Goal: Task Accomplishment & Management: Complete application form

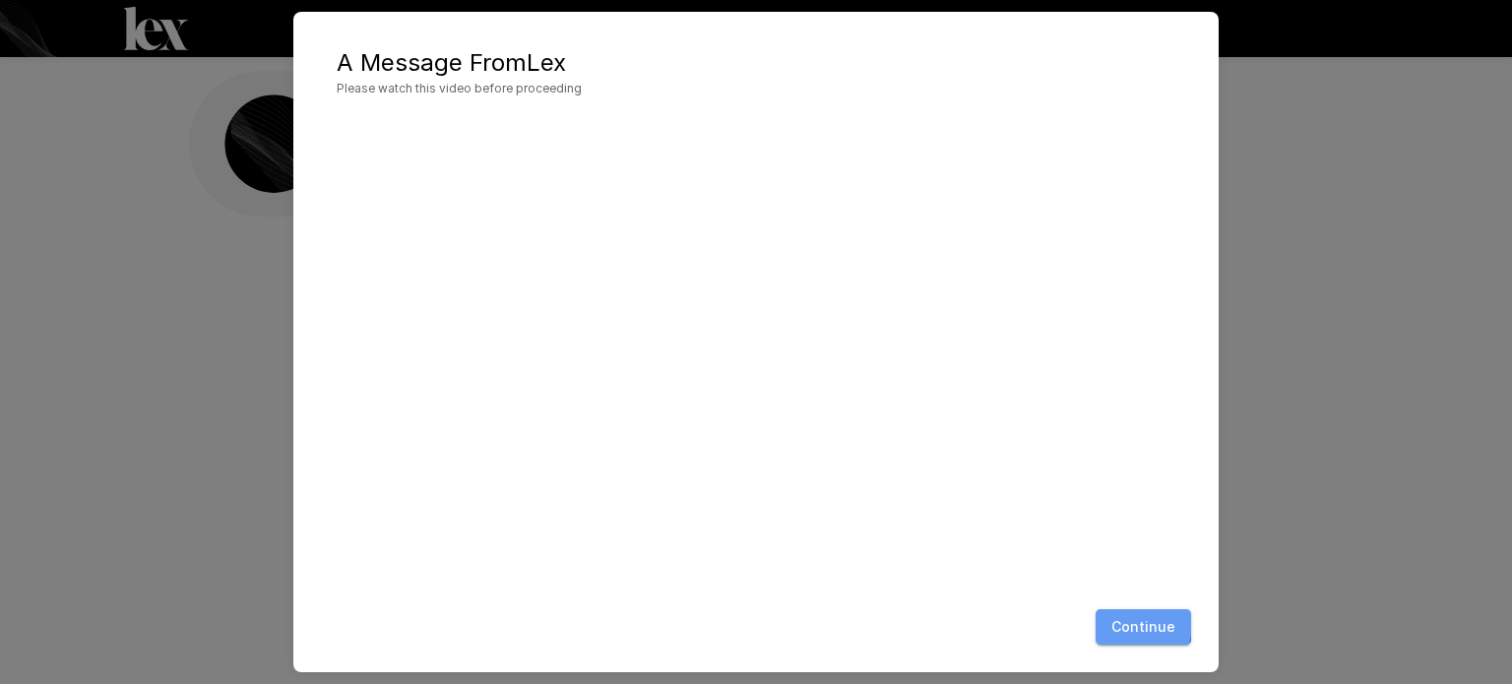
click at [1125, 622] on button "Continue" at bounding box center [1143, 627] width 95 height 36
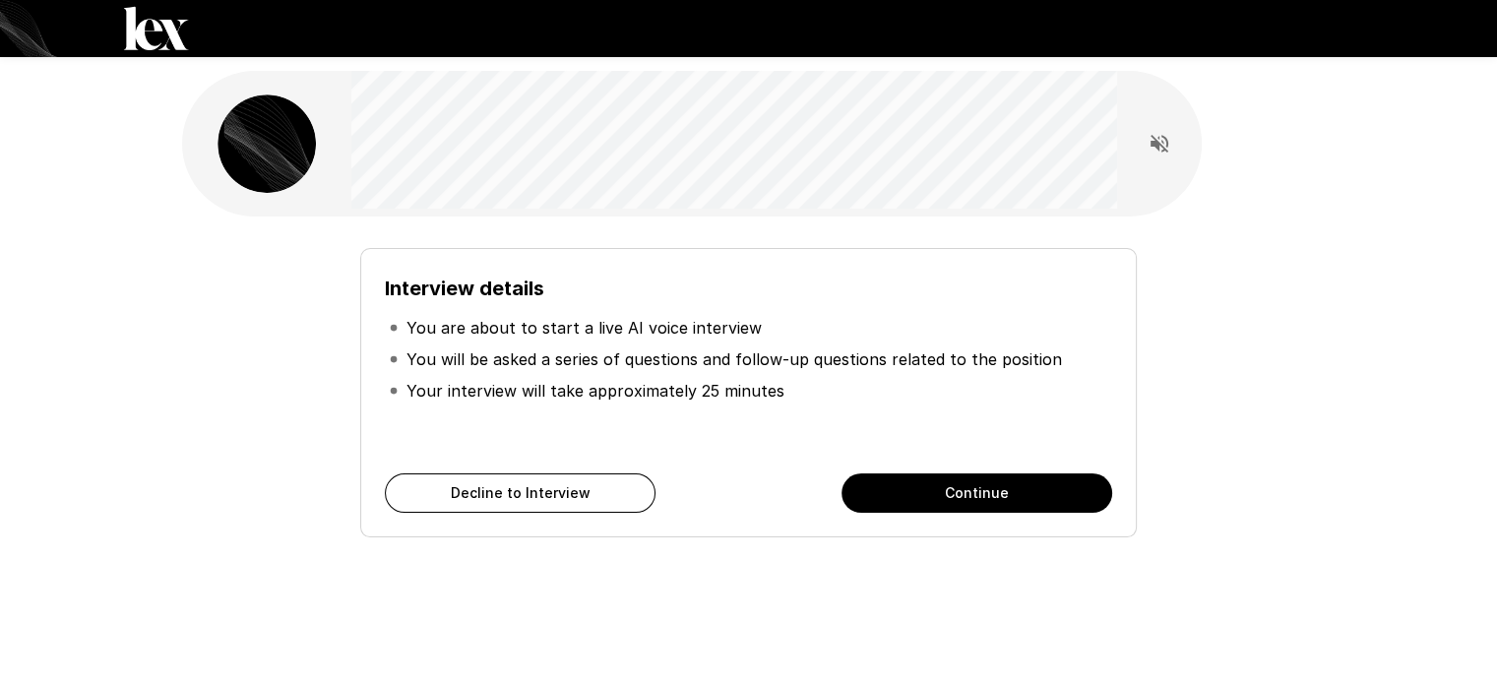
click at [941, 492] on button "Continue" at bounding box center [977, 493] width 271 height 39
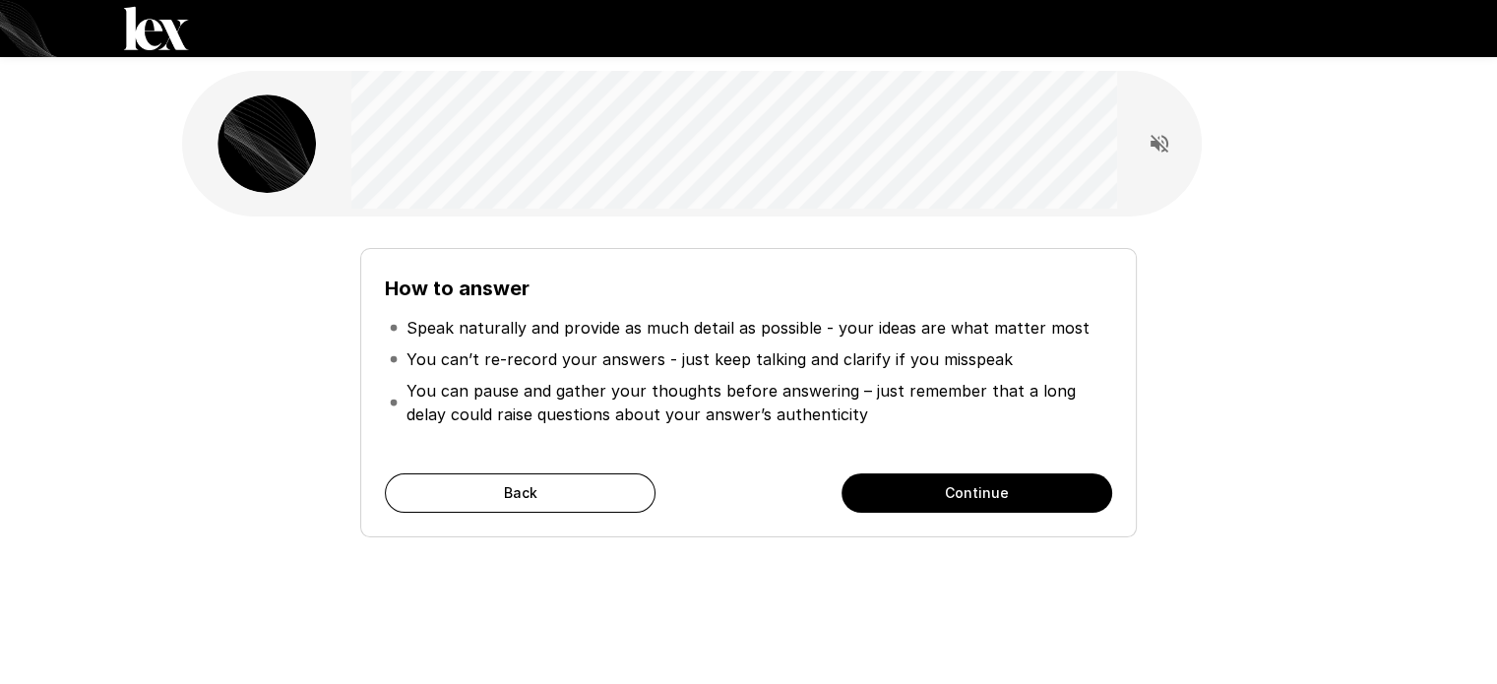
click at [948, 499] on button "Continue" at bounding box center [977, 493] width 271 height 39
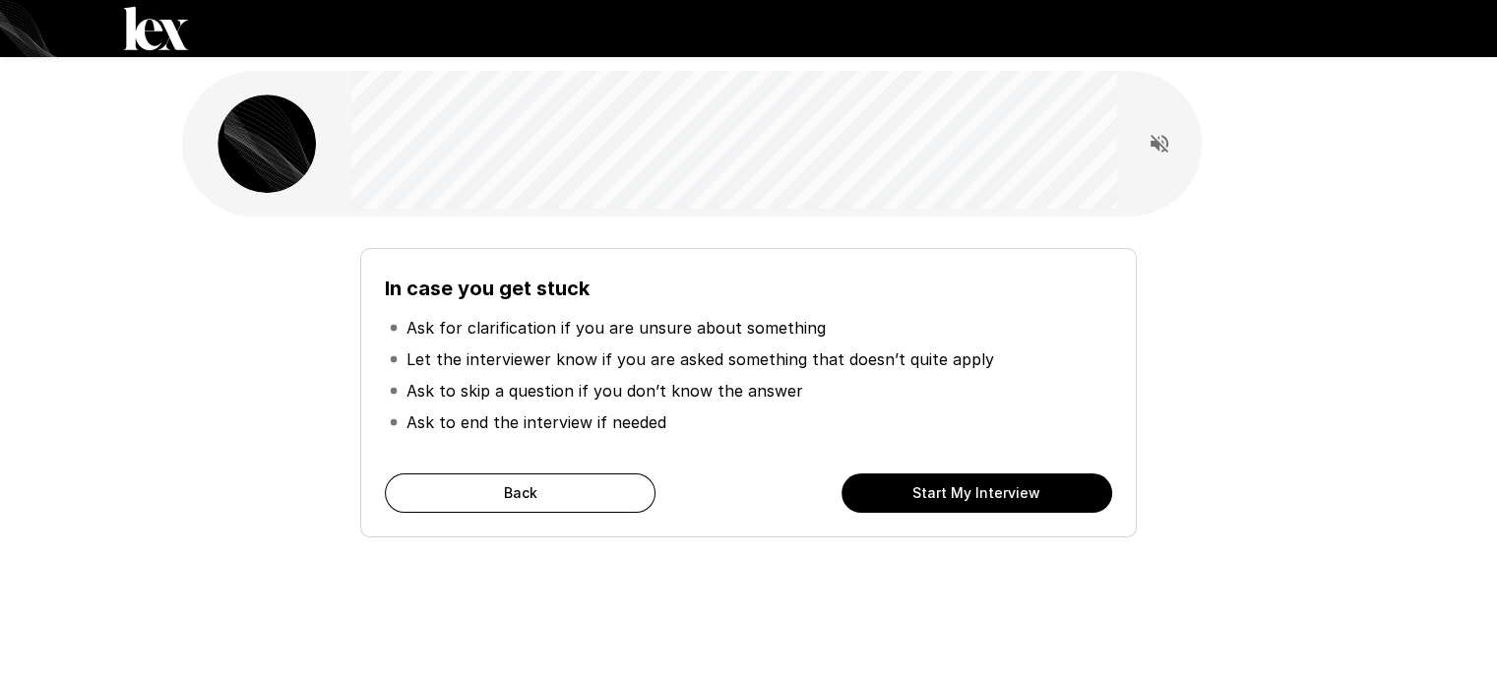
click at [969, 497] on button "Start My Interview" at bounding box center [977, 493] width 271 height 39
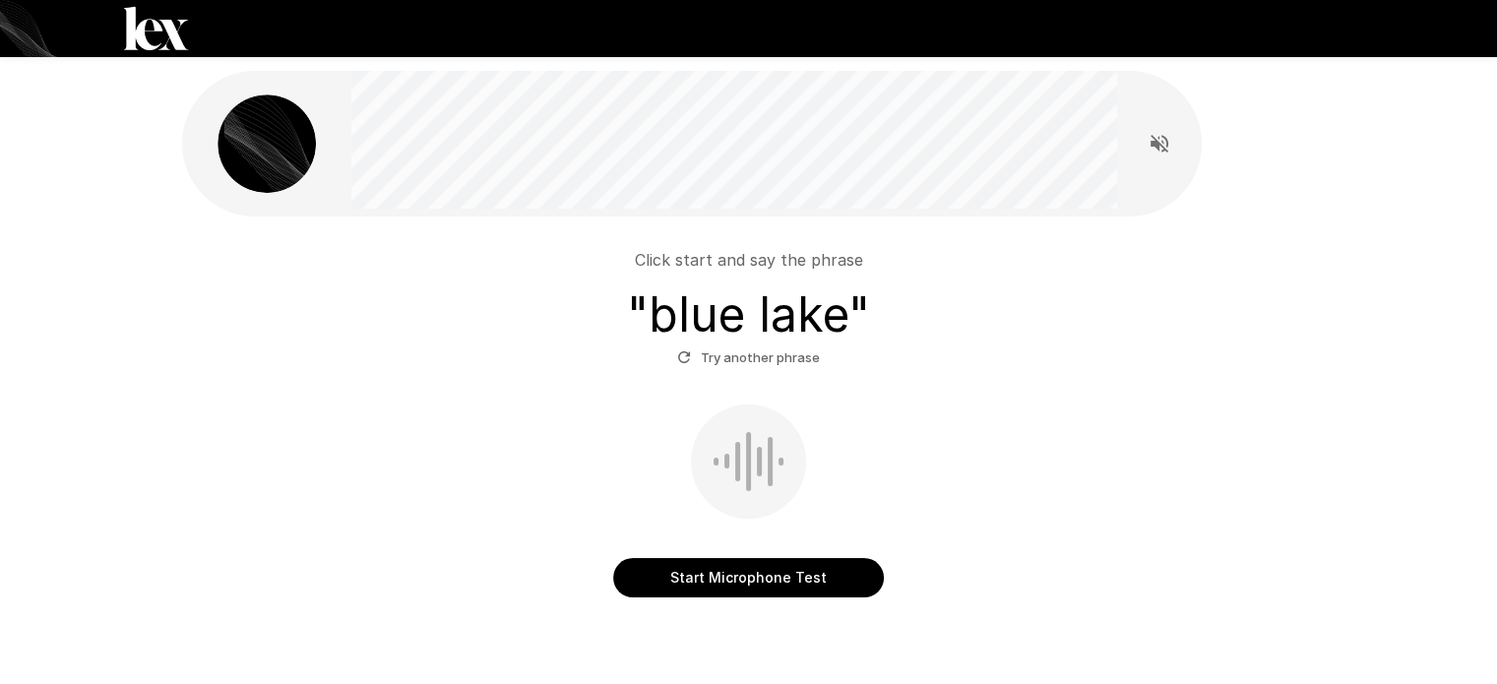
click at [780, 570] on button "Start Microphone Test" at bounding box center [748, 577] width 271 height 39
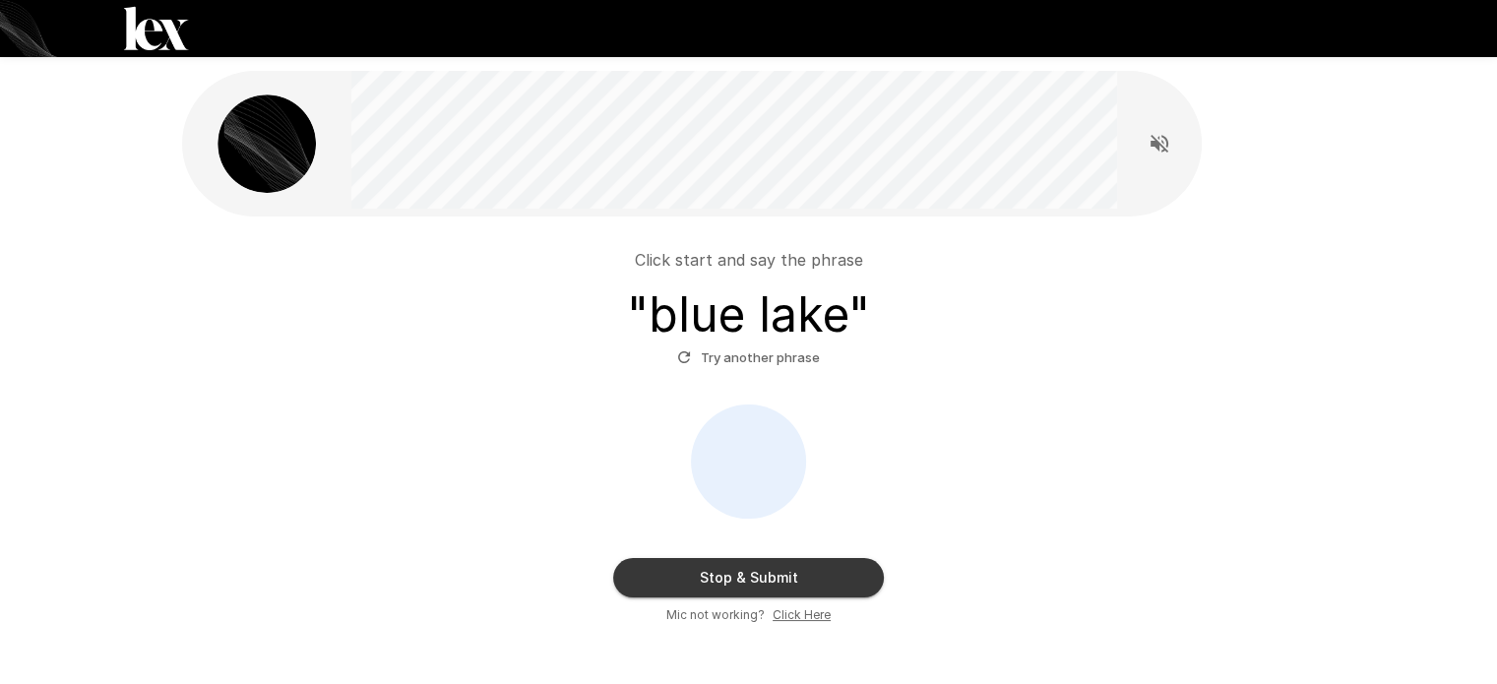
click at [857, 589] on button "Stop & Submit" at bounding box center [748, 577] width 271 height 39
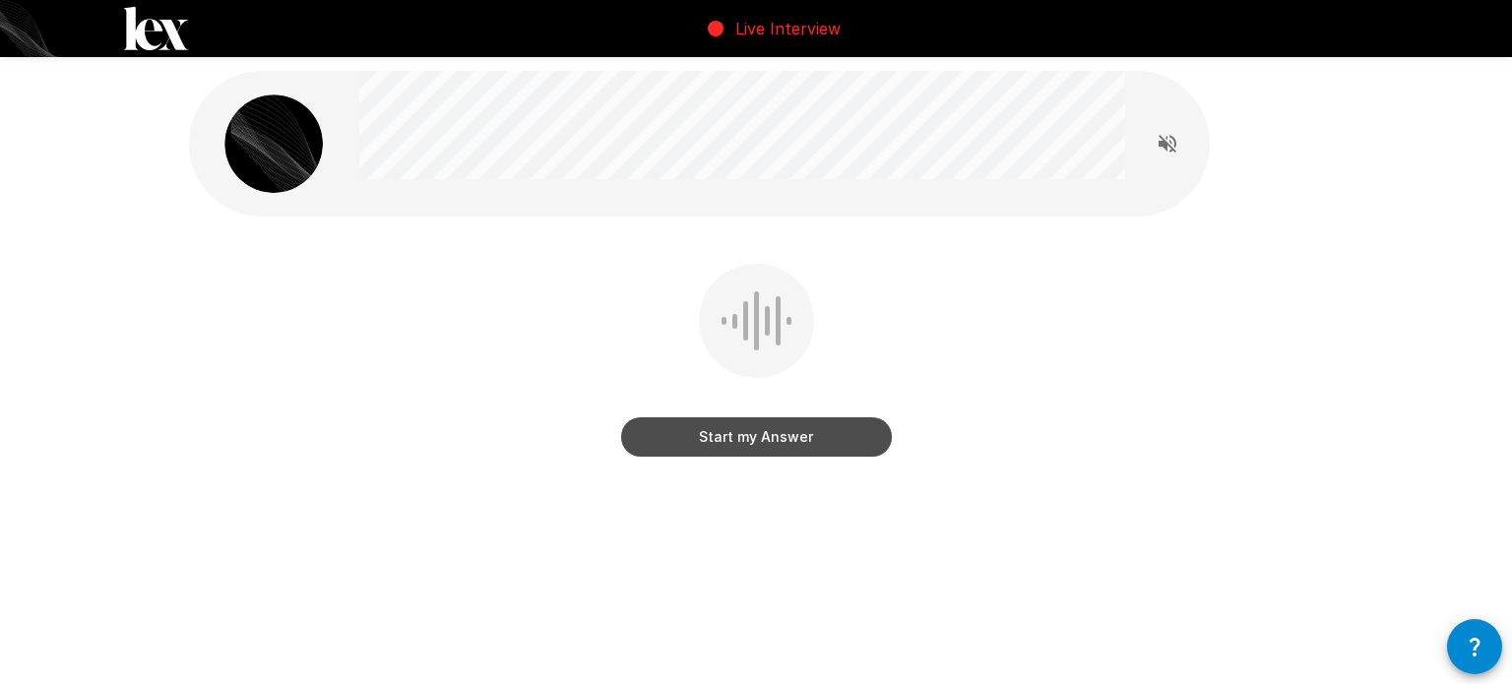
click at [835, 437] on button "Start my Answer" at bounding box center [756, 436] width 271 height 39
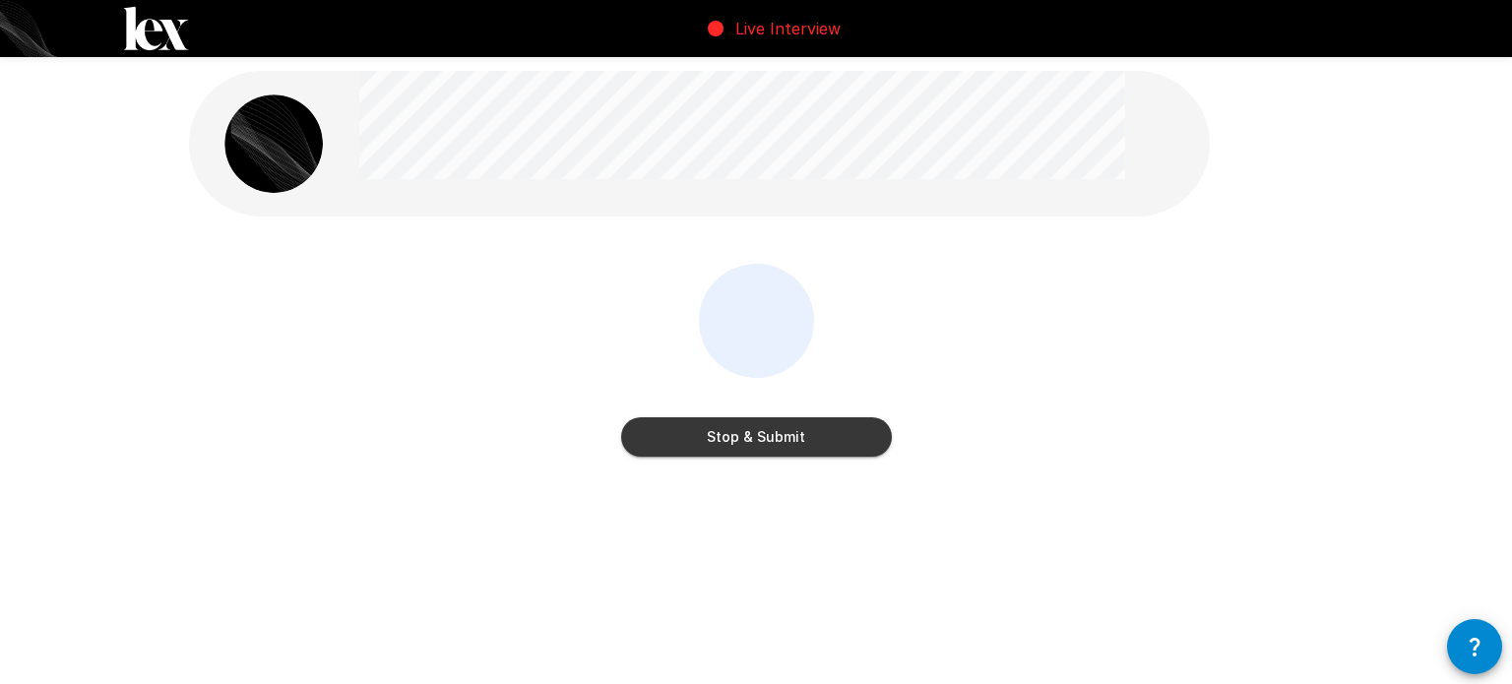
click at [813, 436] on button "Stop & Submit" at bounding box center [756, 436] width 271 height 39
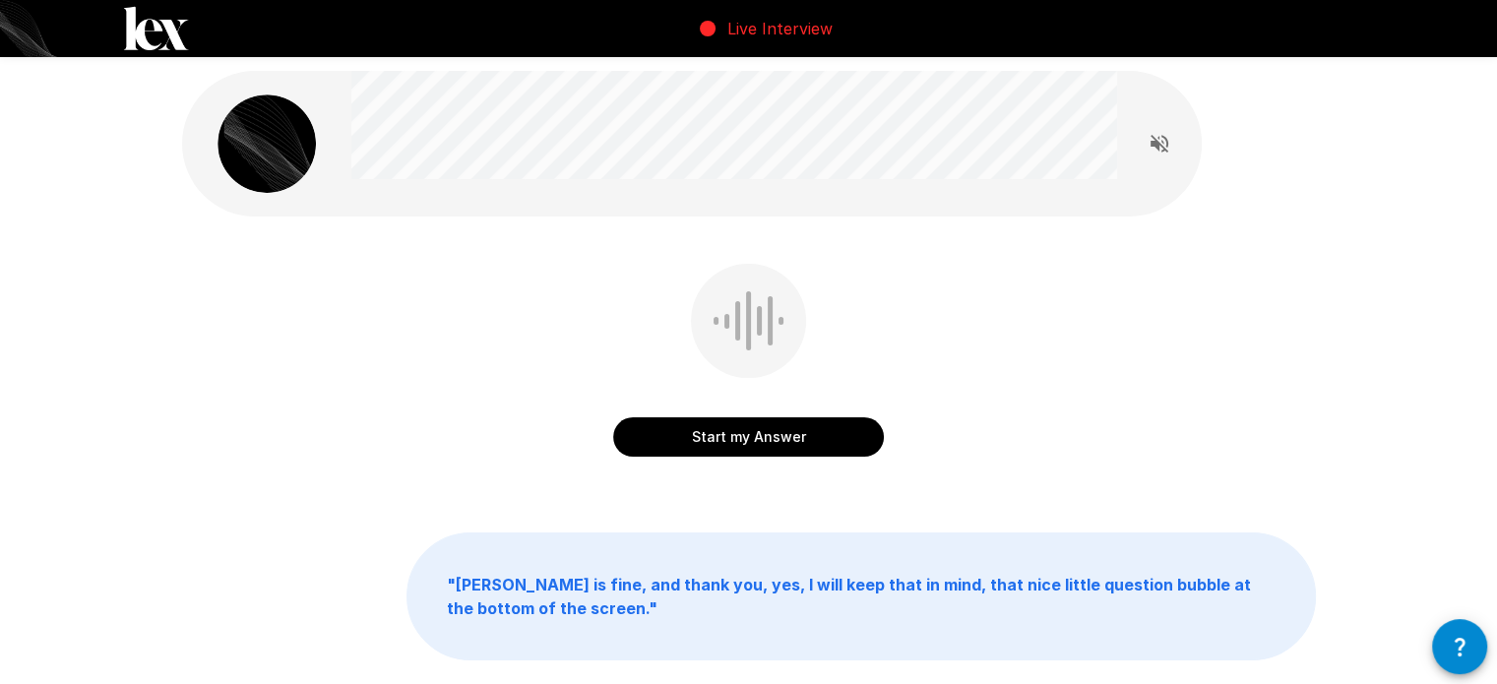
click at [802, 430] on button "Start my Answer" at bounding box center [748, 436] width 271 height 39
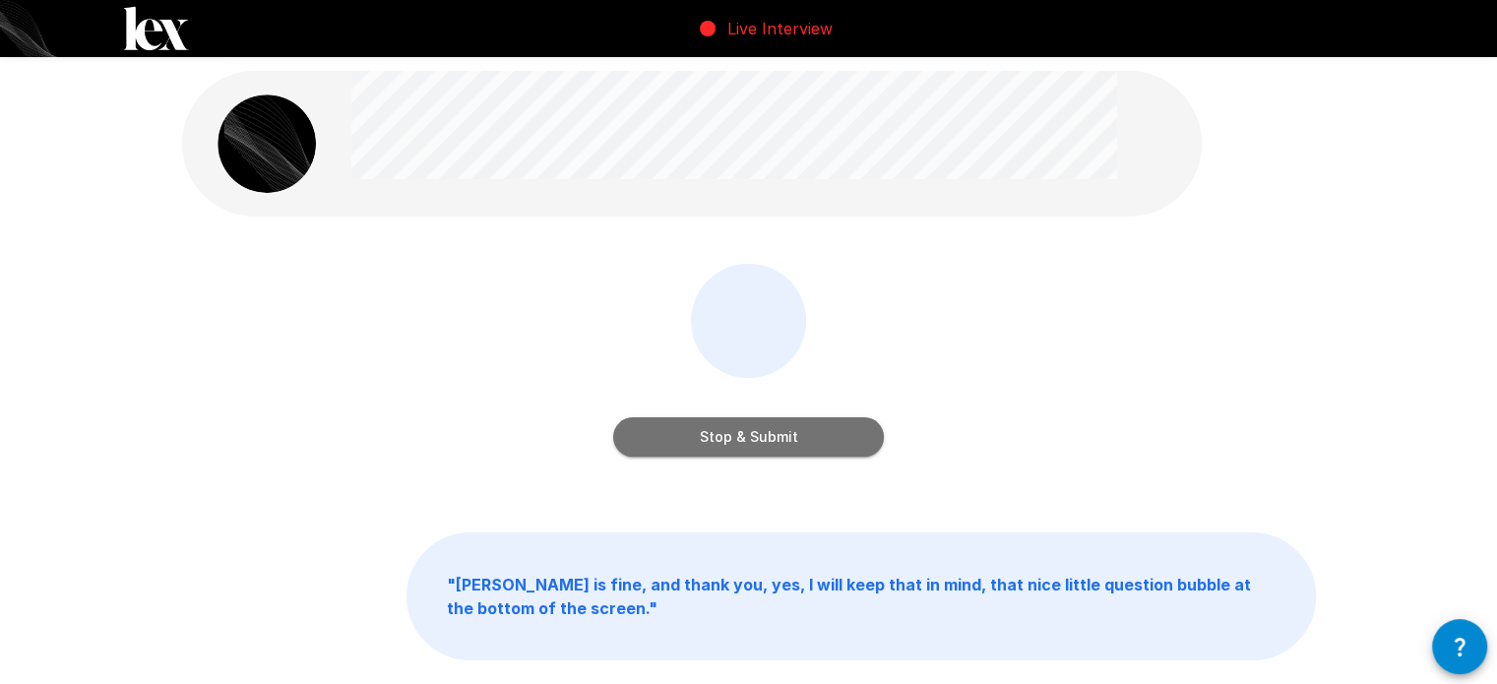
click at [833, 432] on button "Stop & Submit" at bounding box center [748, 436] width 271 height 39
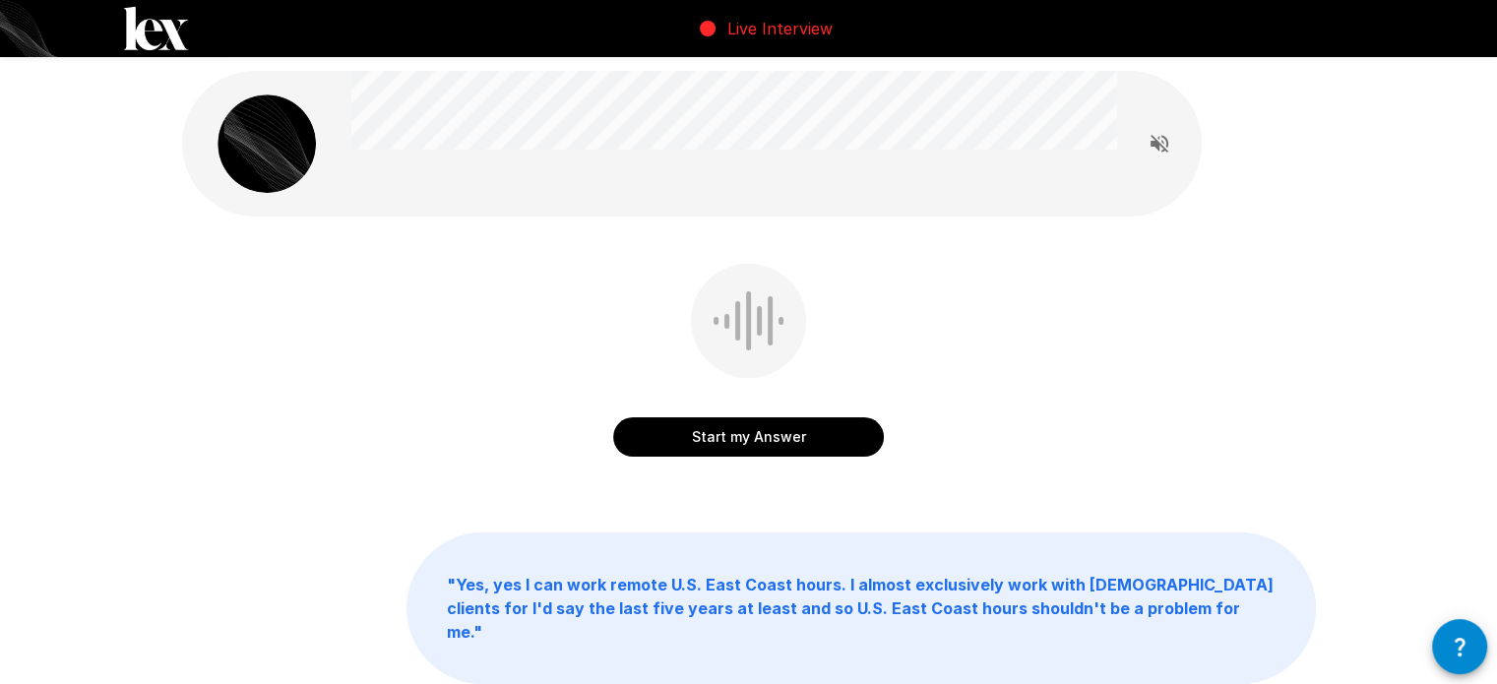
click at [750, 444] on button "Start my Answer" at bounding box center [748, 436] width 271 height 39
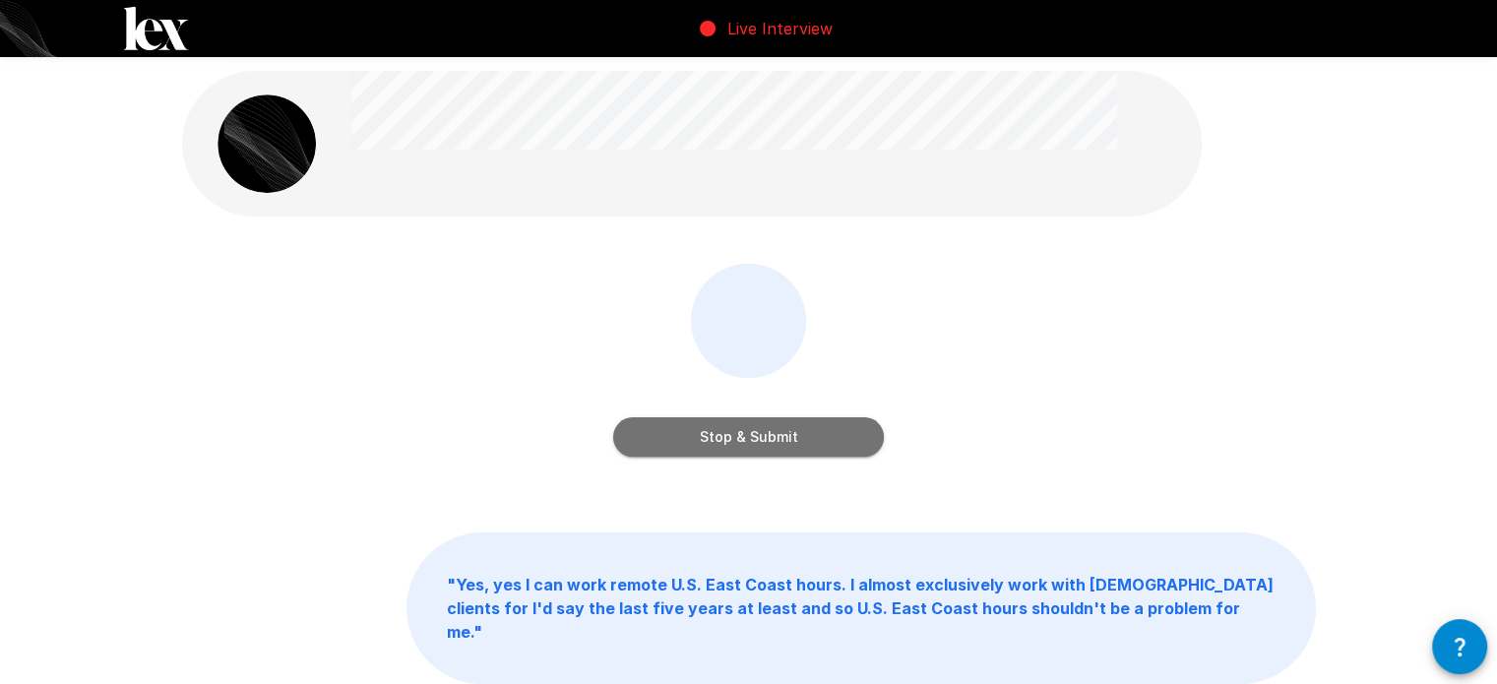
click at [807, 440] on button "Stop & Submit" at bounding box center [748, 436] width 271 height 39
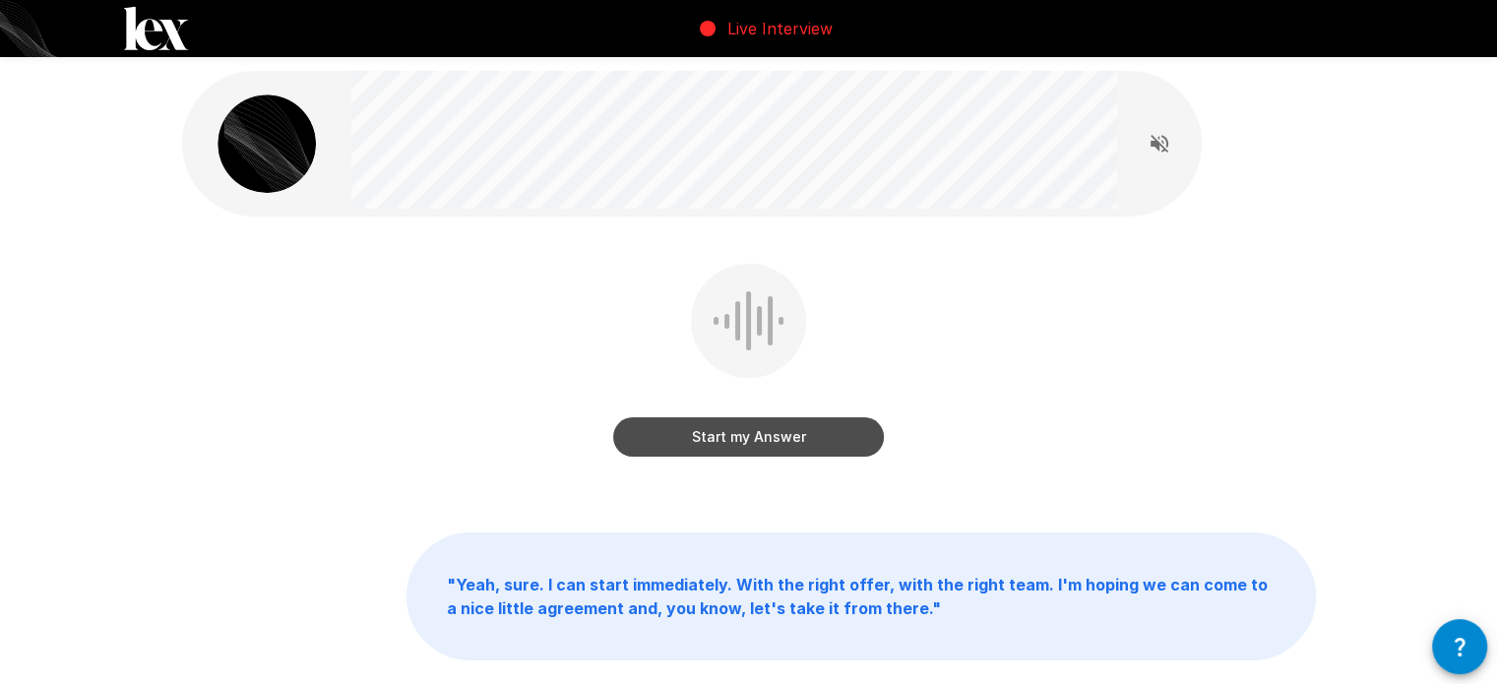
click at [793, 441] on button "Start my Answer" at bounding box center [748, 436] width 271 height 39
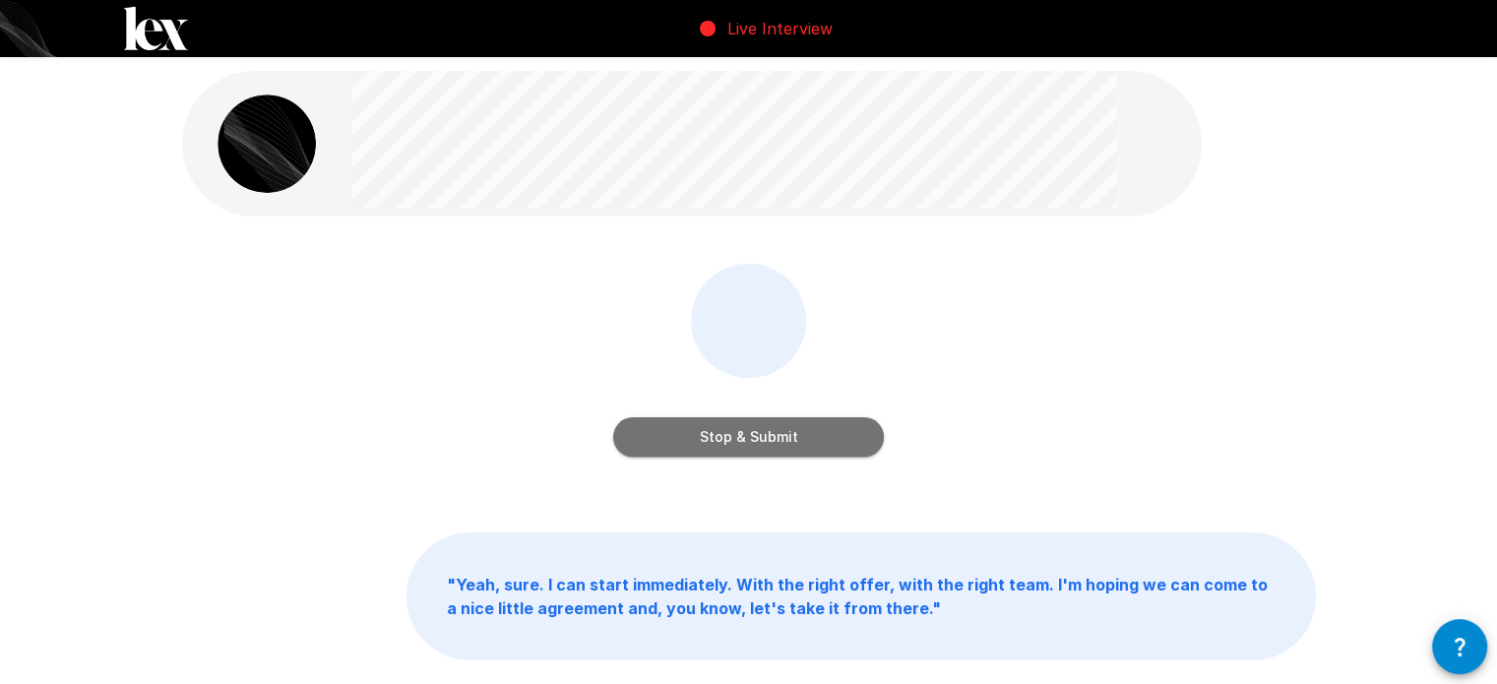
click at [851, 450] on button "Stop & Submit" at bounding box center [748, 436] width 271 height 39
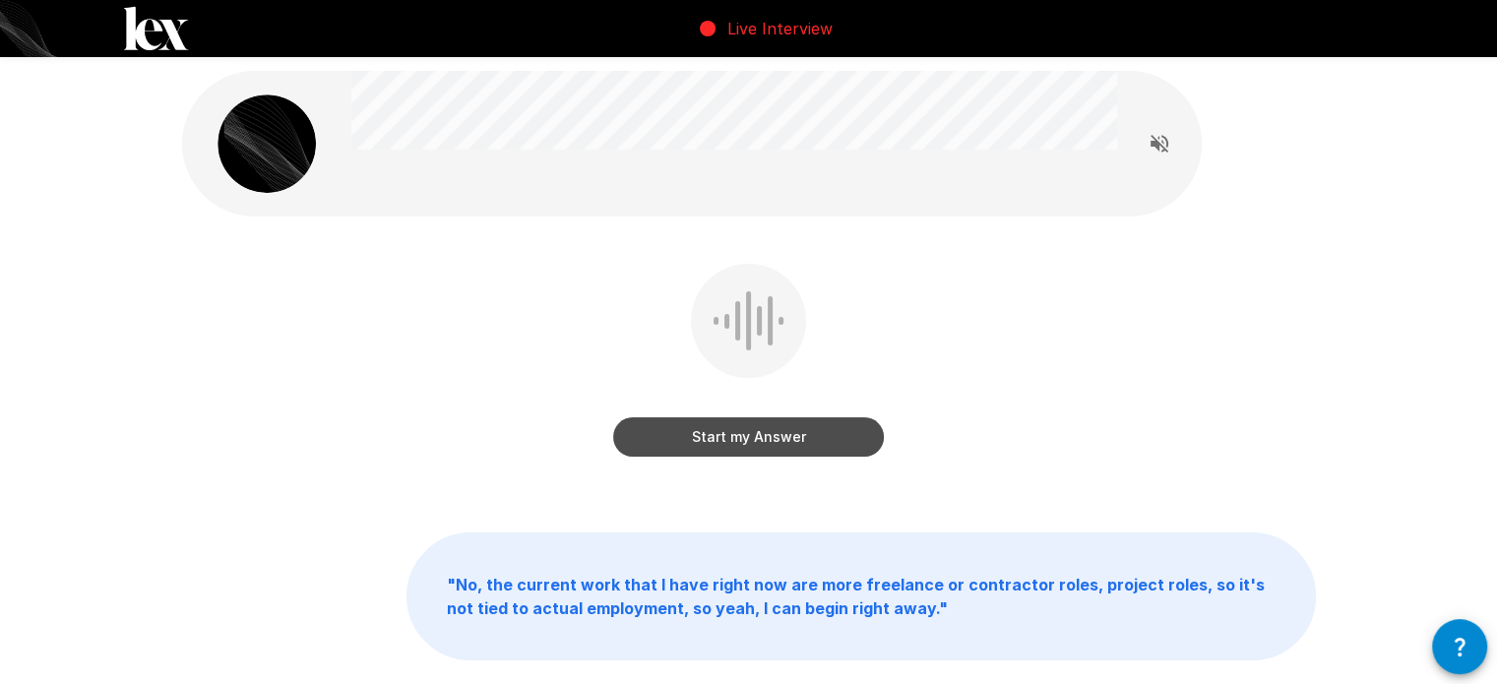
click at [809, 443] on button "Start my Answer" at bounding box center [748, 436] width 271 height 39
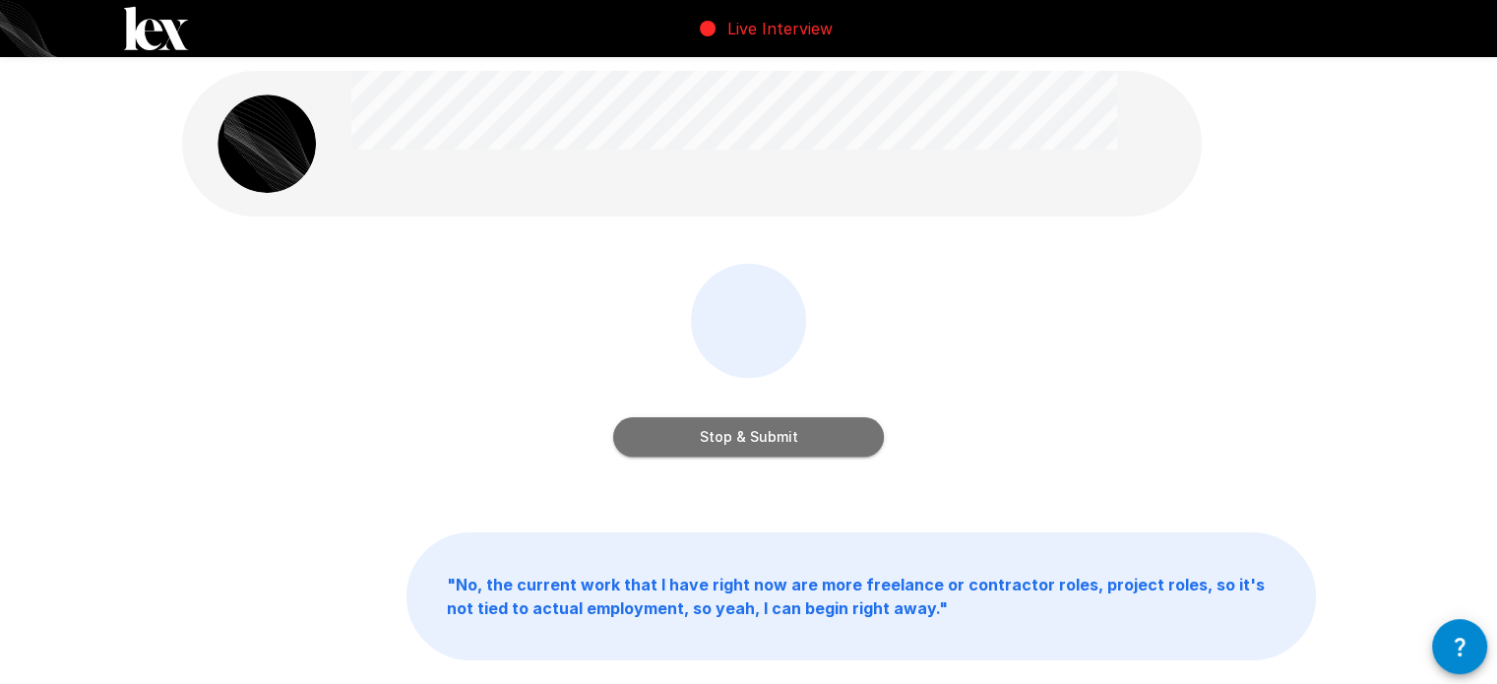
click at [791, 444] on button "Stop & Submit" at bounding box center [748, 436] width 271 height 39
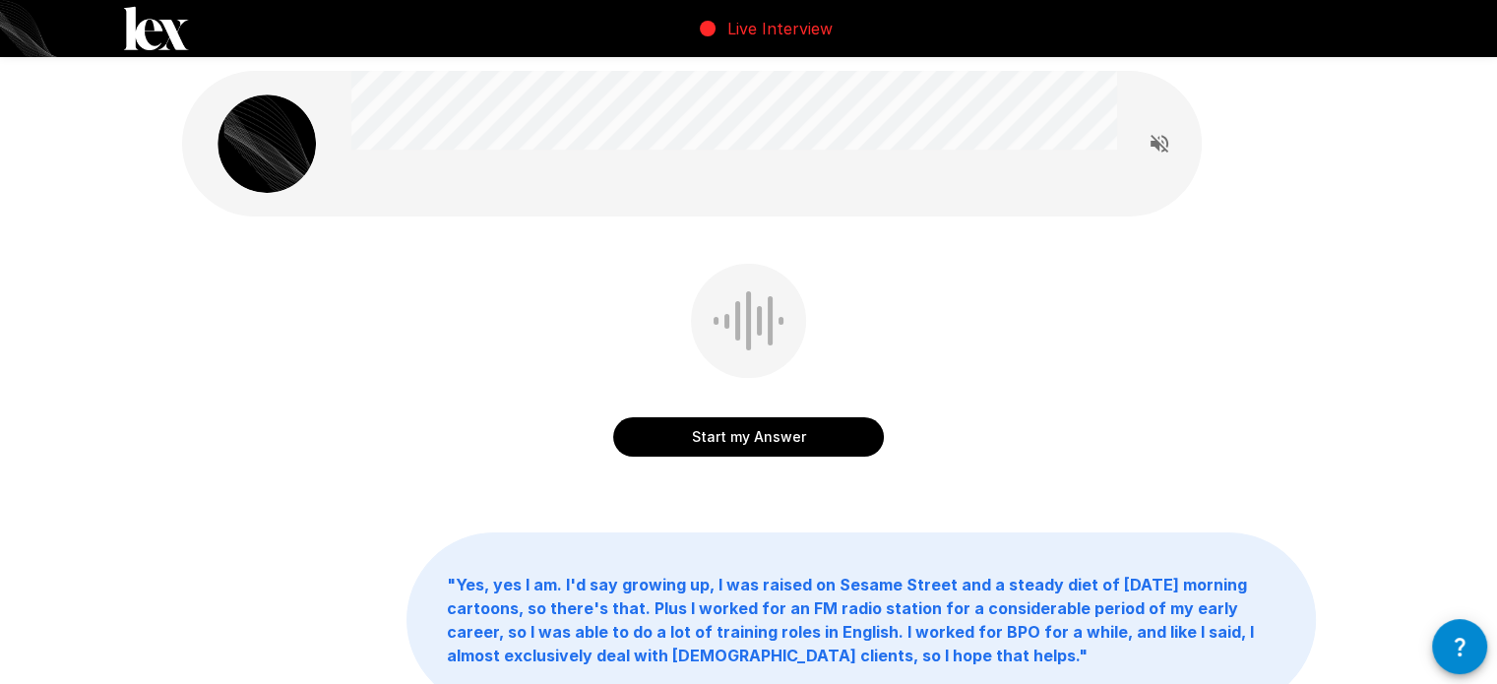
click at [783, 437] on button "Start my Answer" at bounding box center [748, 436] width 271 height 39
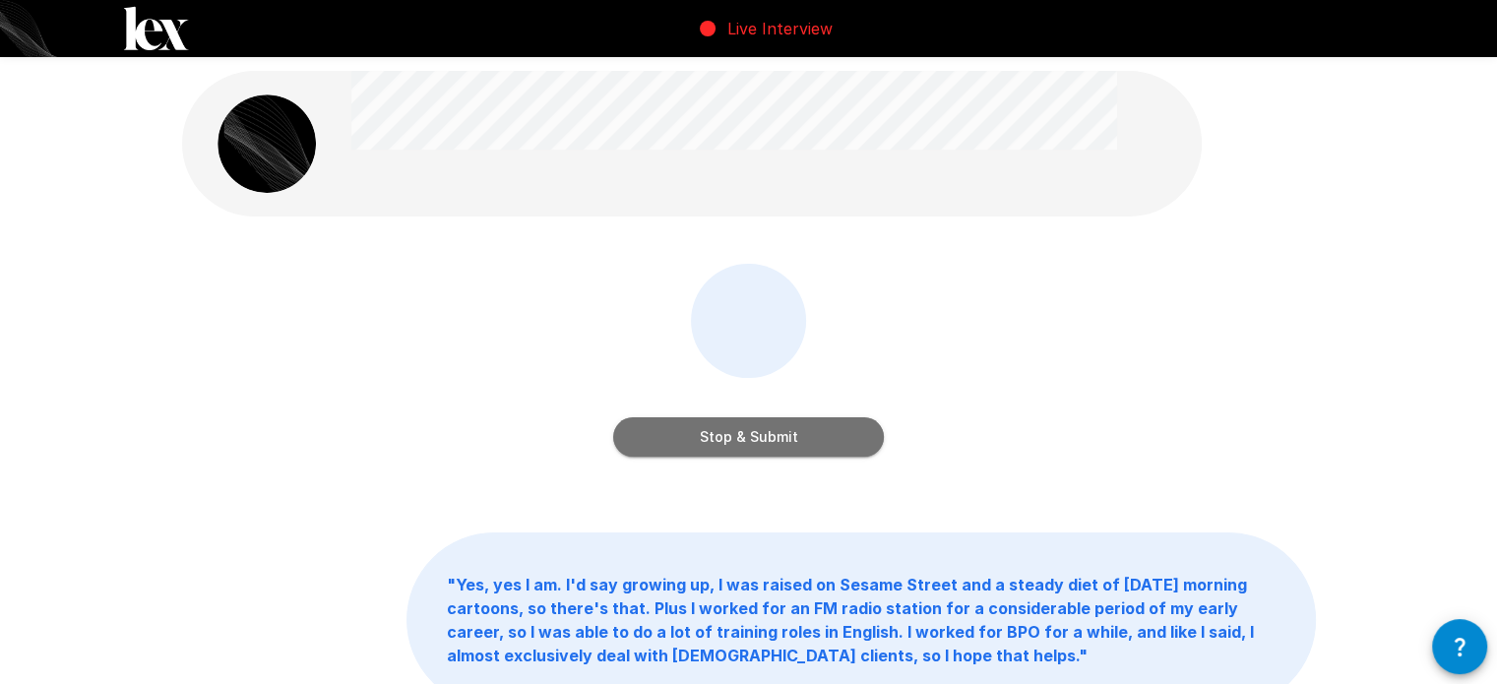
click at [832, 442] on button "Stop & Submit" at bounding box center [748, 436] width 271 height 39
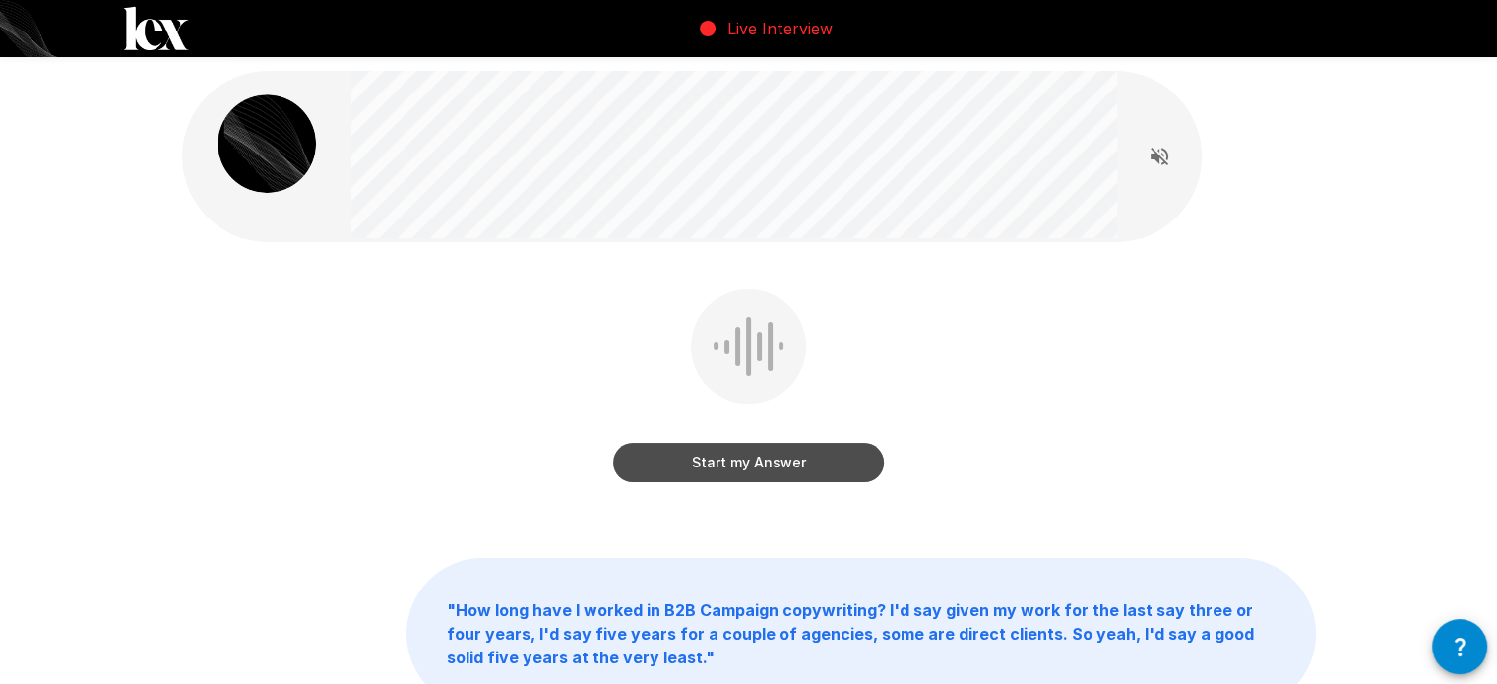
click at [709, 459] on button "Start my Answer" at bounding box center [748, 462] width 271 height 39
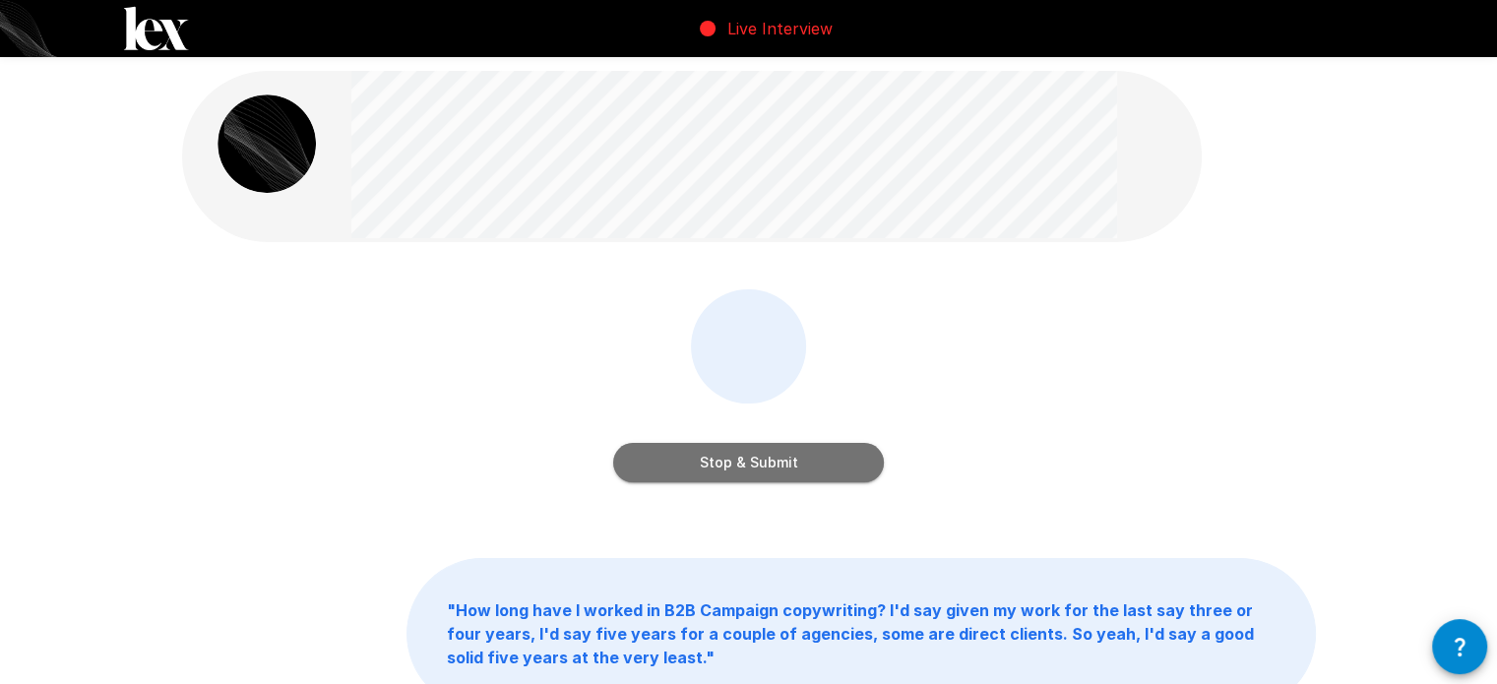
click at [817, 460] on button "Stop & Submit" at bounding box center [748, 462] width 271 height 39
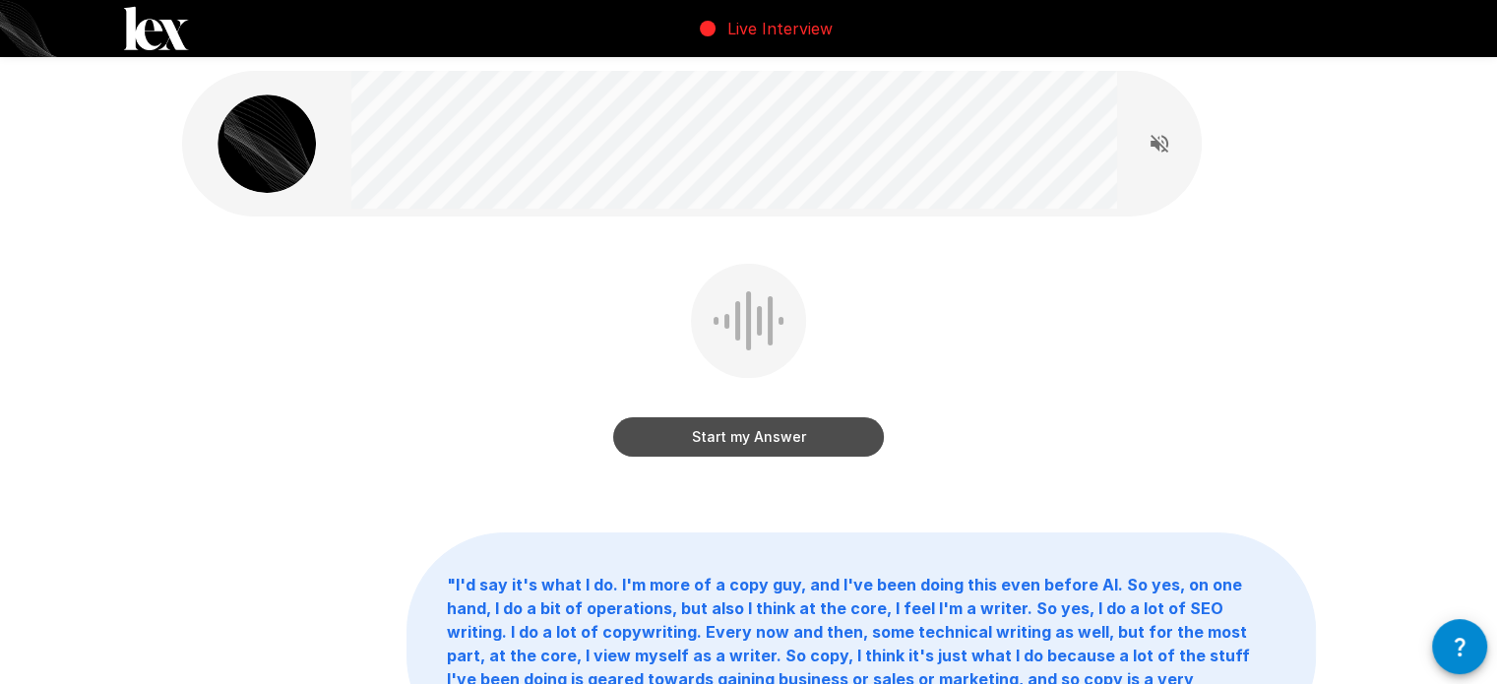
click at [840, 445] on button "Start my Answer" at bounding box center [748, 436] width 271 height 39
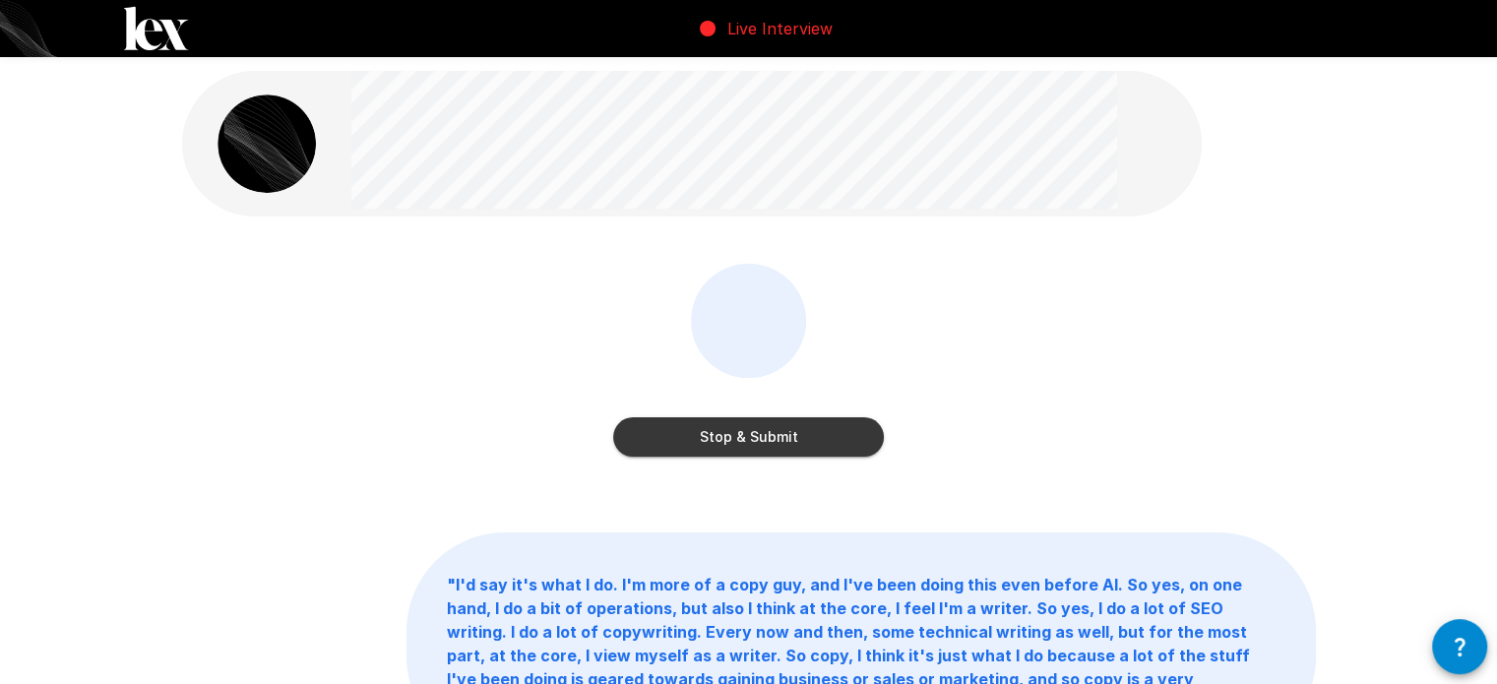
click at [798, 435] on button "Stop & Submit" at bounding box center [748, 436] width 271 height 39
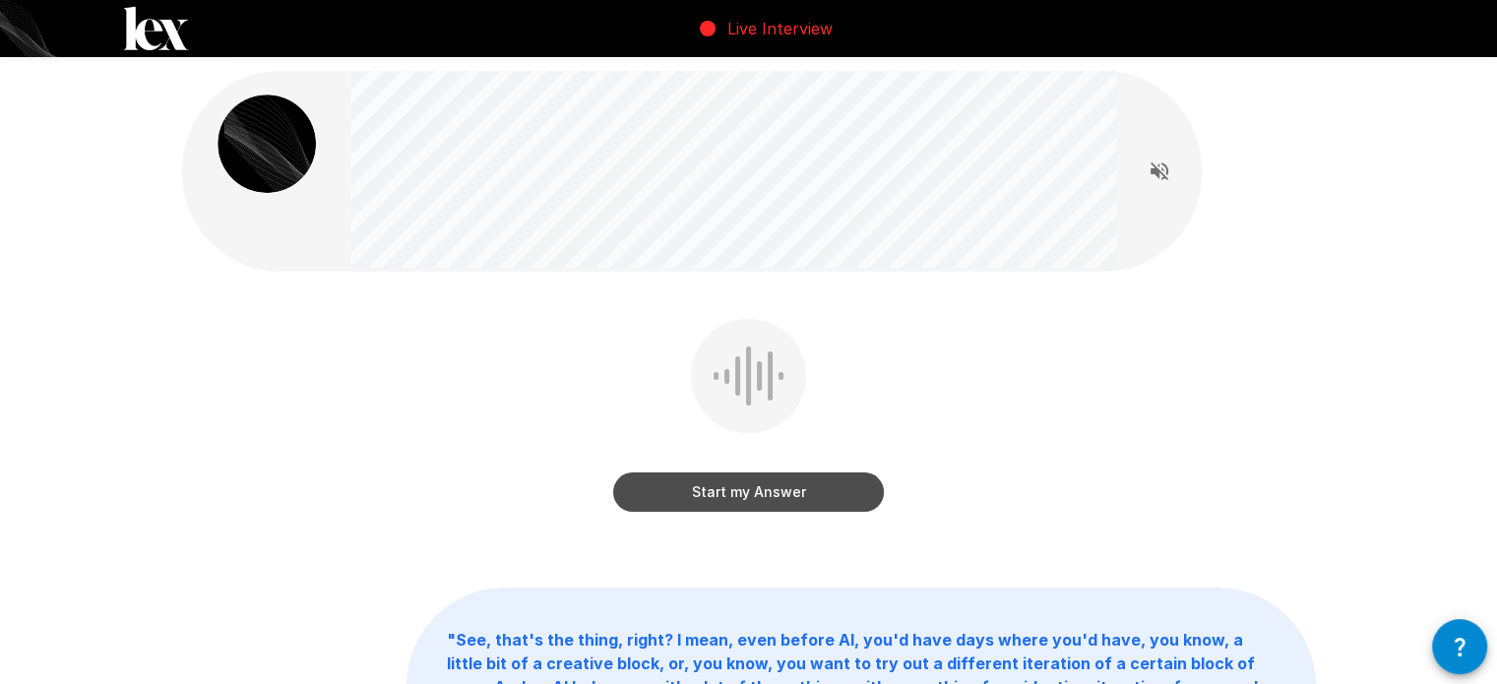
click at [747, 494] on button "Start my Answer" at bounding box center [748, 492] width 271 height 39
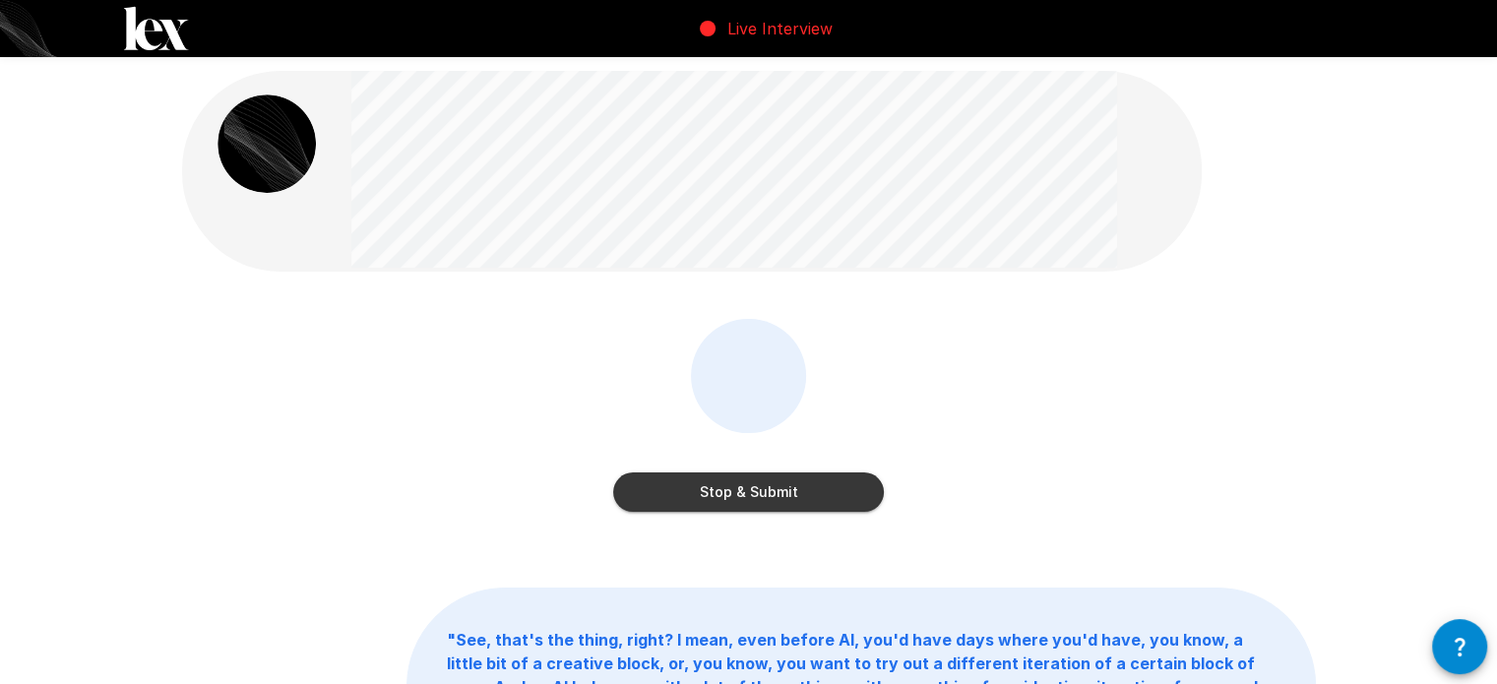
click at [783, 496] on button "Stop & Submit" at bounding box center [748, 492] width 271 height 39
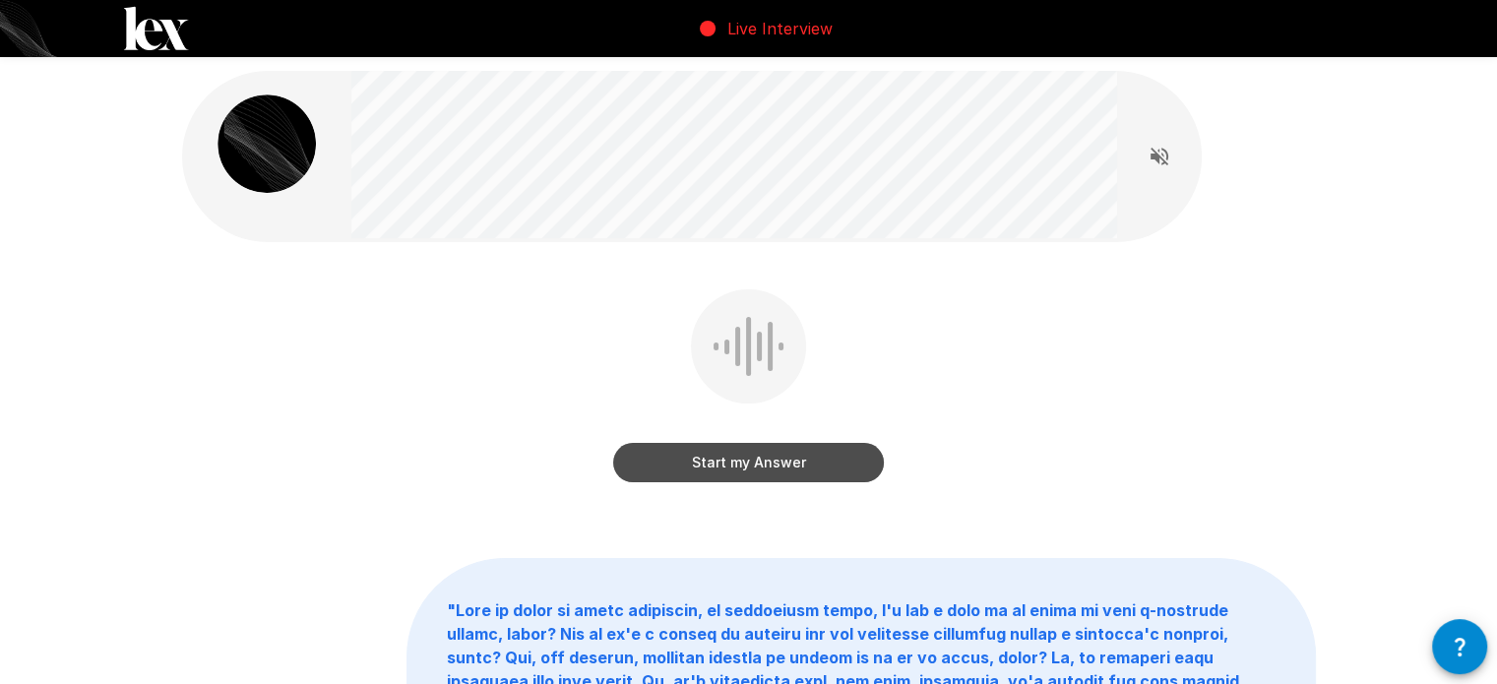
click at [750, 465] on button "Start my Answer" at bounding box center [748, 462] width 271 height 39
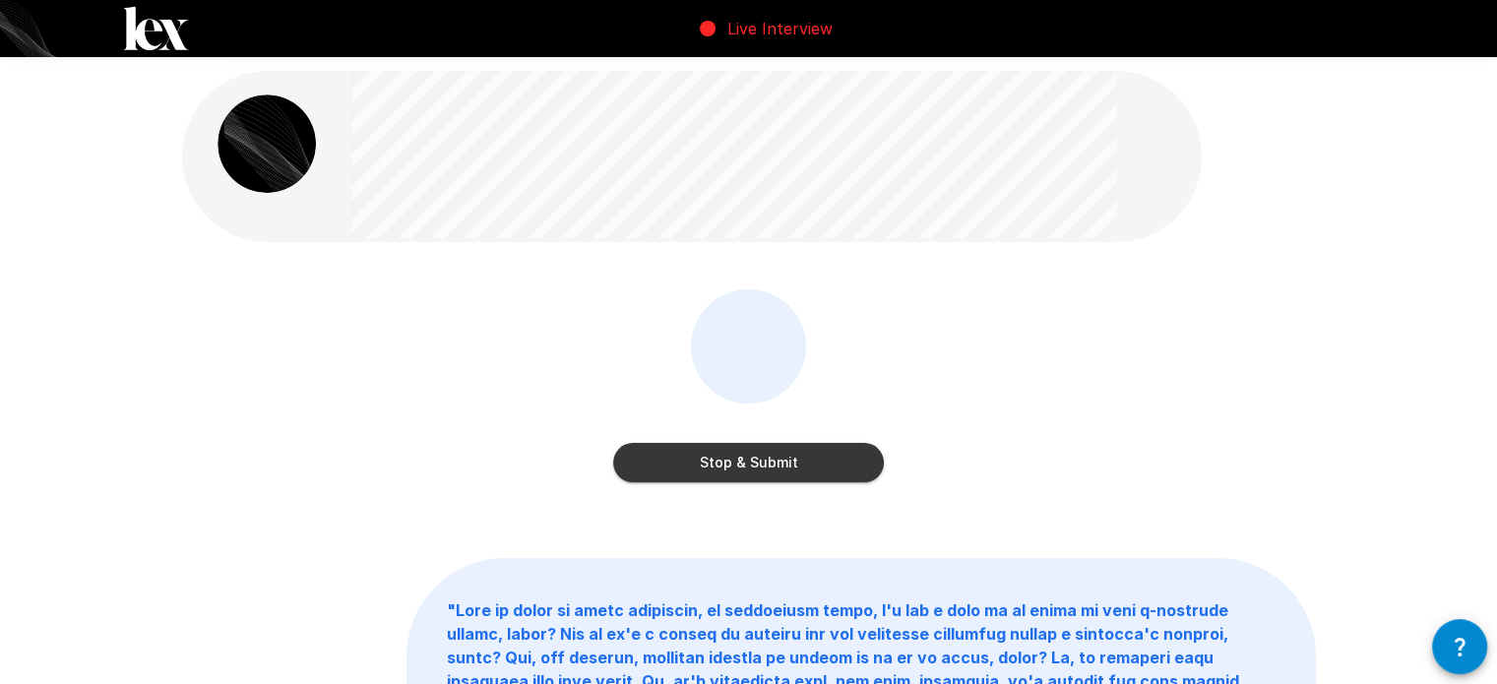
click at [793, 456] on button "Stop & Submit" at bounding box center [748, 462] width 271 height 39
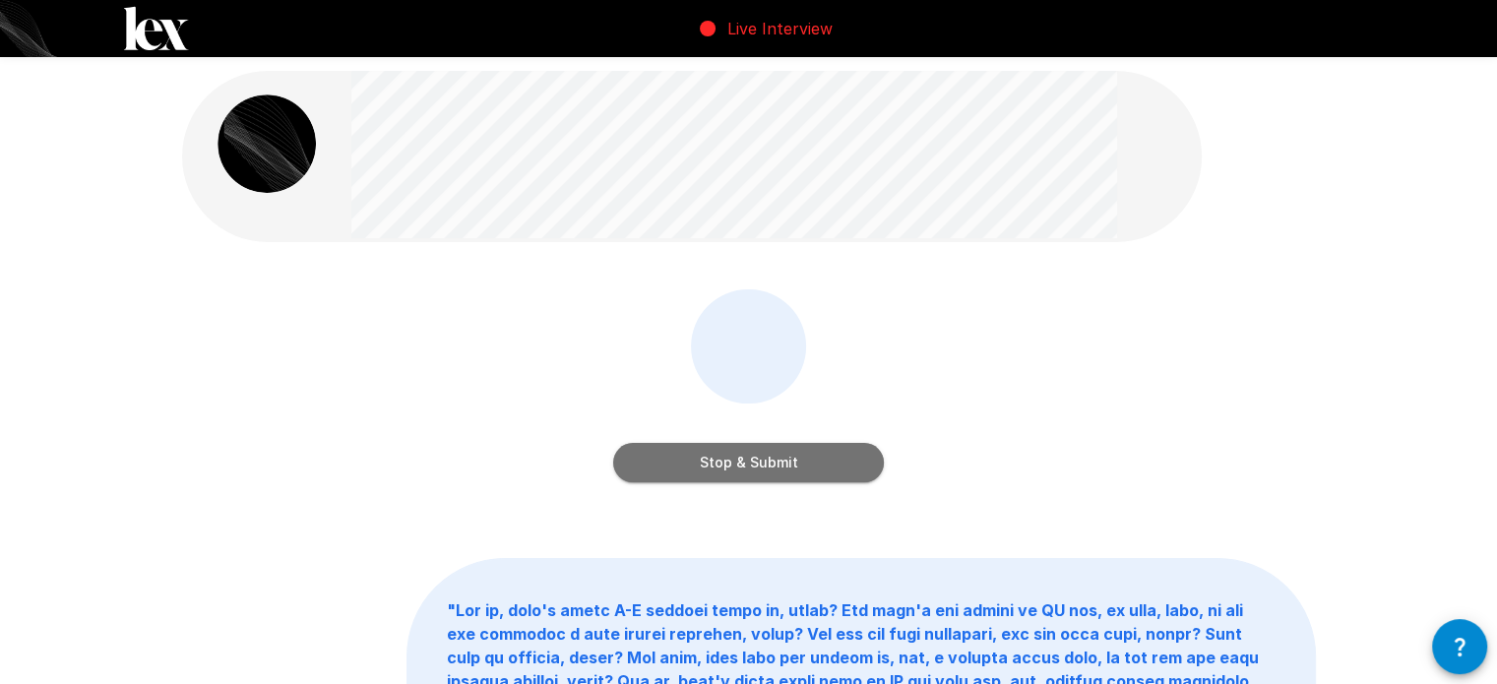
click at [845, 475] on button "Stop & Submit" at bounding box center [748, 462] width 271 height 39
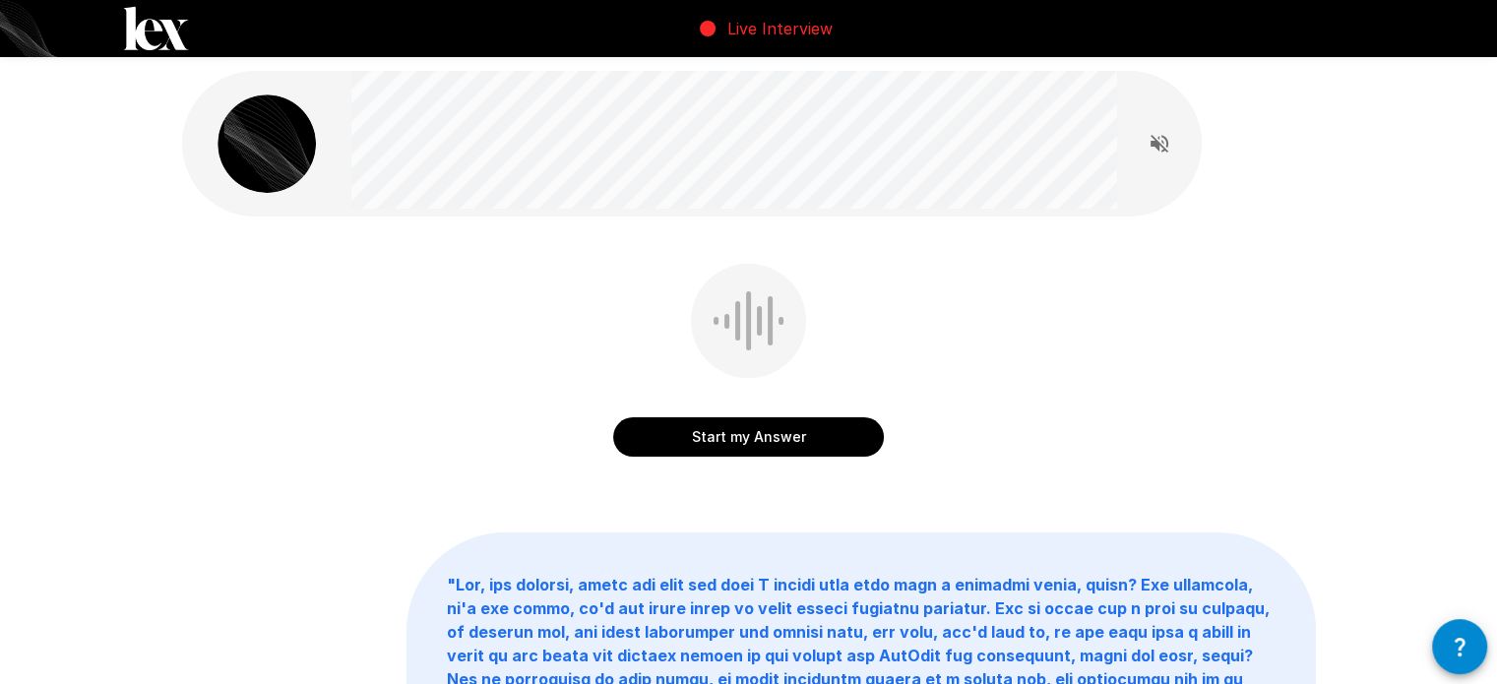
click at [823, 443] on button "Start my Answer" at bounding box center [748, 436] width 271 height 39
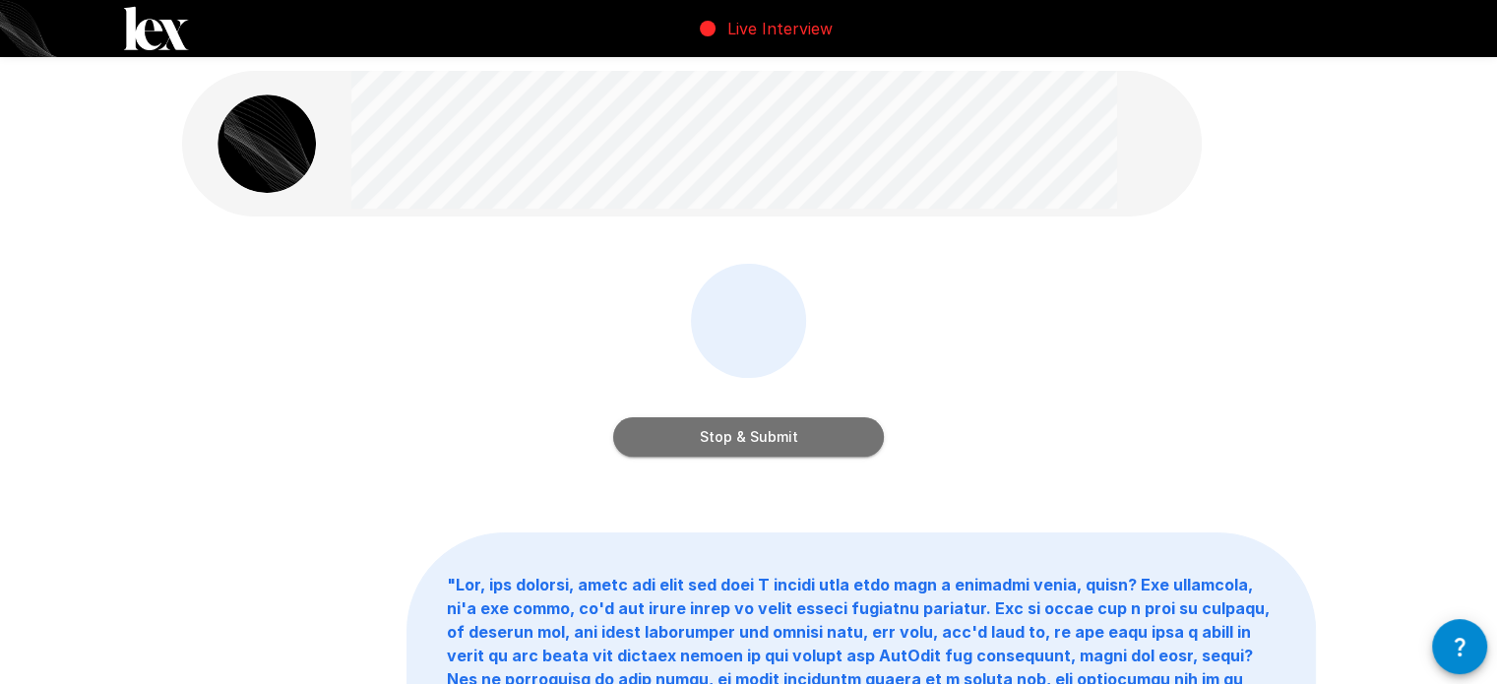
click at [807, 445] on button "Stop & Submit" at bounding box center [748, 436] width 271 height 39
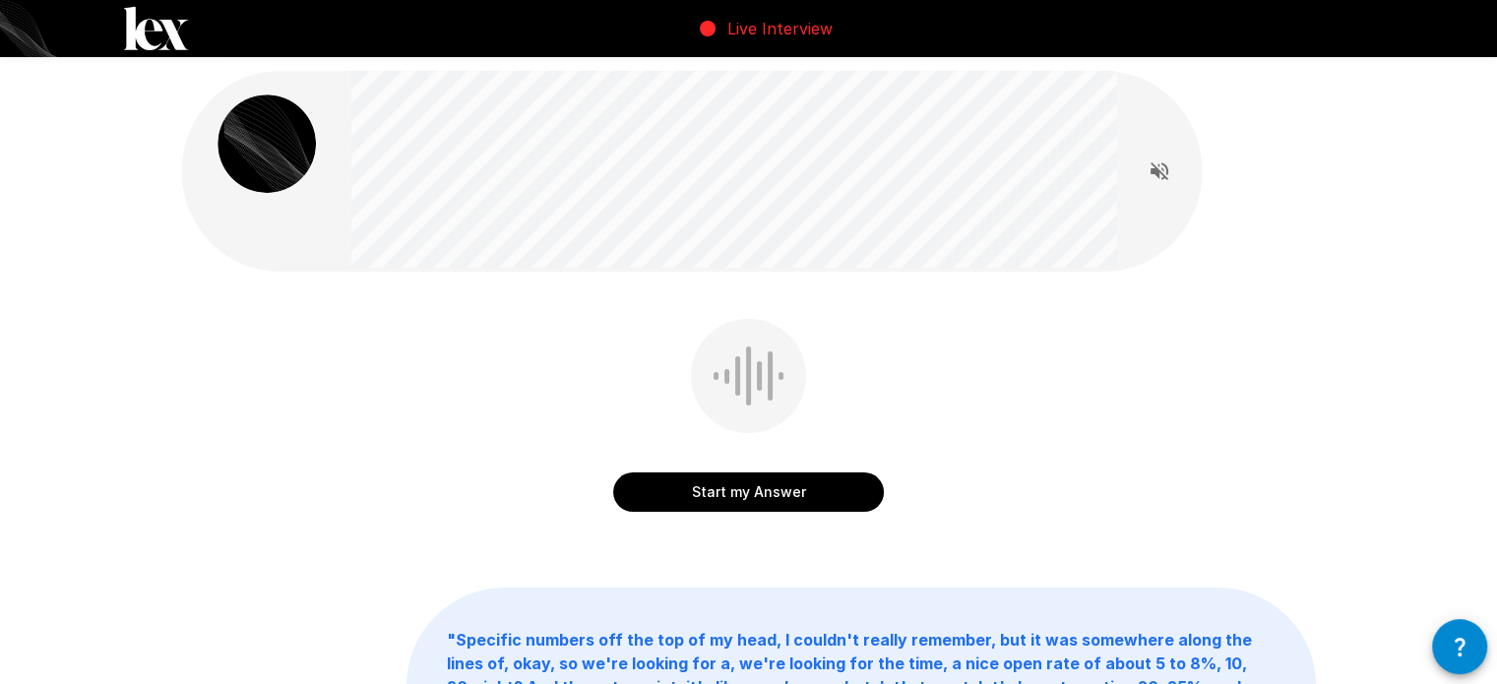
click at [807, 486] on button "Start my Answer" at bounding box center [748, 492] width 271 height 39
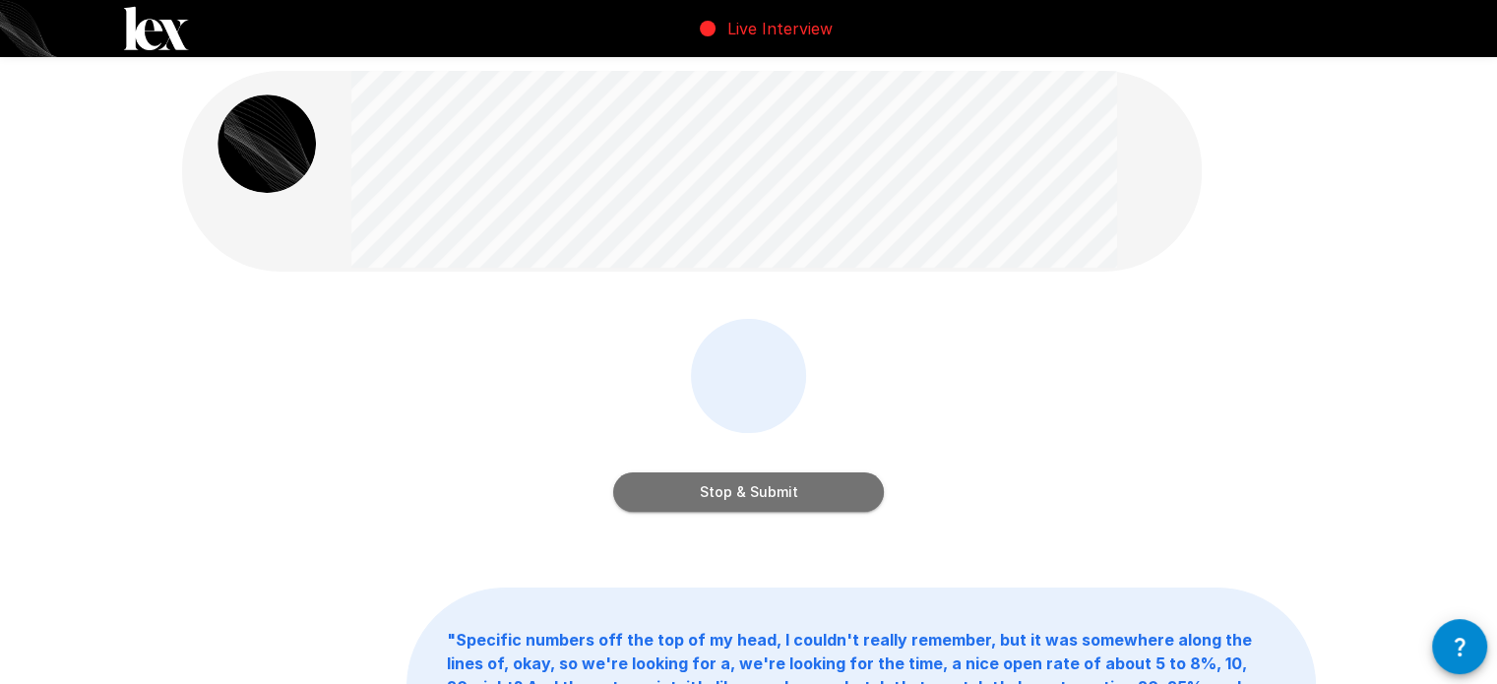
click at [803, 500] on button "Stop & Submit" at bounding box center [748, 492] width 271 height 39
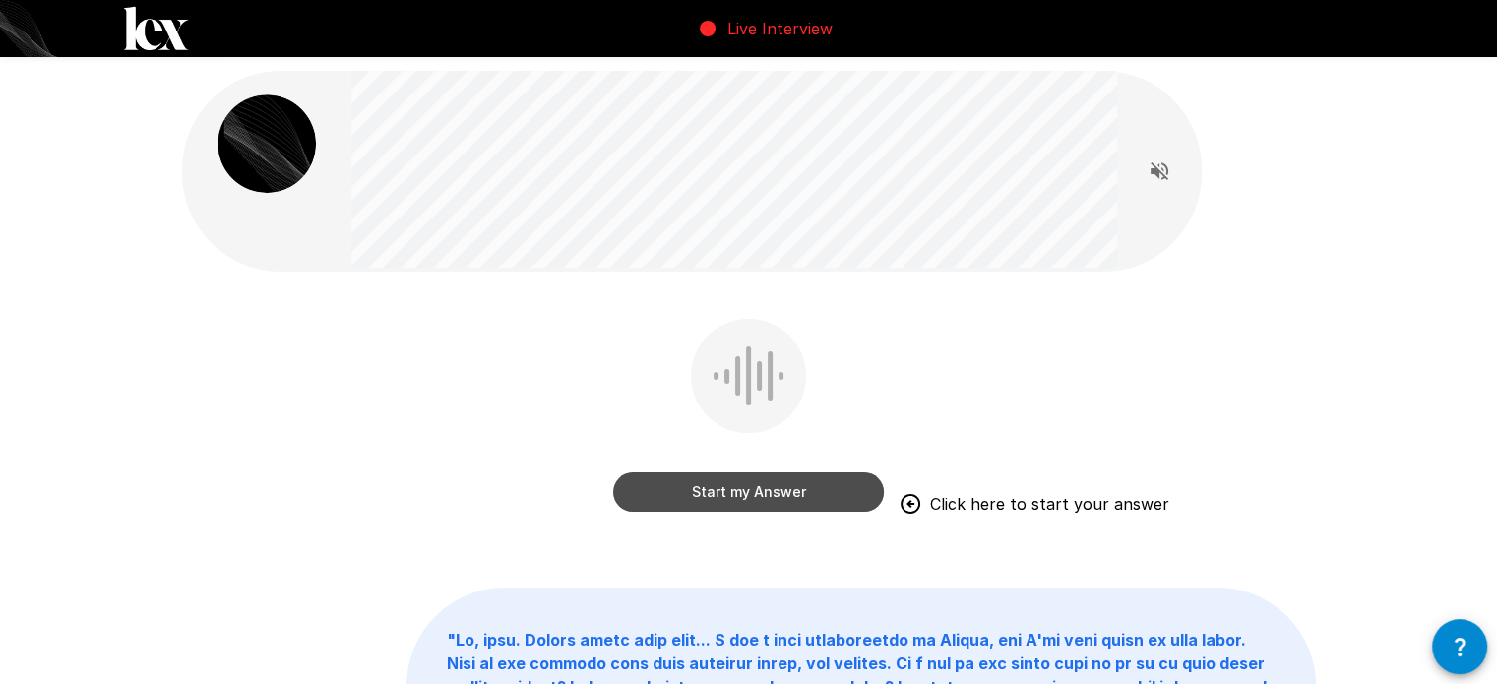
click at [799, 503] on button "Start my Answer" at bounding box center [748, 492] width 271 height 39
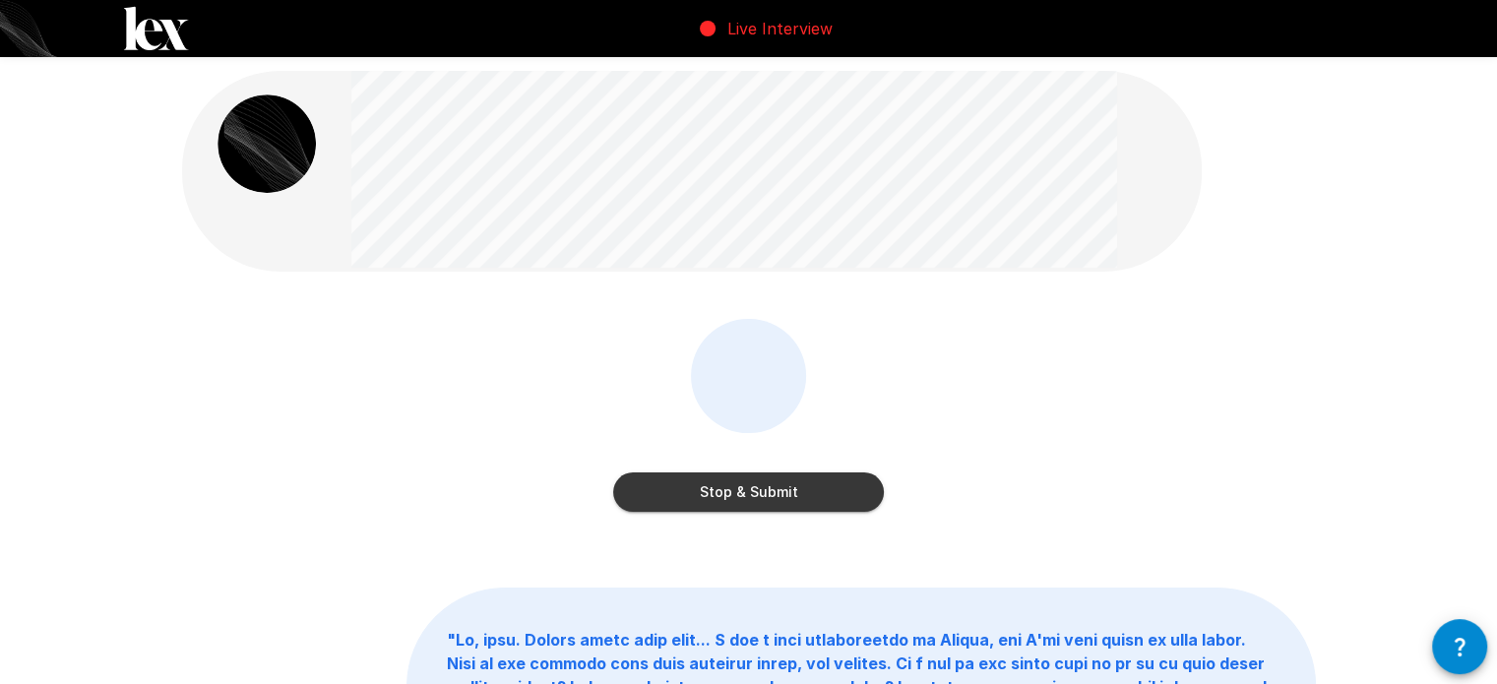
click at [835, 490] on button "Stop & Submit" at bounding box center [748, 492] width 271 height 39
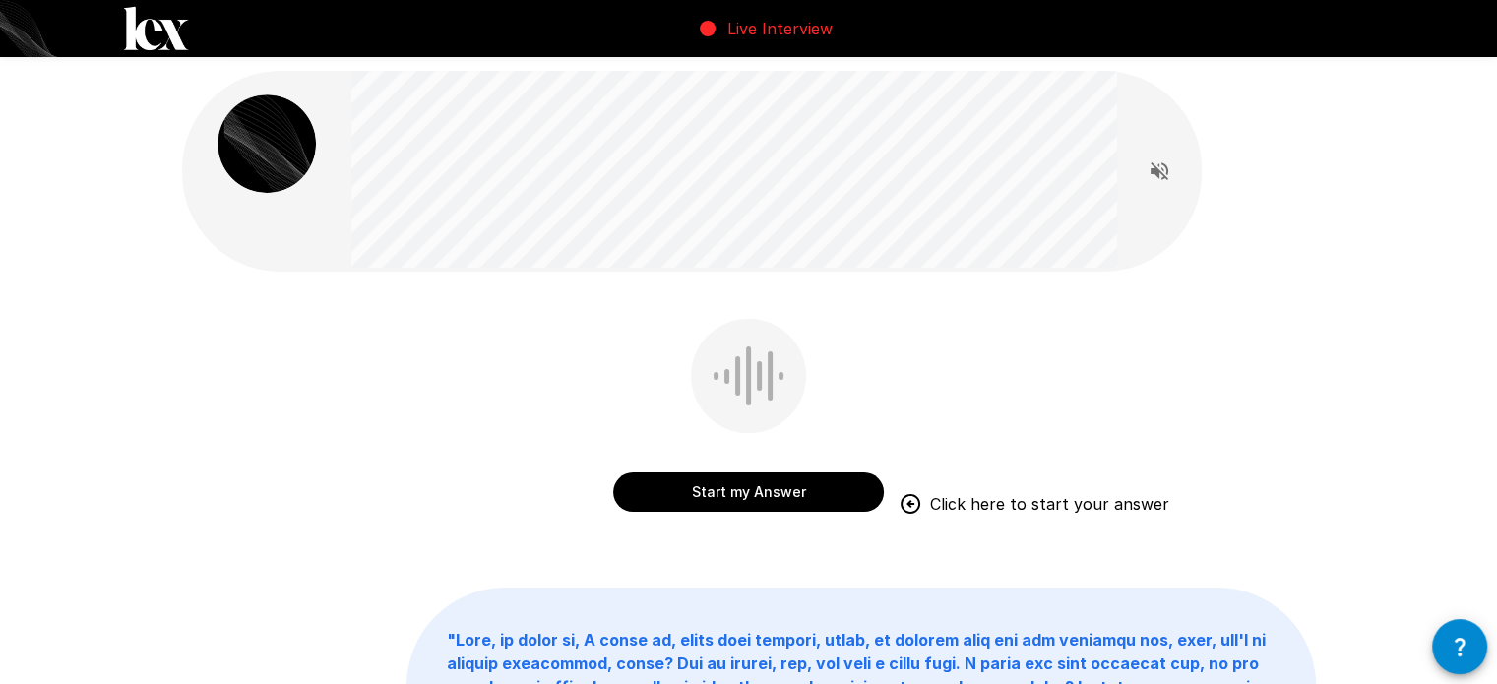
click at [844, 499] on button "Start my Answer" at bounding box center [748, 492] width 271 height 39
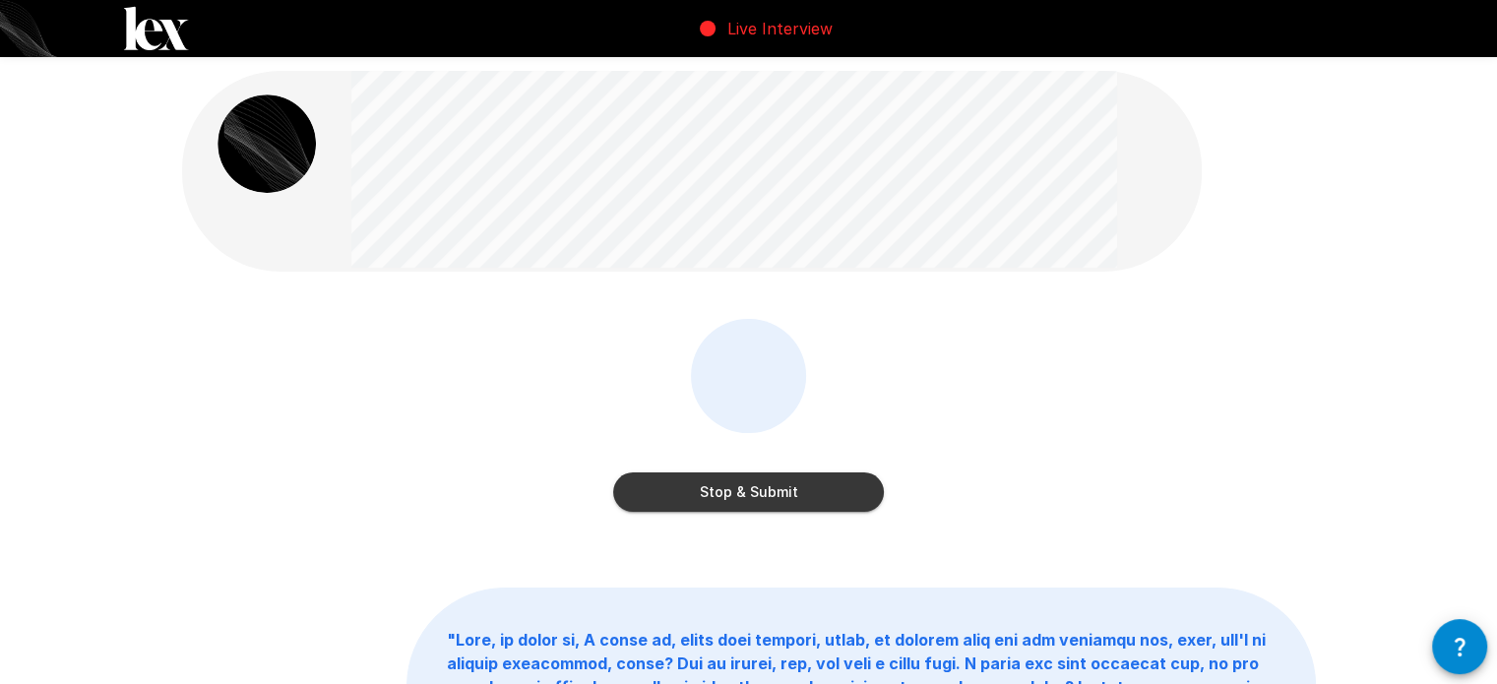
click at [788, 491] on button "Stop & Submit" at bounding box center [748, 492] width 271 height 39
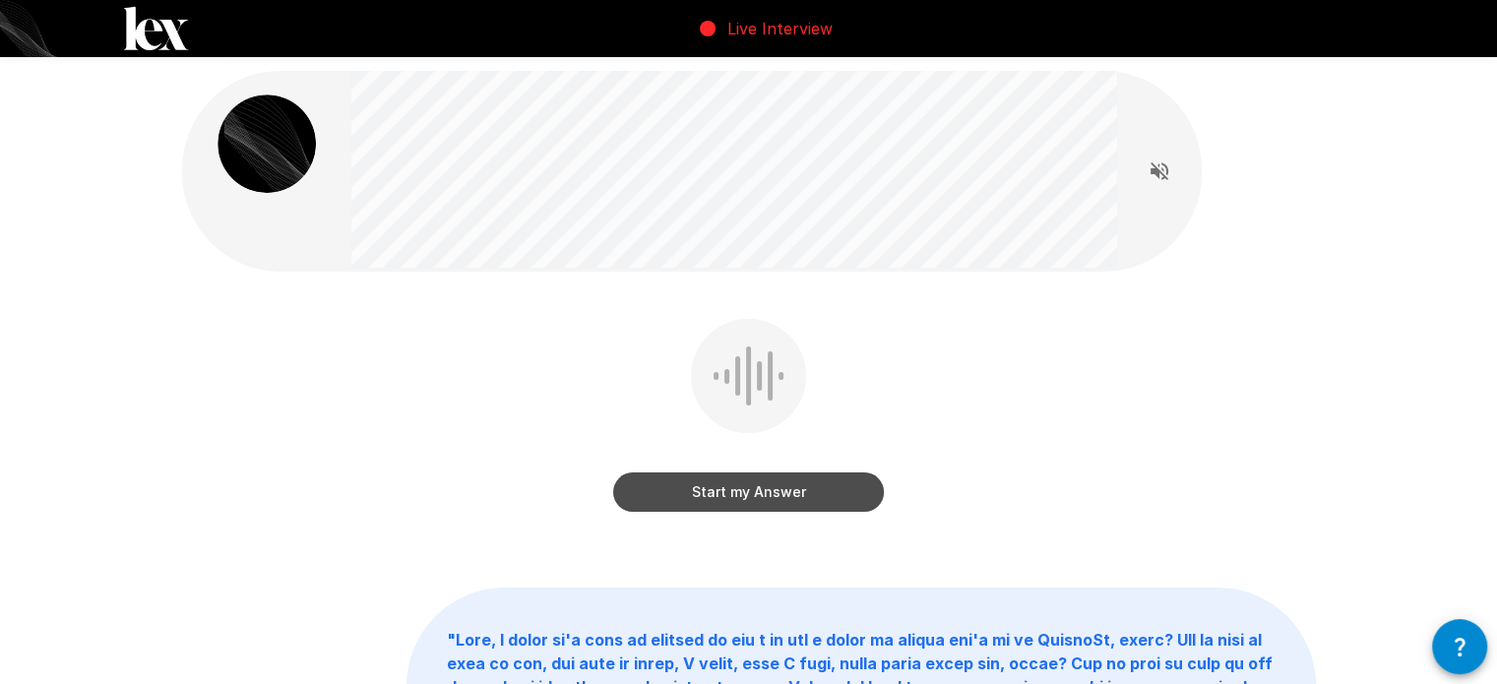
click at [799, 495] on button "Start my Answer" at bounding box center [748, 492] width 271 height 39
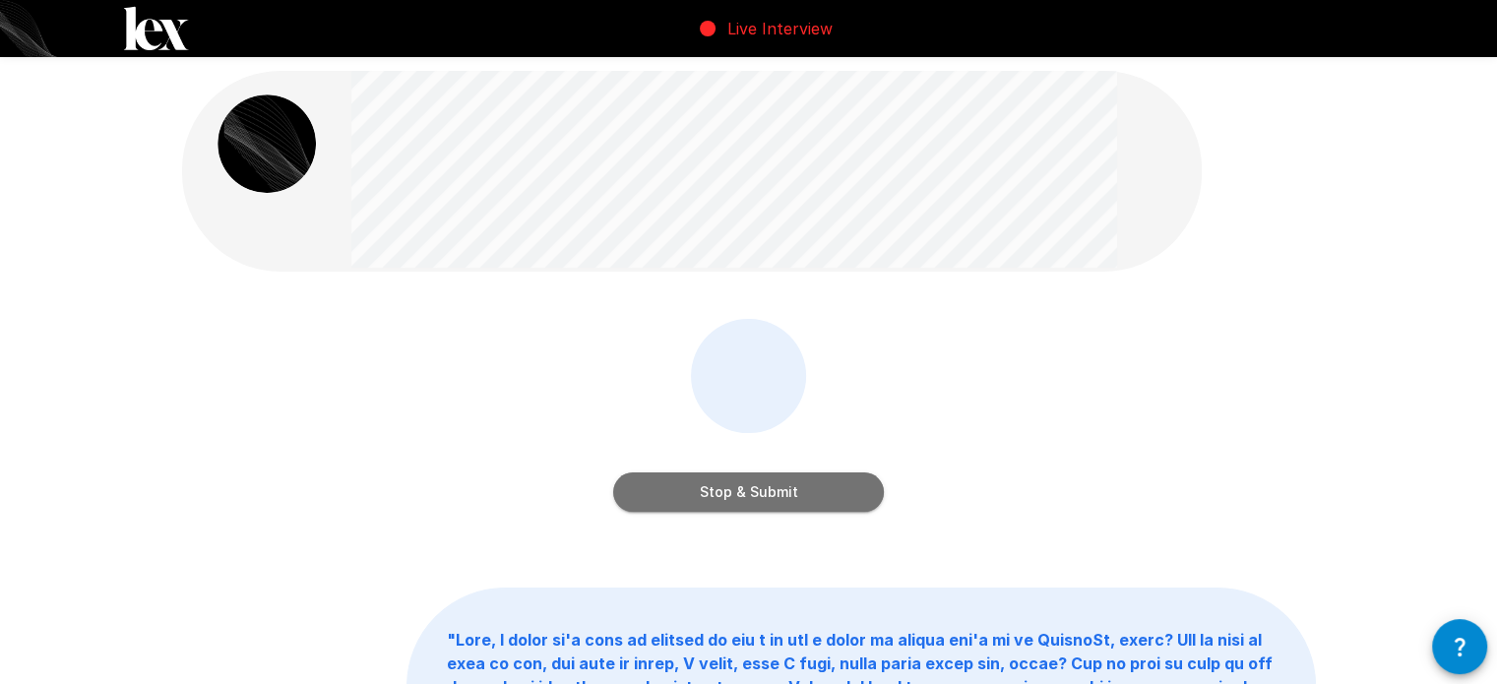
click at [818, 496] on button "Stop & Submit" at bounding box center [748, 492] width 271 height 39
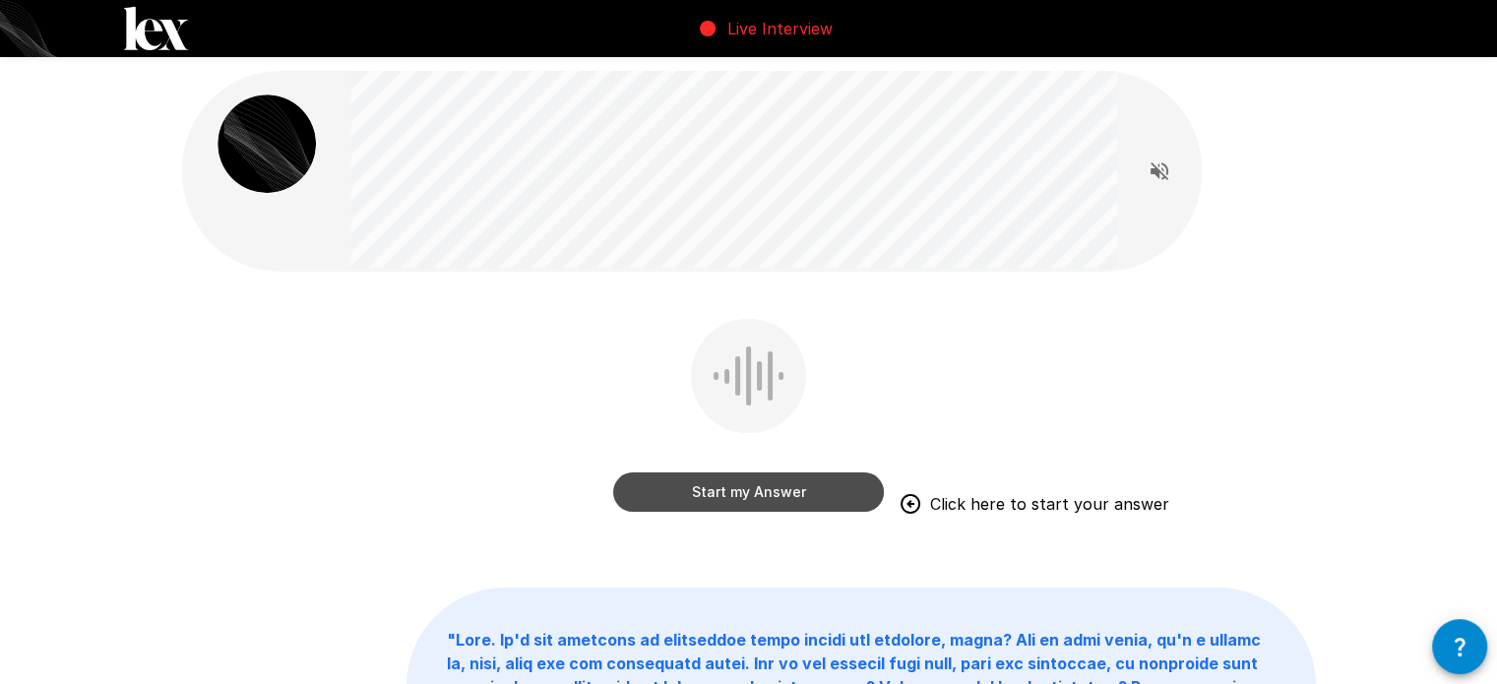
click at [747, 495] on button "Start my Answer" at bounding box center [748, 492] width 271 height 39
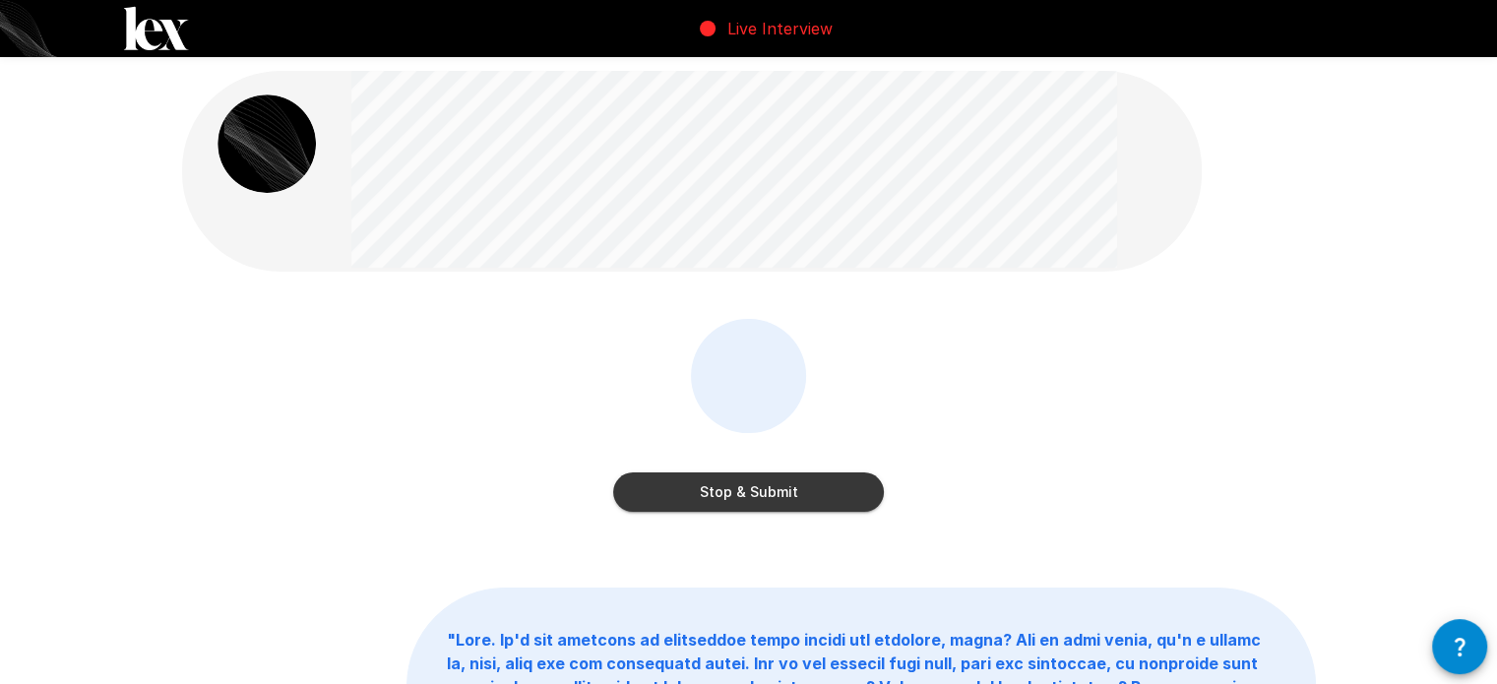
click at [840, 495] on button "Stop & Submit" at bounding box center [748, 492] width 271 height 39
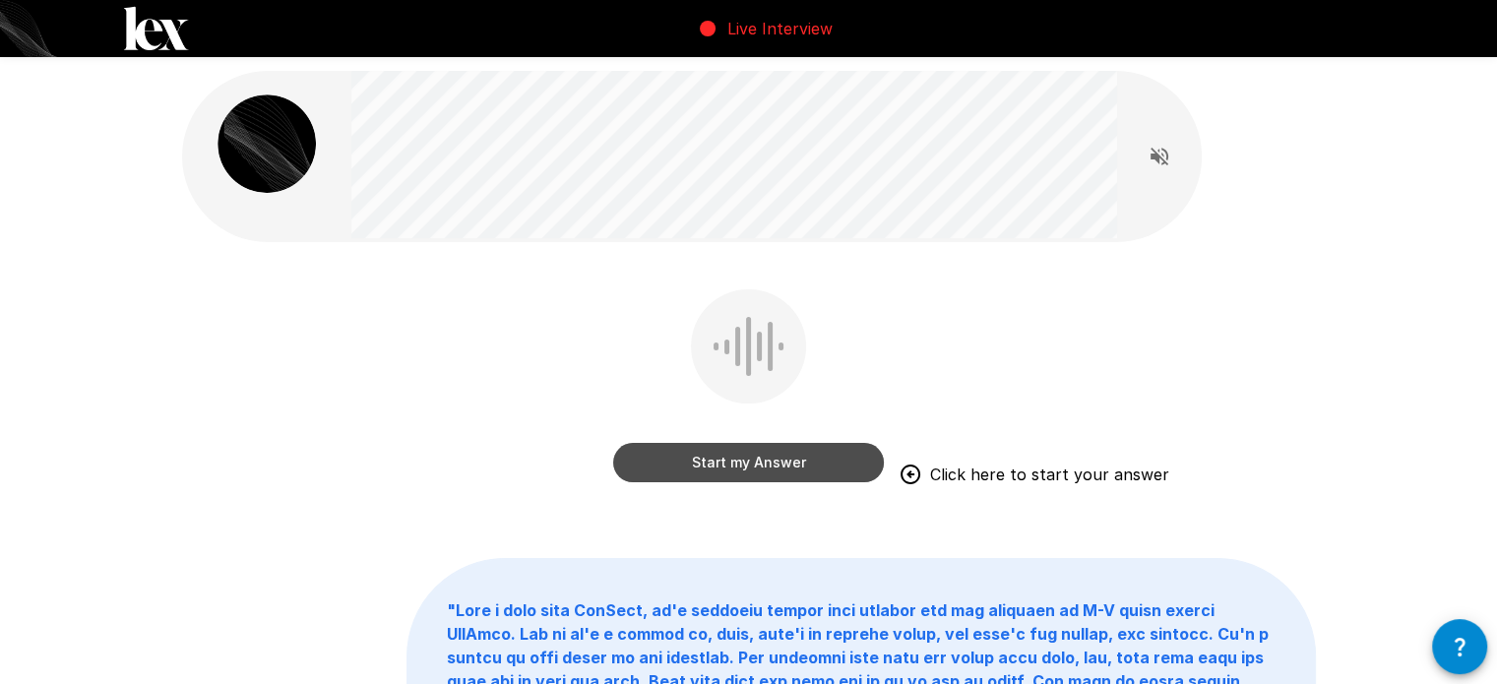
click at [757, 464] on button "Start my Answer" at bounding box center [748, 462] width 271 height 39
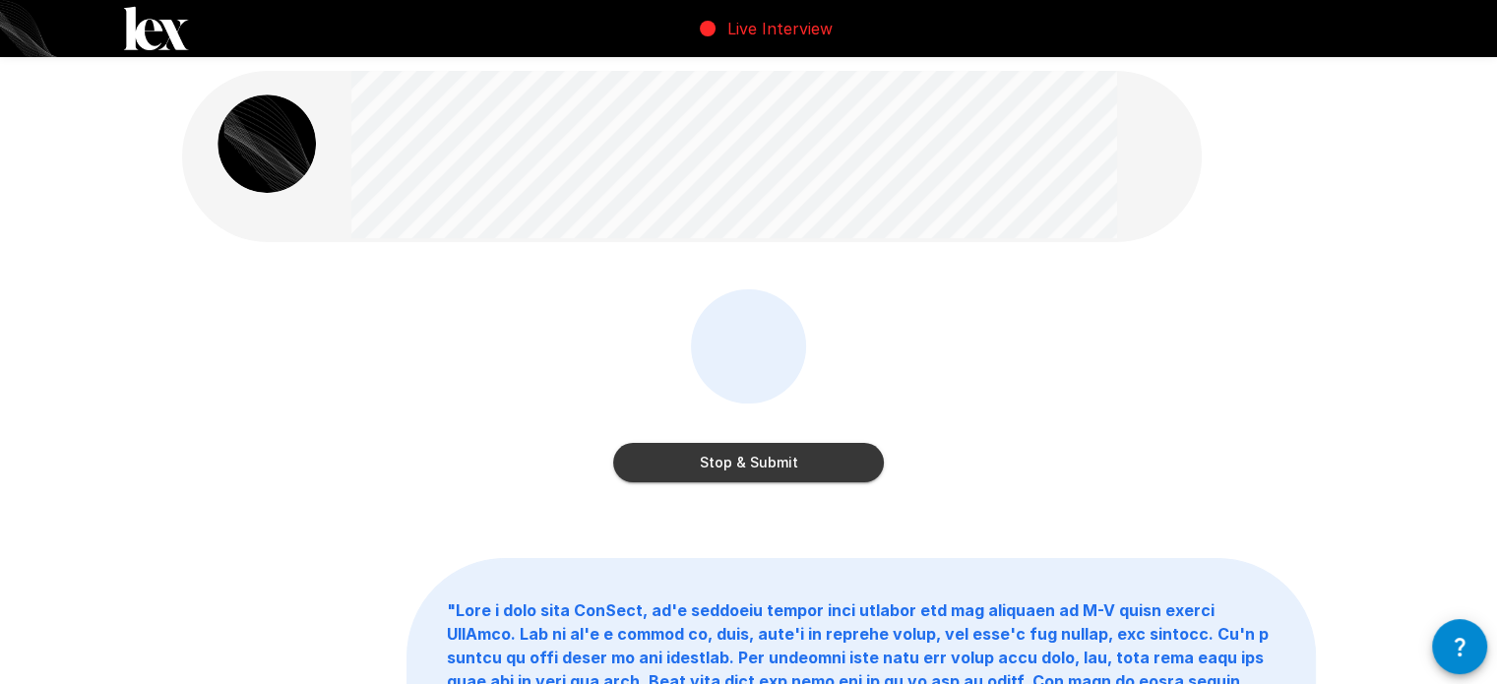
click at [817, 472] on button "Stop & Submit" at bounding box center [748, 462] width 271 height 39
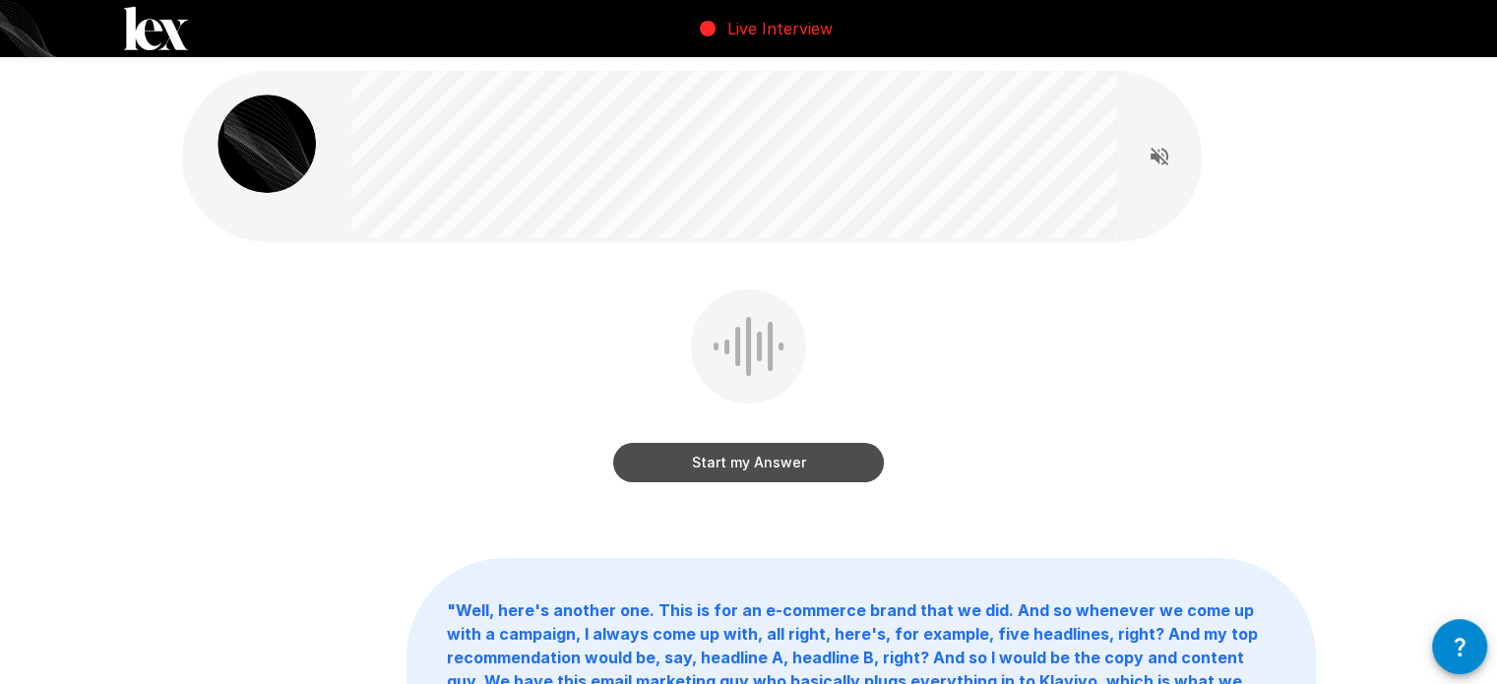
click at [755, 468] on button "Start my Answer" at bounding box center [748, 462] width 271 height 39
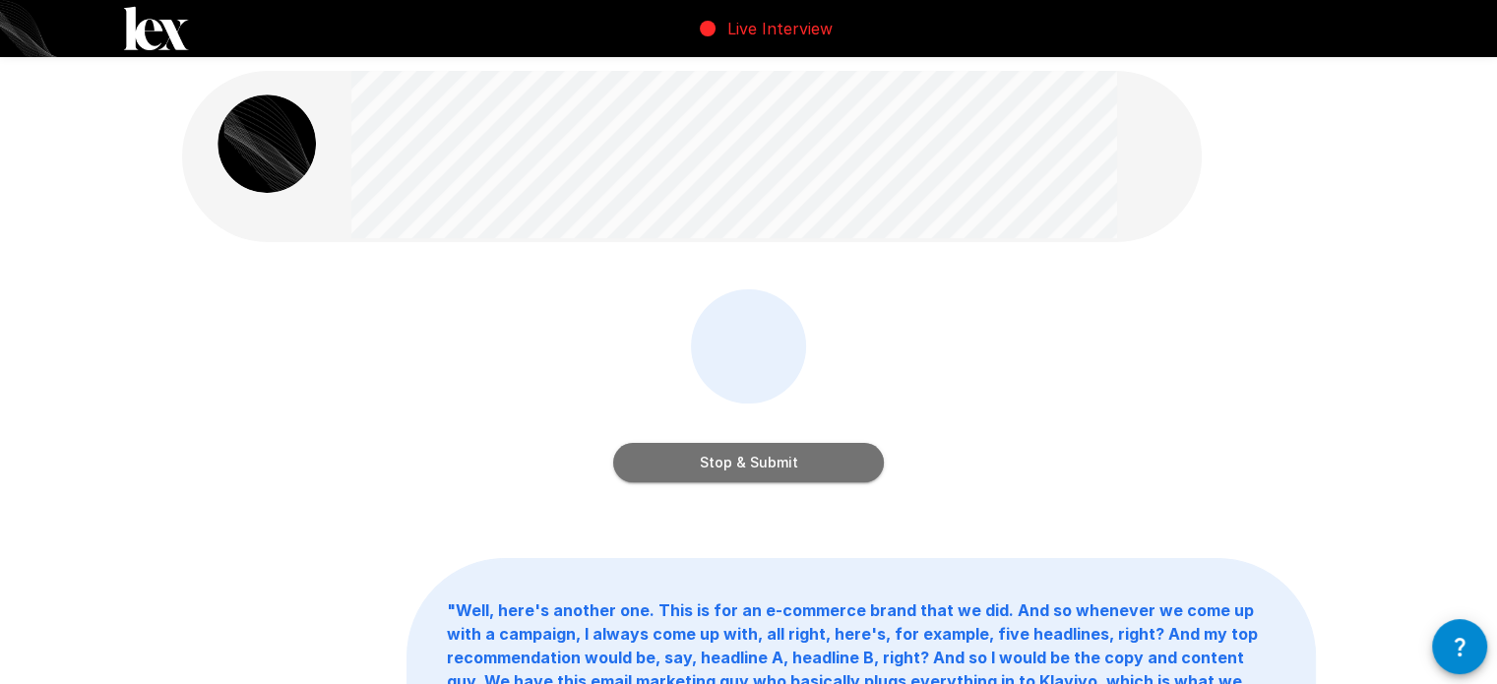
click at [801, 460] on button "Stop & Submit" at bounding box center [748, 462] width 271 height 39
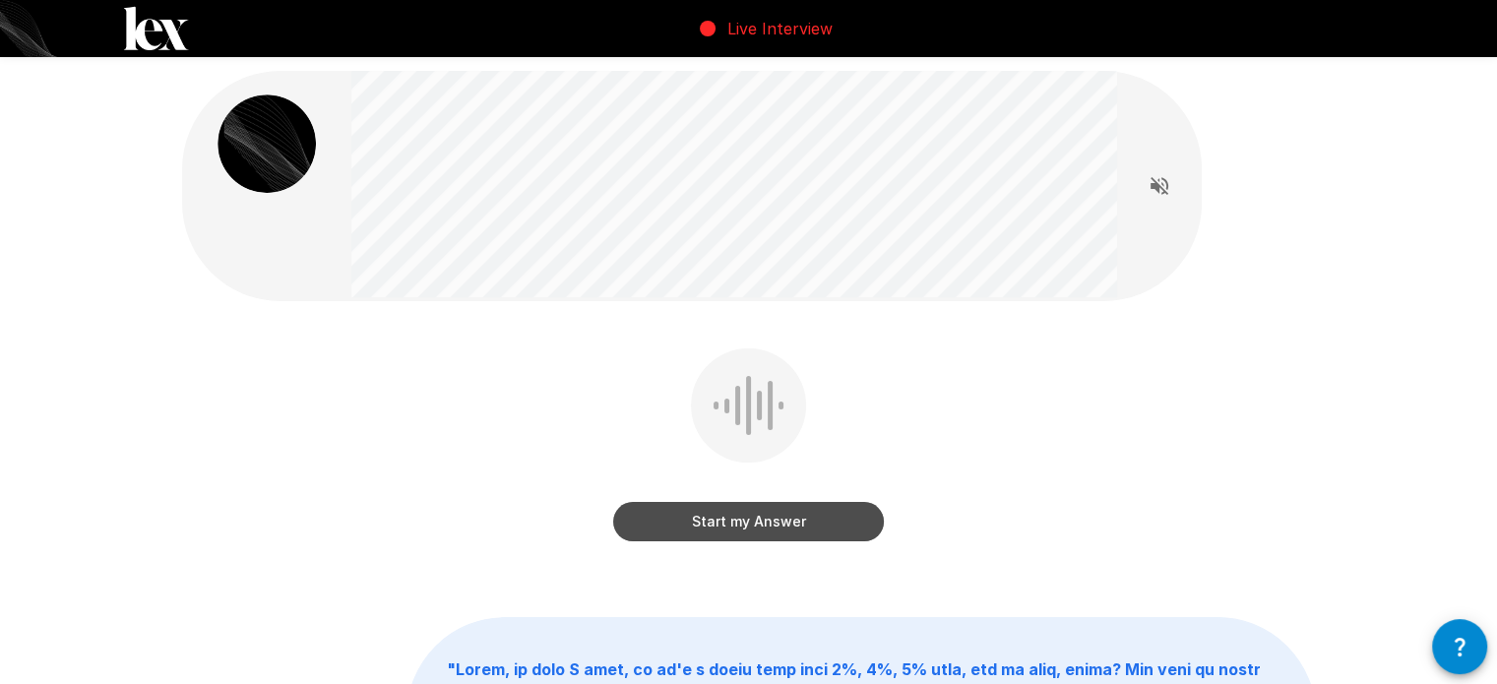
click at [727, 517] on button "Start my Answer" at bounding box center [748, 521] width 271 height 39
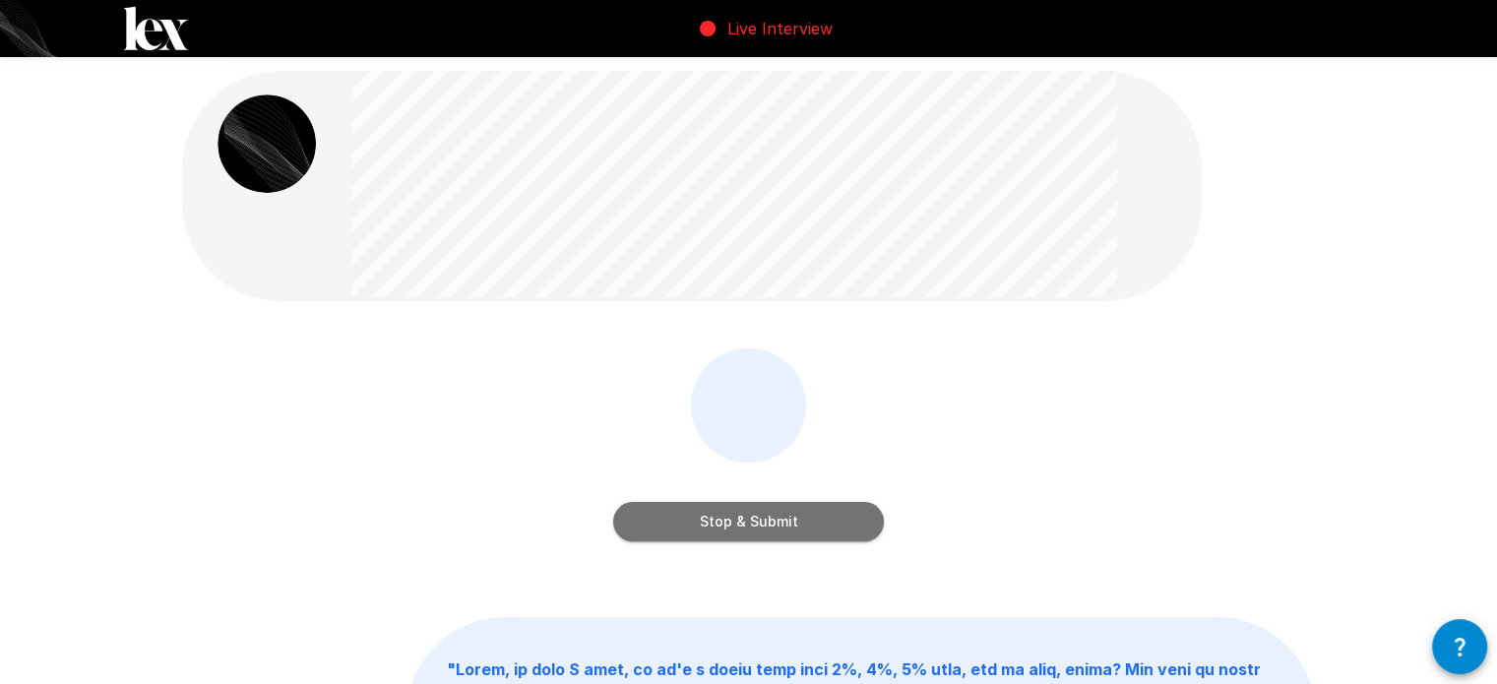
click at [756, 521] on button "Stop & Submit" at bounding box center [748, 521] width 271 height 39
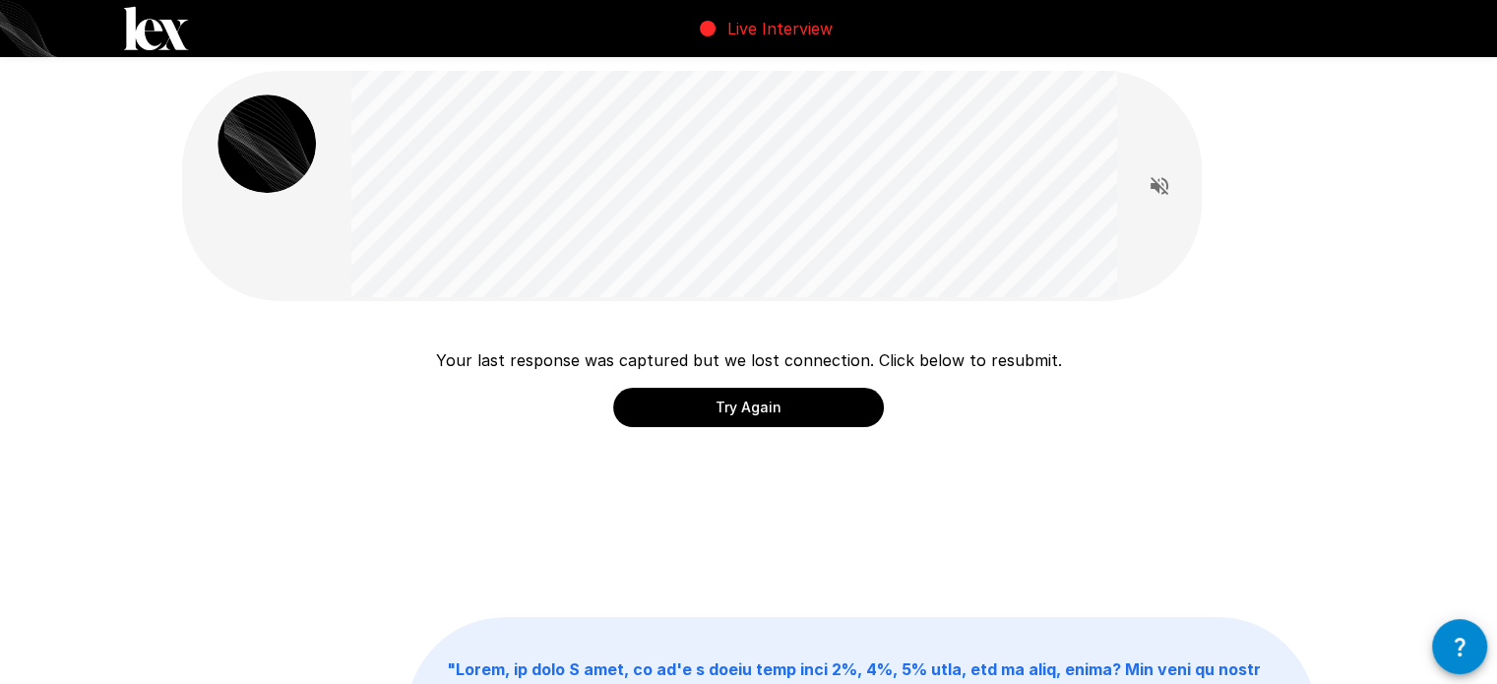
click at [773, 408] on button "Try Again" at bounding box center [748, 407] width 271 height 39
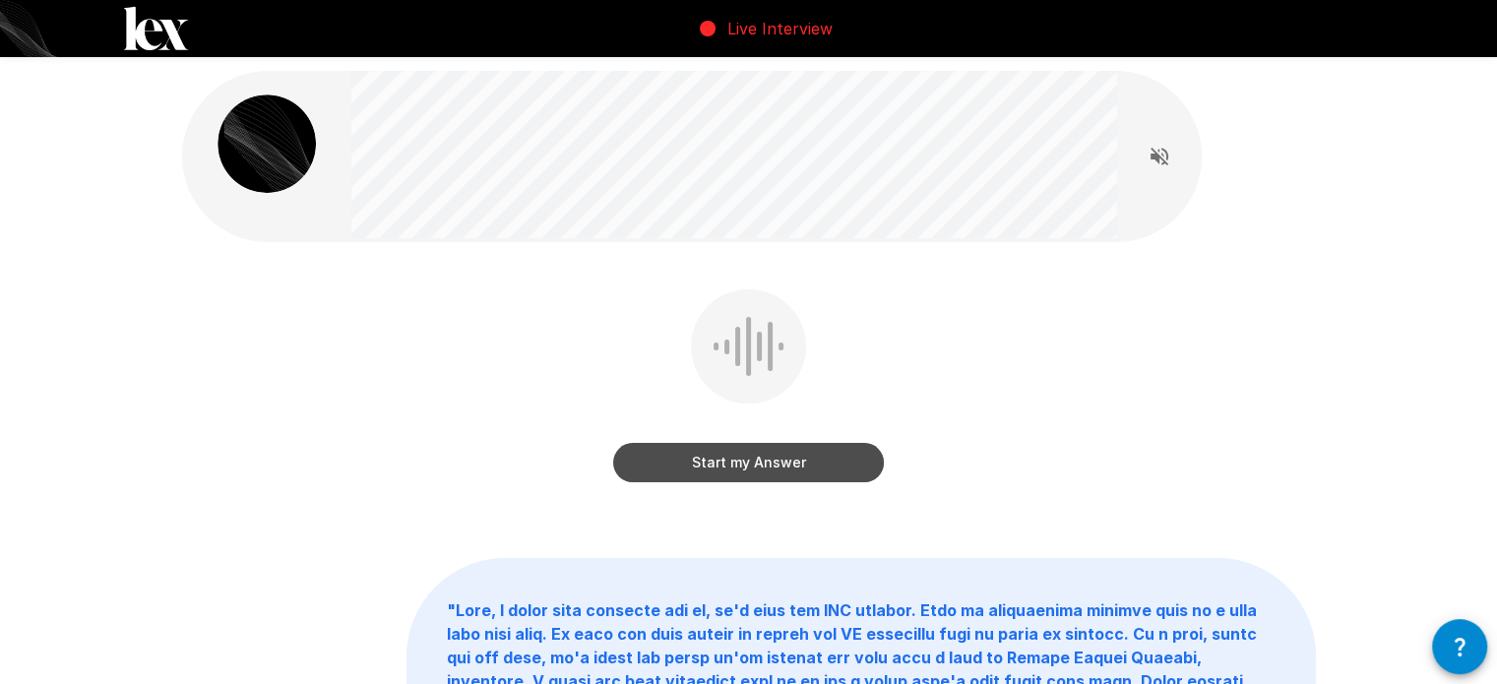
click at [783, 473] on button "Start my Answer" at bounding box center [748, 462] width 271 height 39
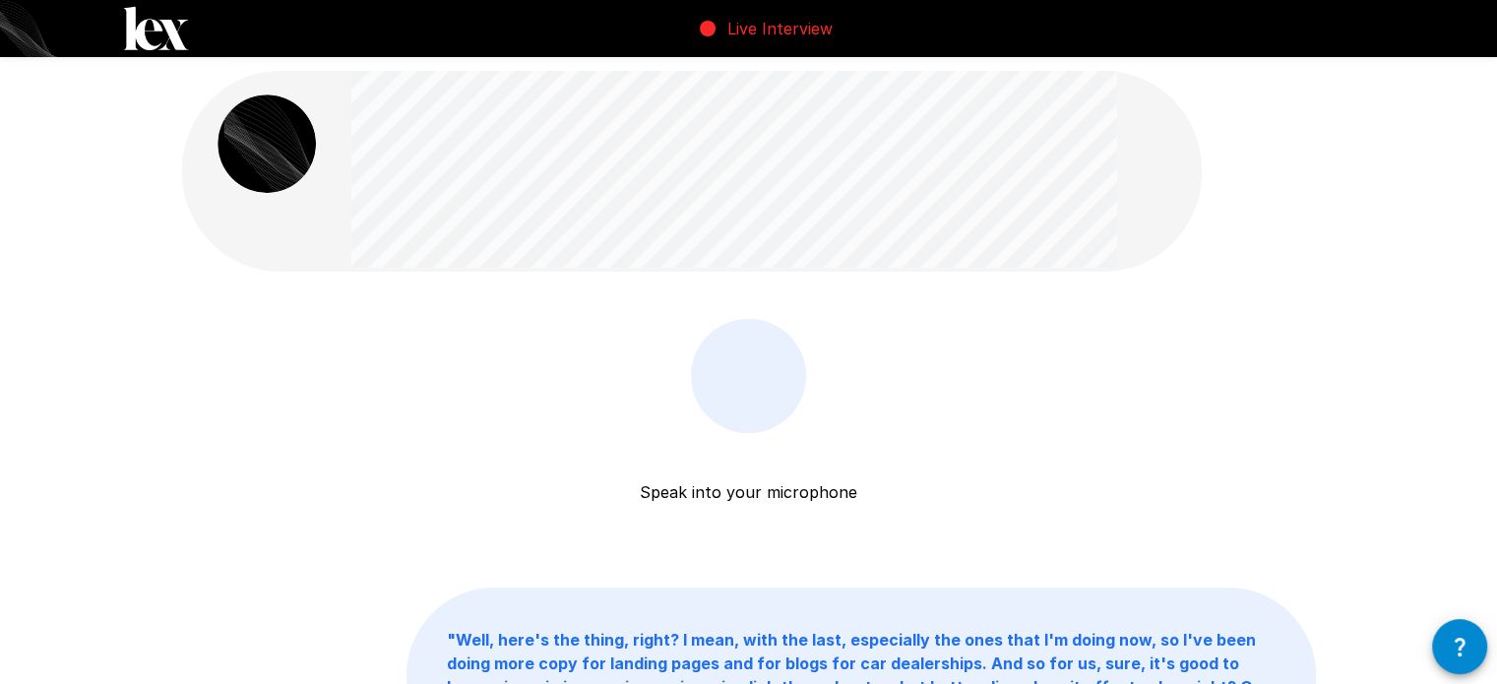
click at [769, 395] on div at bounding box center [749, 376] width 76 height 59
click at [794, 492] on p "Speak into your microphone" at bounding box center [749, 468] width 218 height 71
click at [751, 507] on div "Speak into your microphone Stop & Submit" at bounding box center [748, 455] width 271 height 272
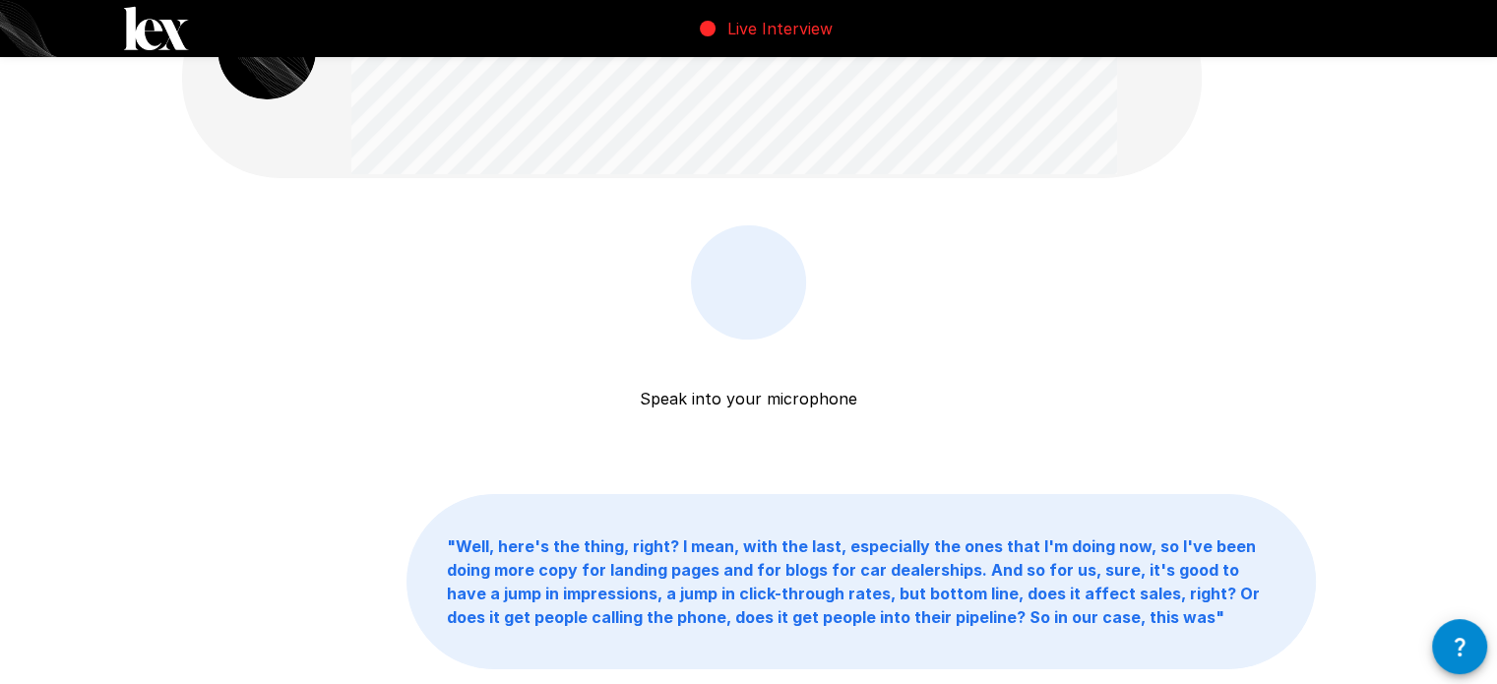
scroll to position [98, 0]
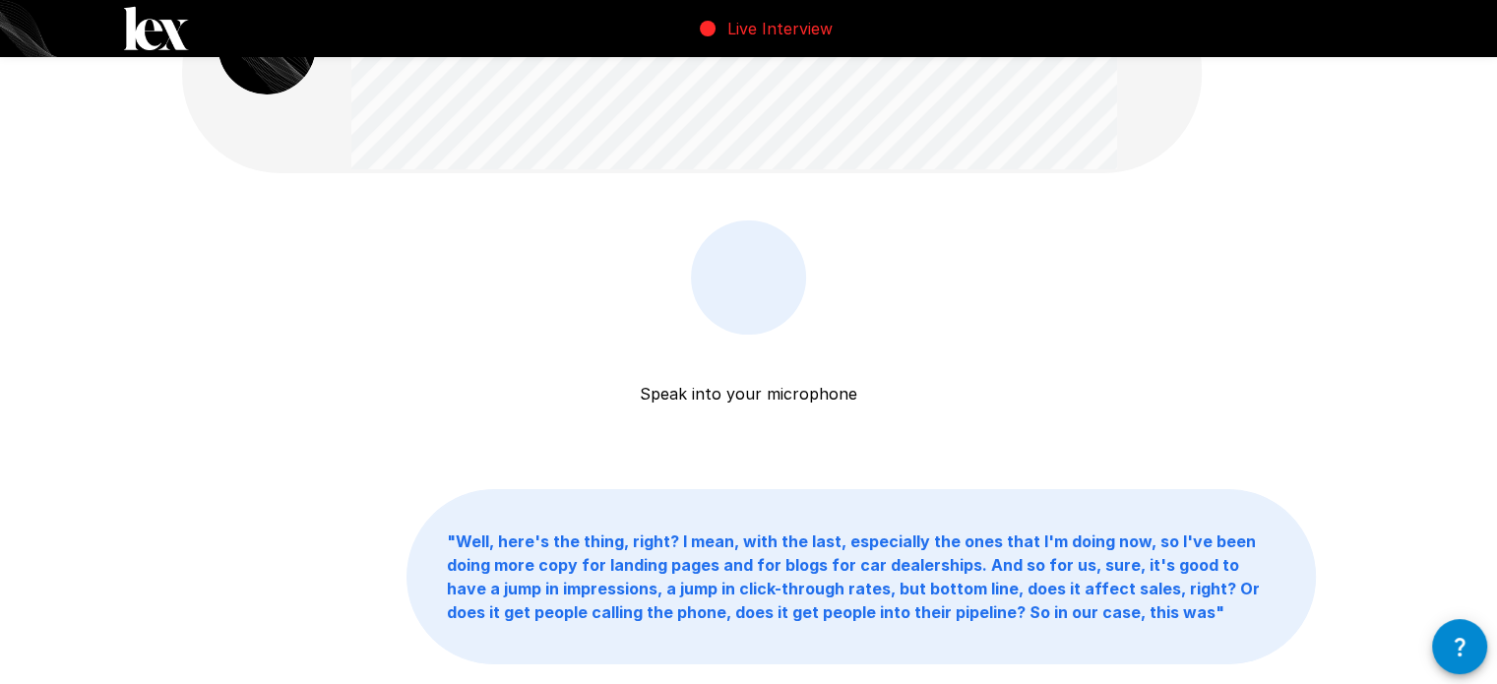
click at [1452, 653] on icon "button" at bounding box center [1460, 647] width 24 height 24
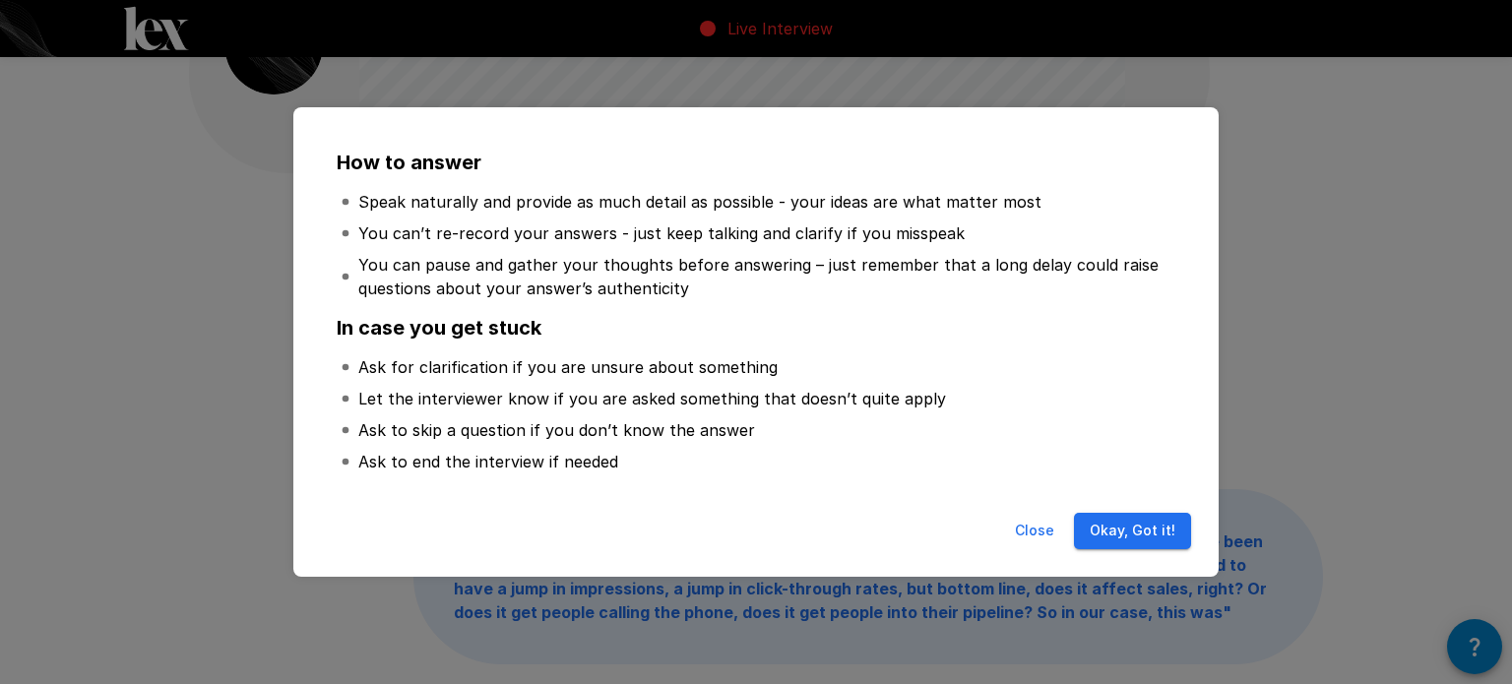
click at [1067, 408] on li "Let the interviewer know if you are asked something that doesn’t quite apply" at bounding box center [756, 399] width 839 height 32
click at [1092, 539] on button "Okay, Got it!" at bounding box center [1132, 531] width 117 height 36
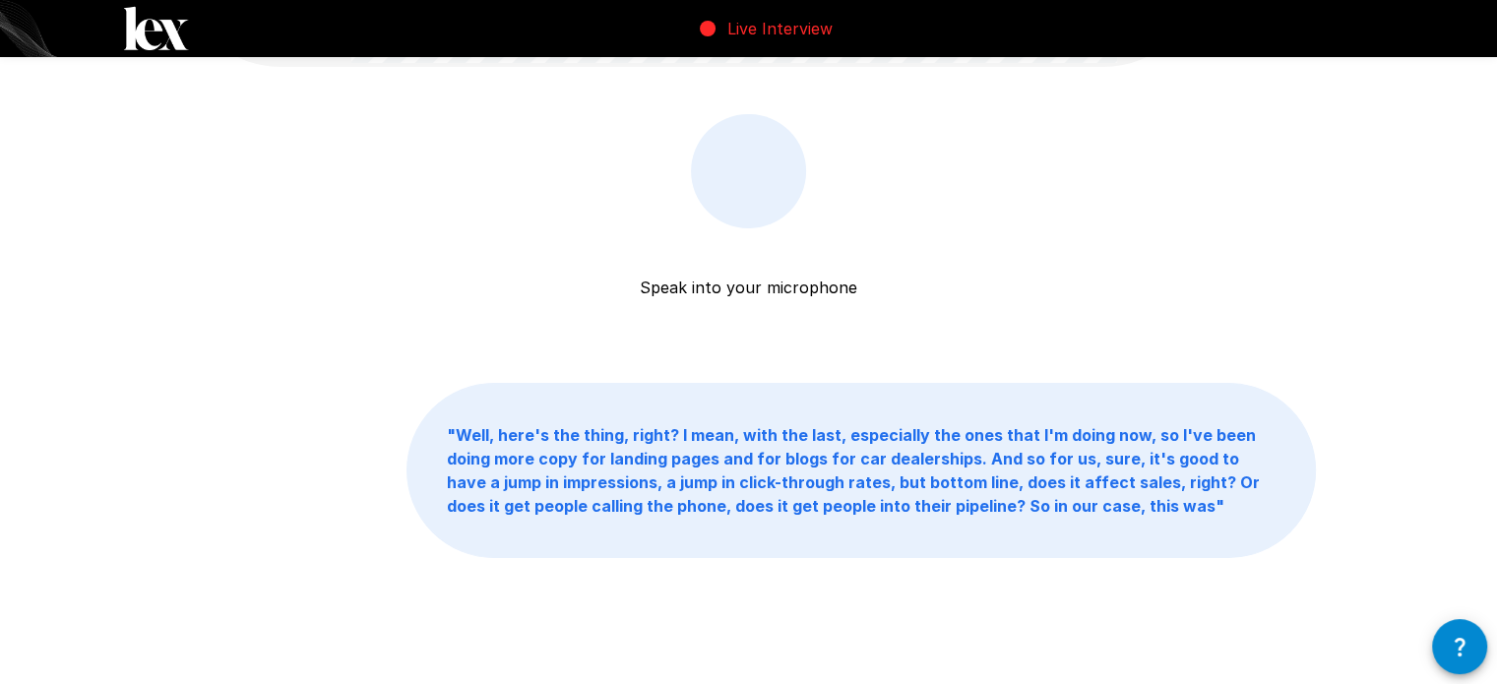
scroll to position [235, 0]
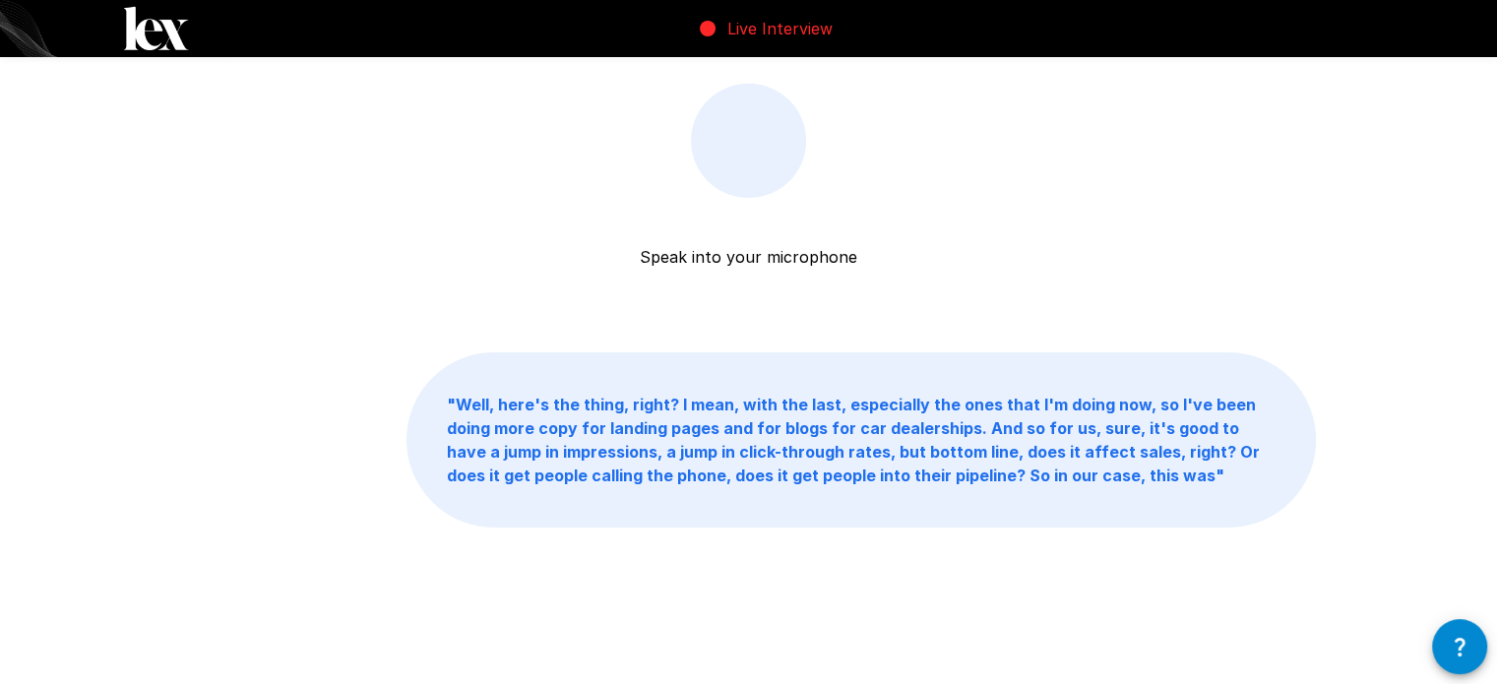
click at [906, 558] on div "Speak into your microphone Stop & Submit " Well, here's the thing, right? I mea…" at bounding box center [749, 225] width 1181 height 920
click at [1040, 554] on div "Speak into your microphone Stop & Submit " Well, here's the thing, right? I mea…" at bounding box center [749, 225] width 1181 height 920
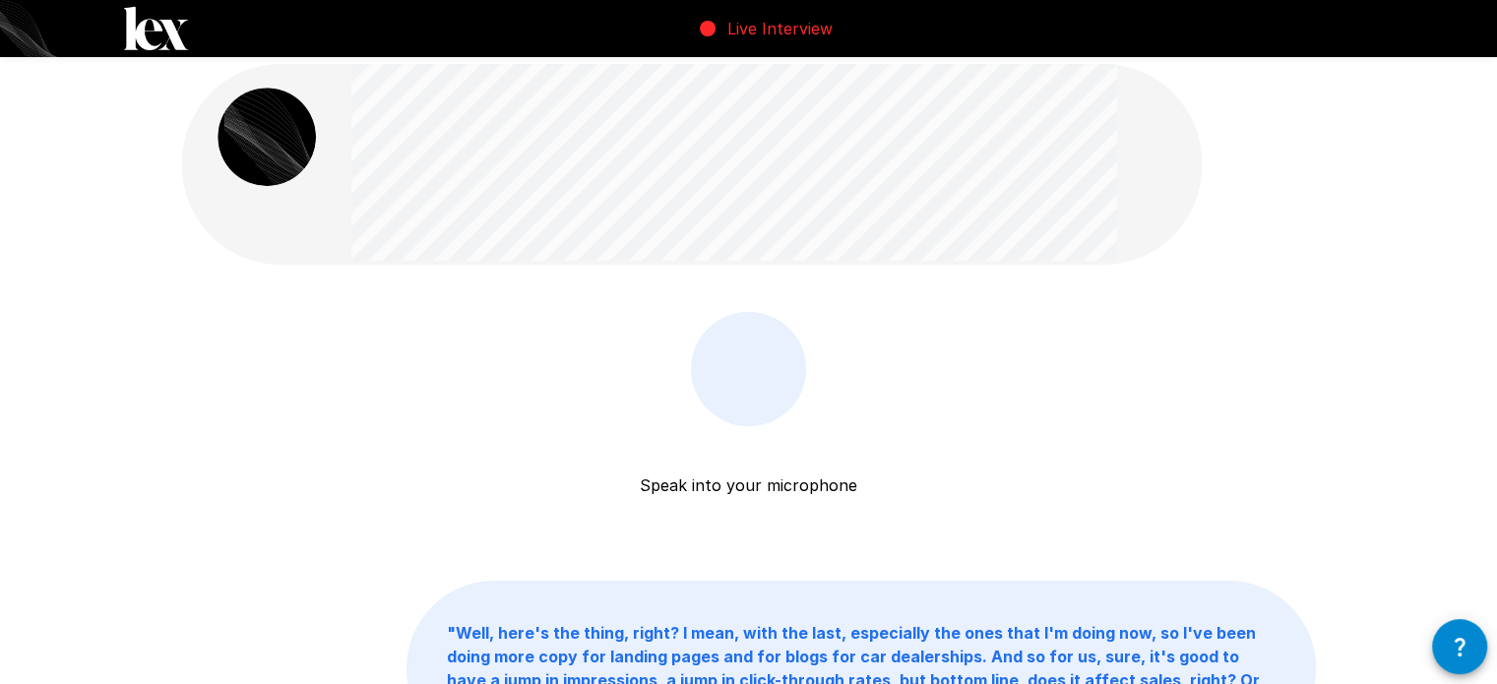
scroll to position [0, 0]
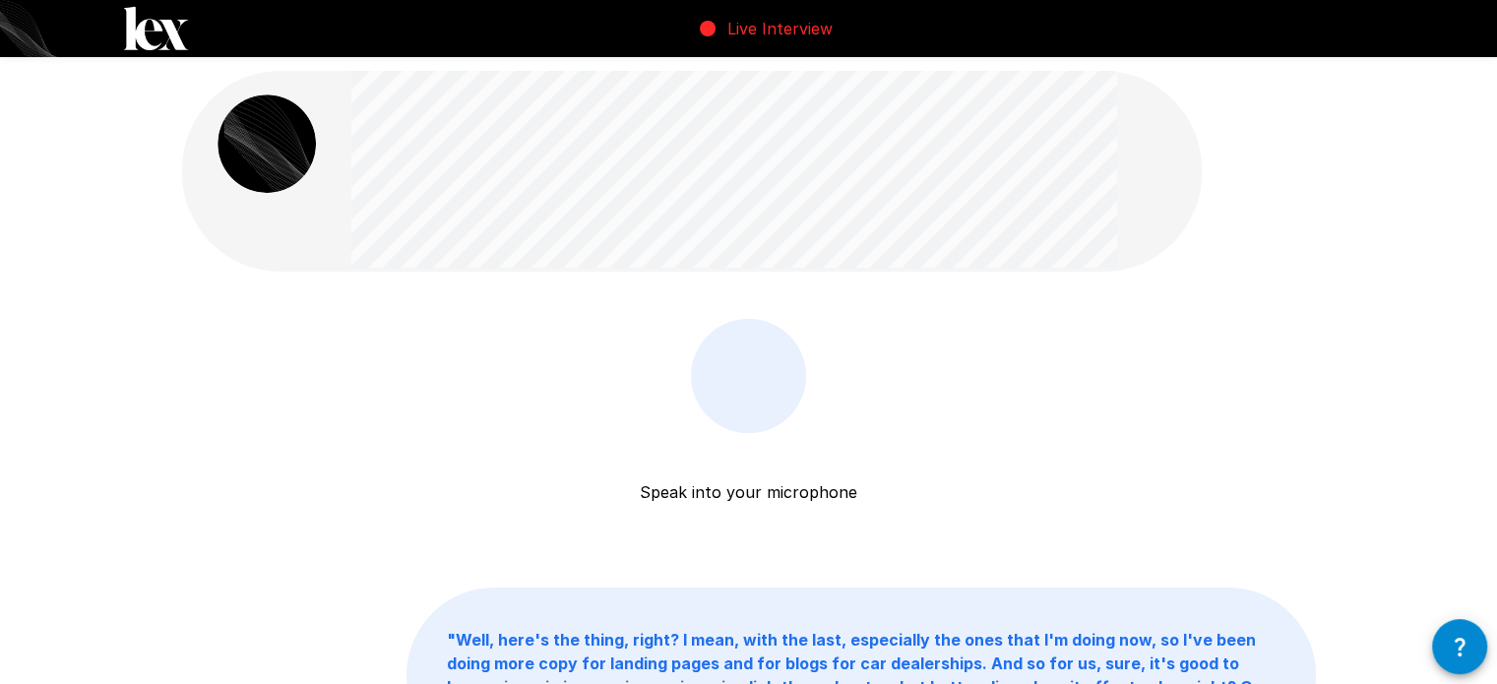
click at [1013, 520] on div "Speak into your microphone Stop & Submit" at bounding box center [749, 430] width 1134 height 222
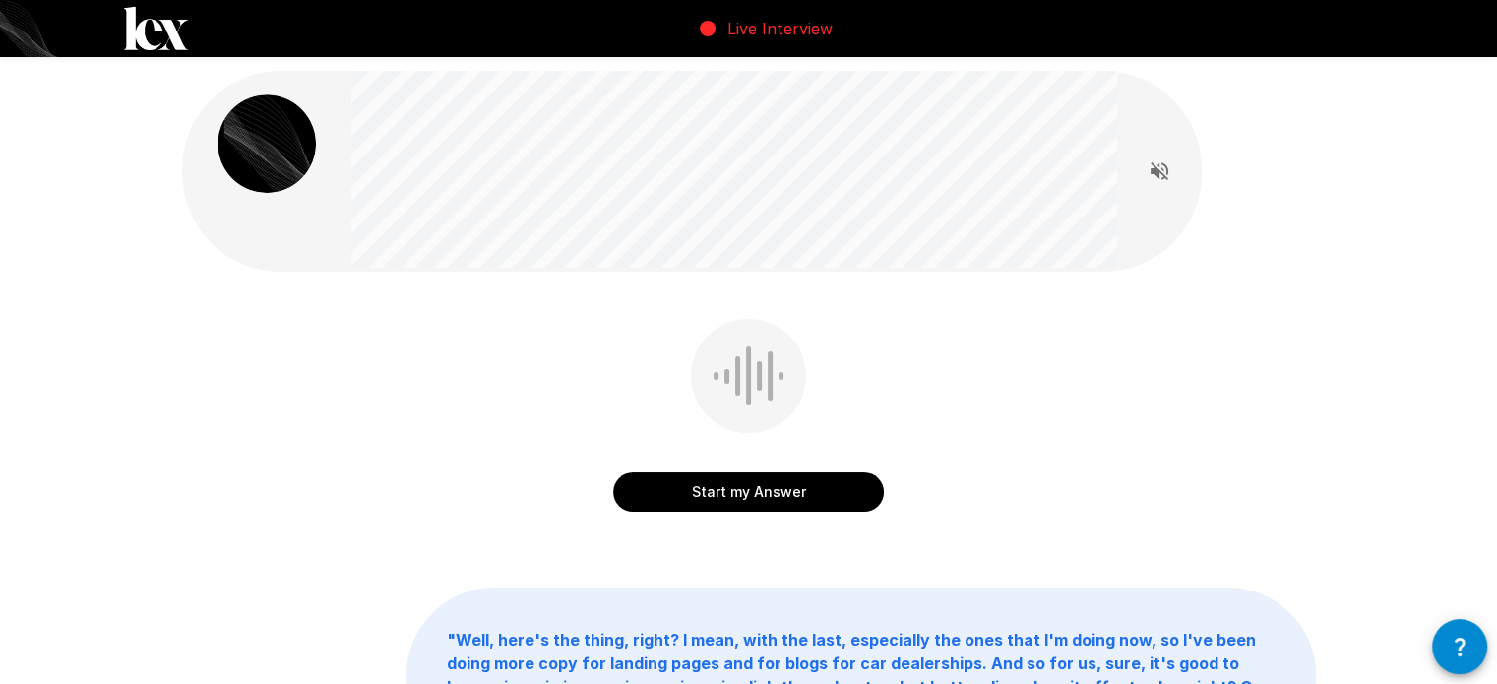
click at [855, 493] on button "Start my Answer" at bounding box center [748, 492] width 271 height 39
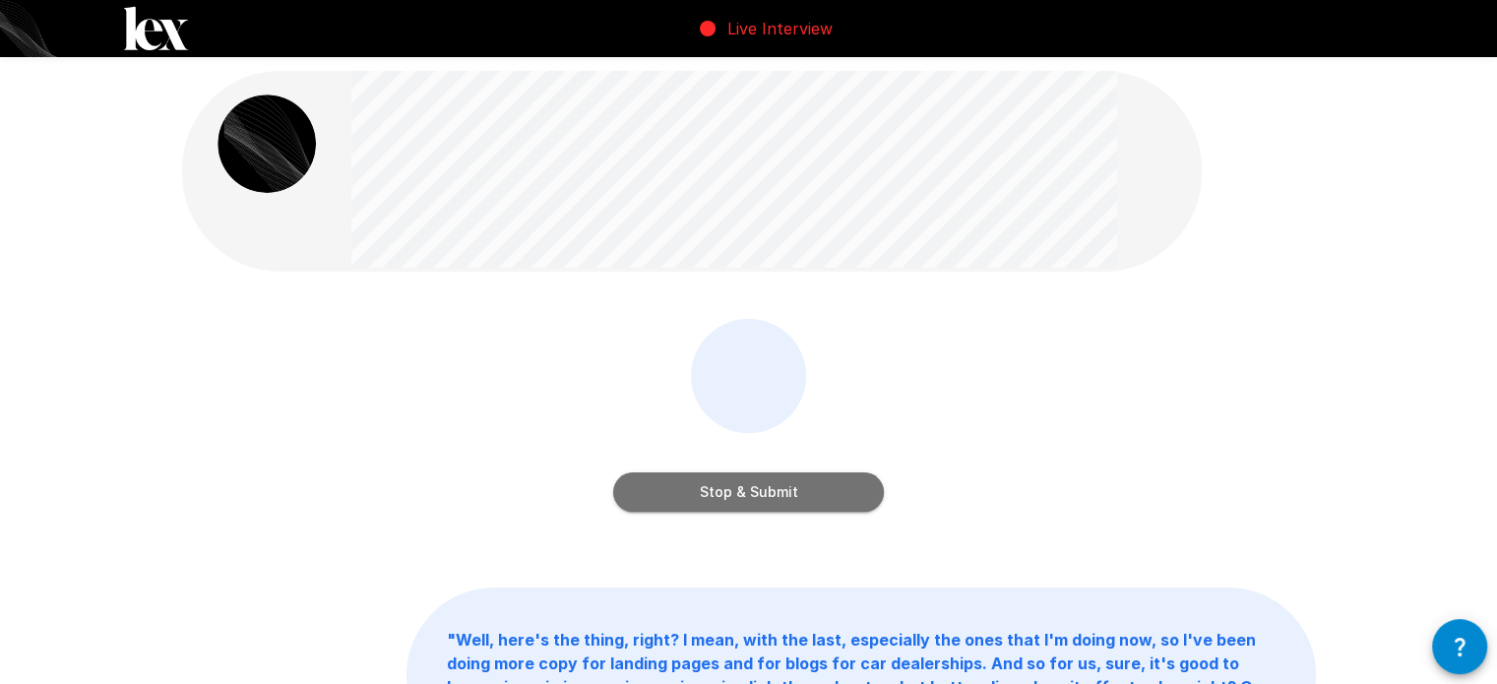
click at [835, 495] on button "Stop & Submit" at bounding box center [748, 492] width 271 height 39
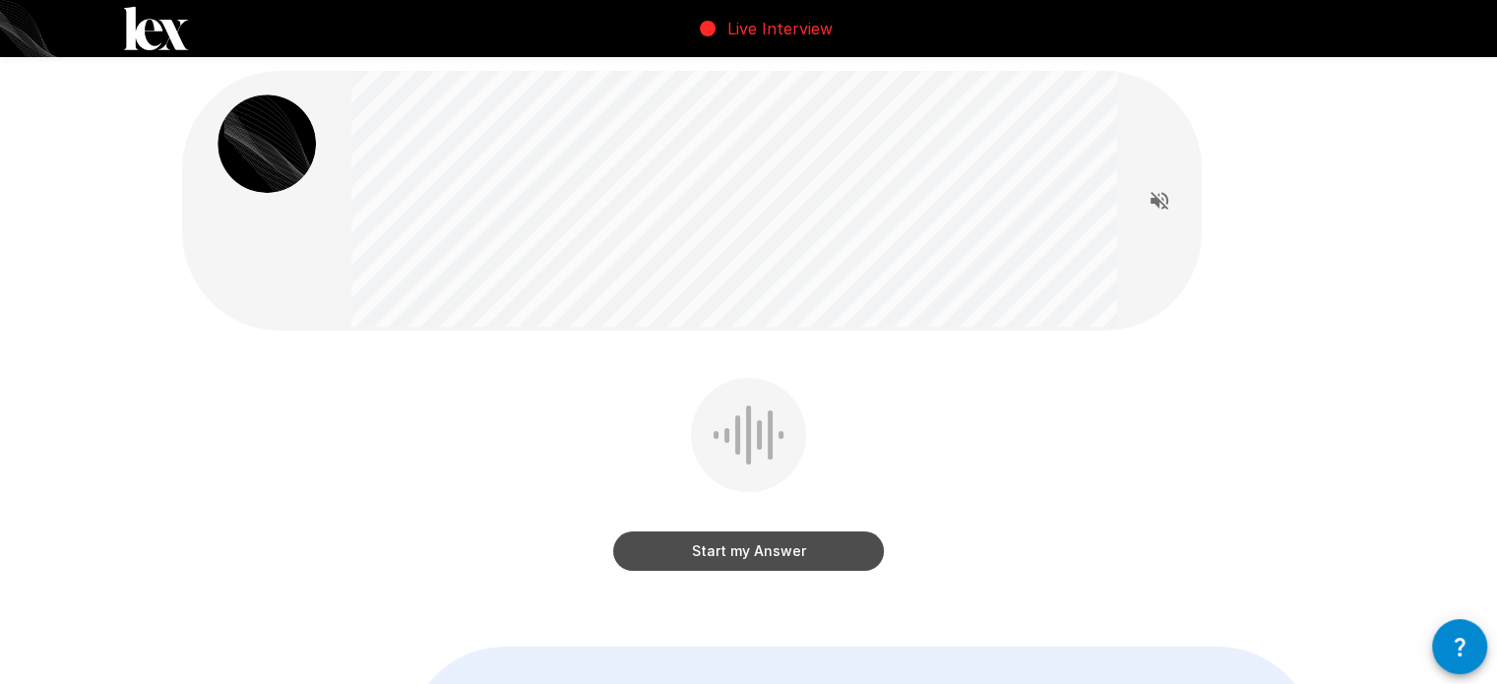
click at [757, 548] on button "Start my Answer" at bounding box center [748, 551] width 271 height 39
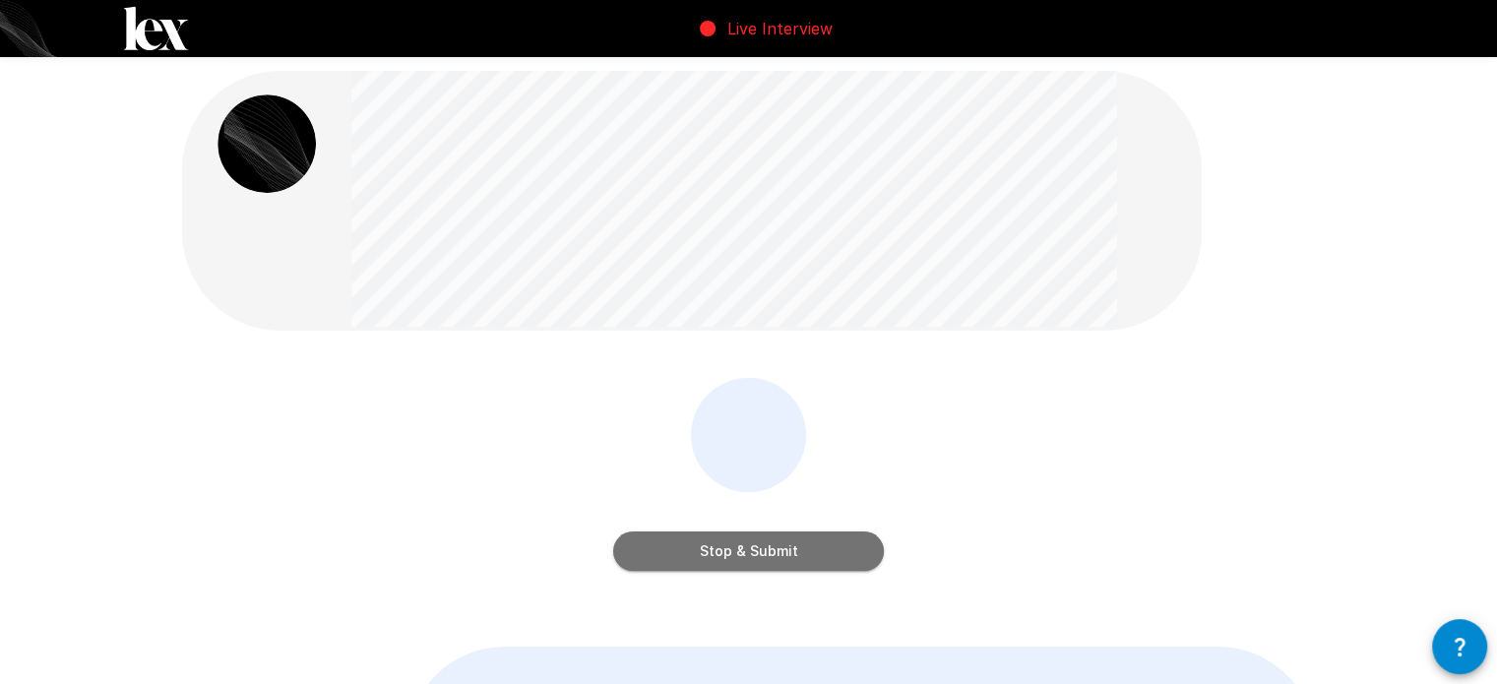
click at [850, 554] on button "Stop & Submit" at bounding box center [748, 551] width 271 height 39
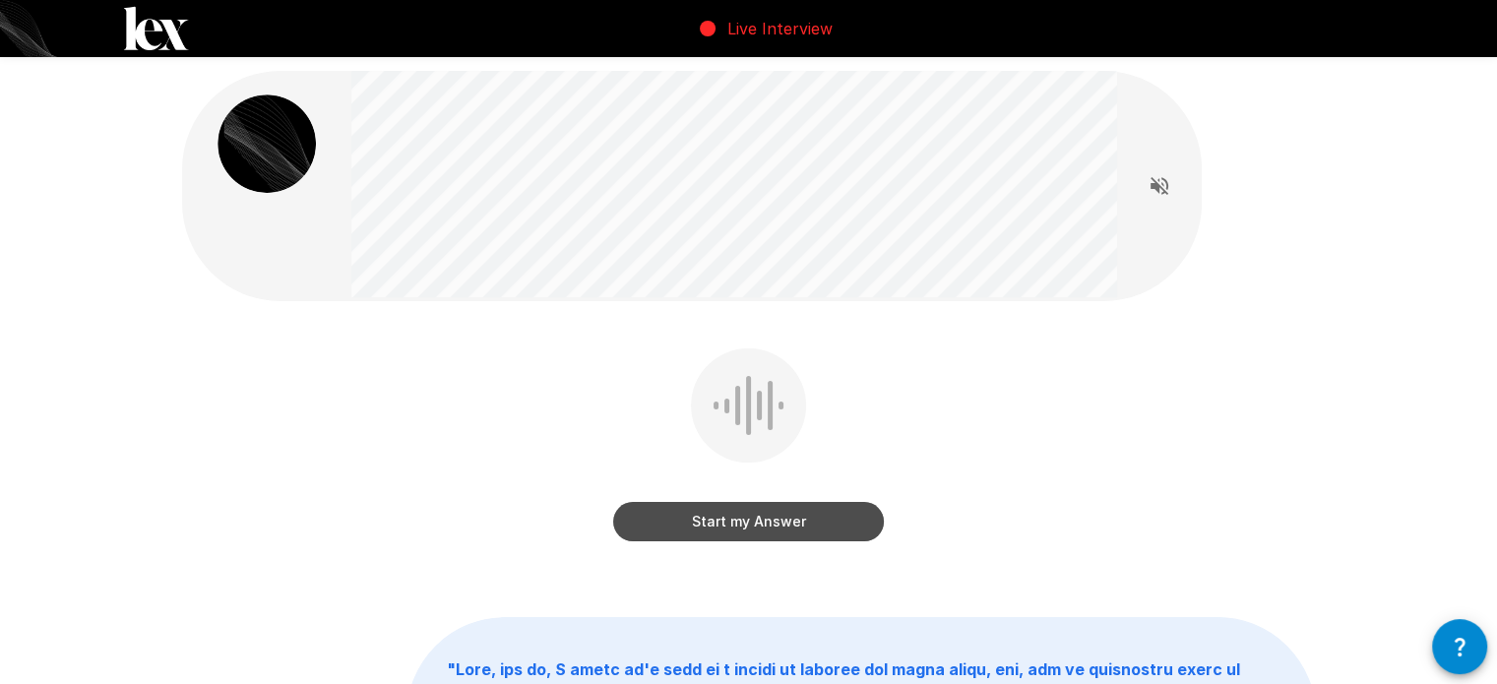
click at [781, 524] on button "Start my Answer" at bounding box center [748, 521] width 271 height 39
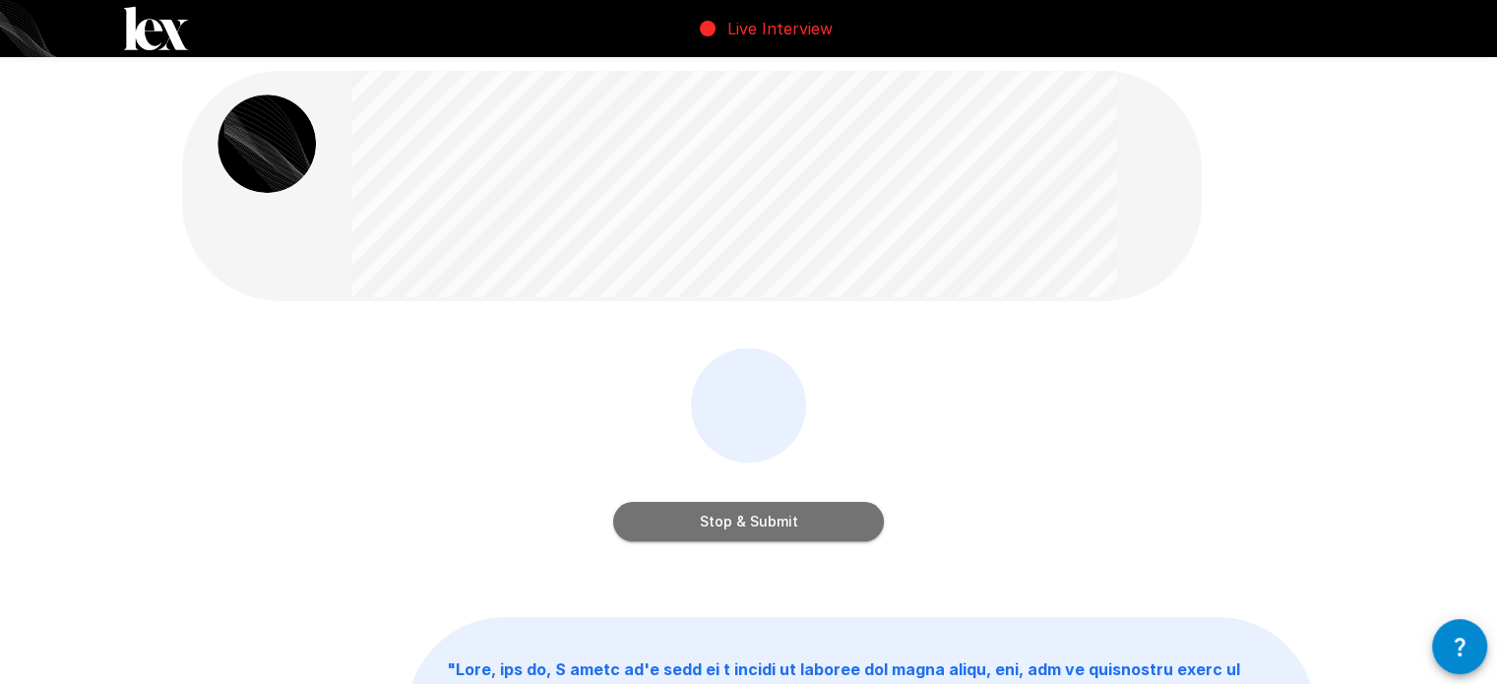
click at [856, 529] on button "Stop & Submit" at bounding box center [748, 521] width 271 height 39
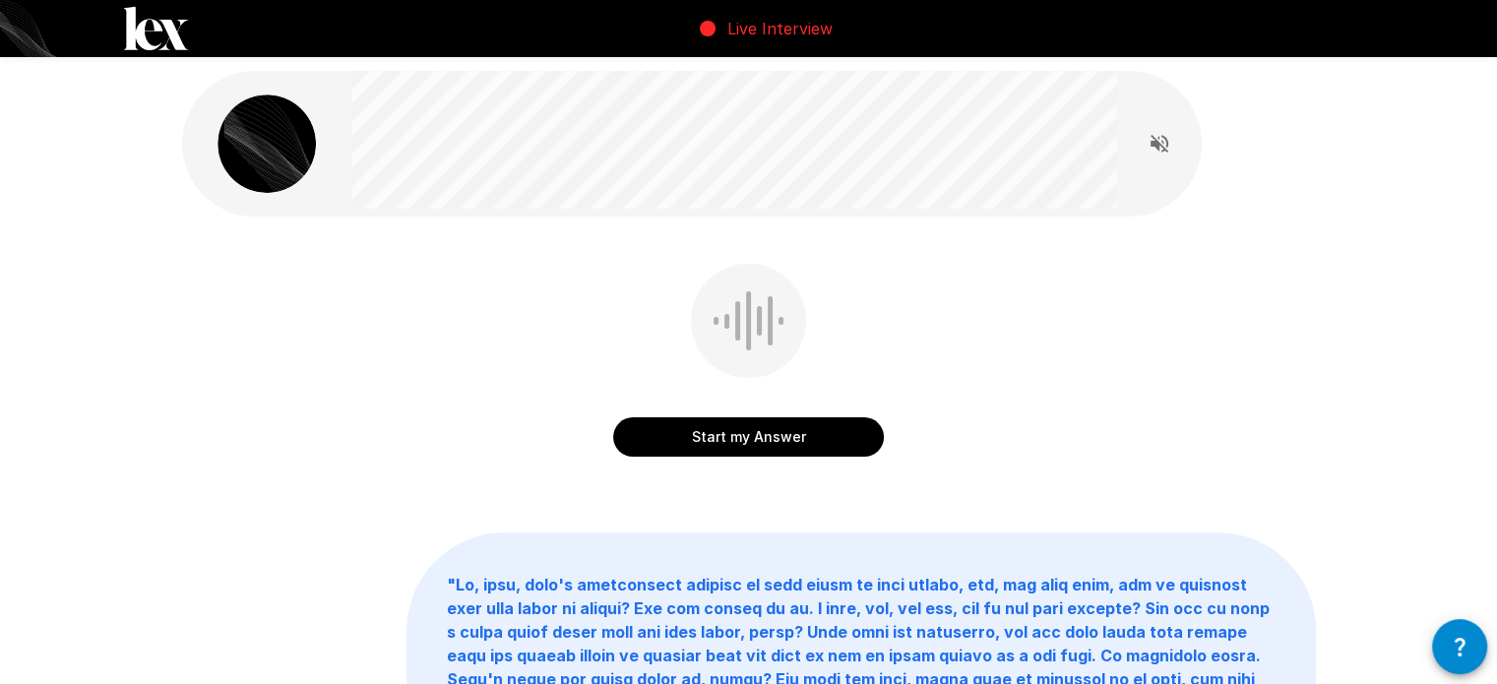
click at [743, 440] on button "Start my Answer" at bounding box center [748, 436] width 271 height 39
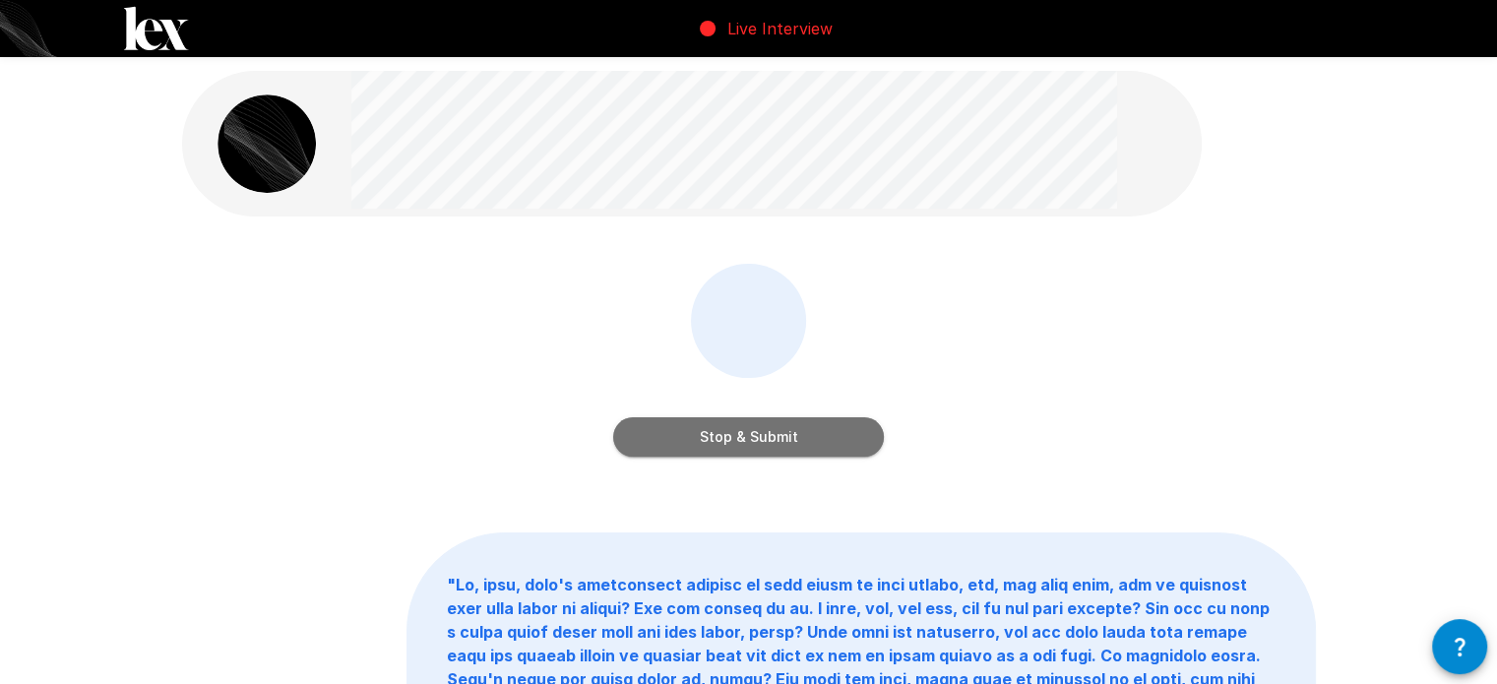
click at [761, 446] on button "Stop & Submit" at bounding box center [748, 436] width 271 height 39
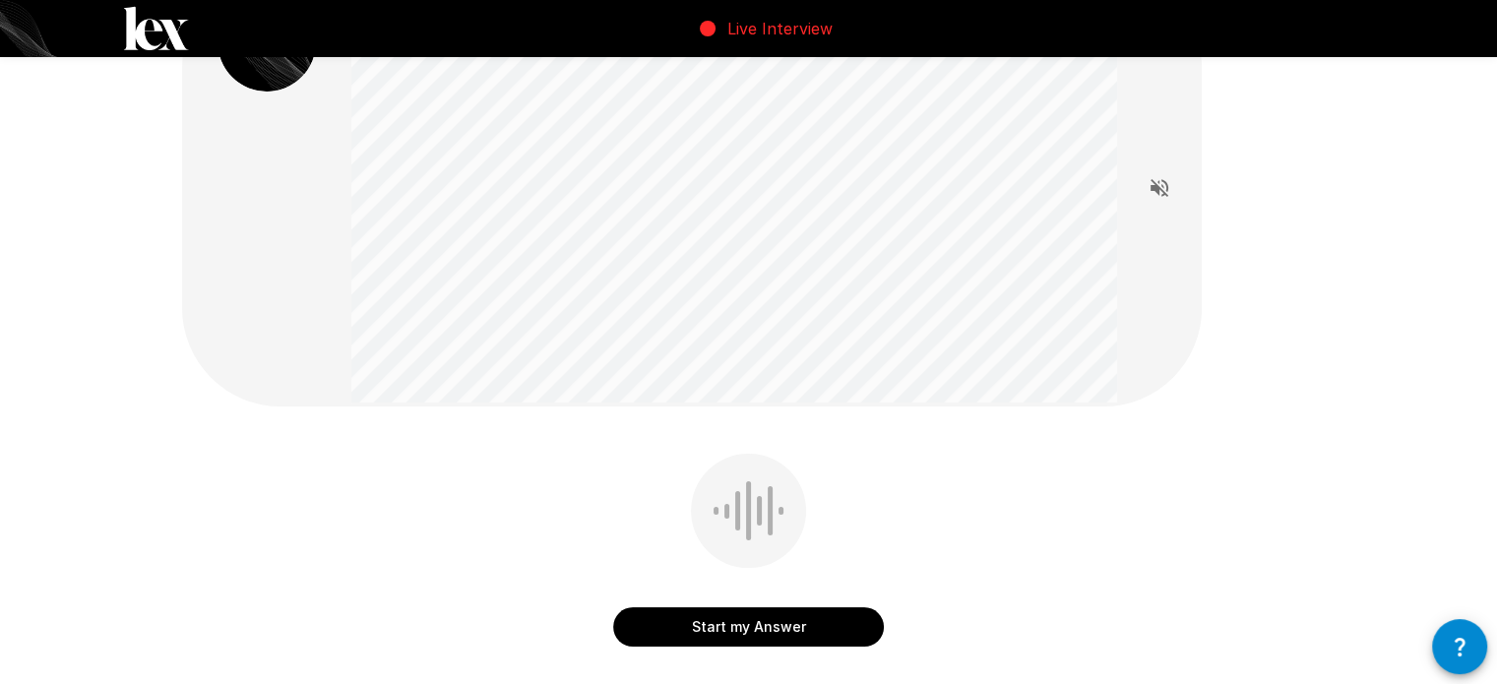
scroll to position [98, 0]
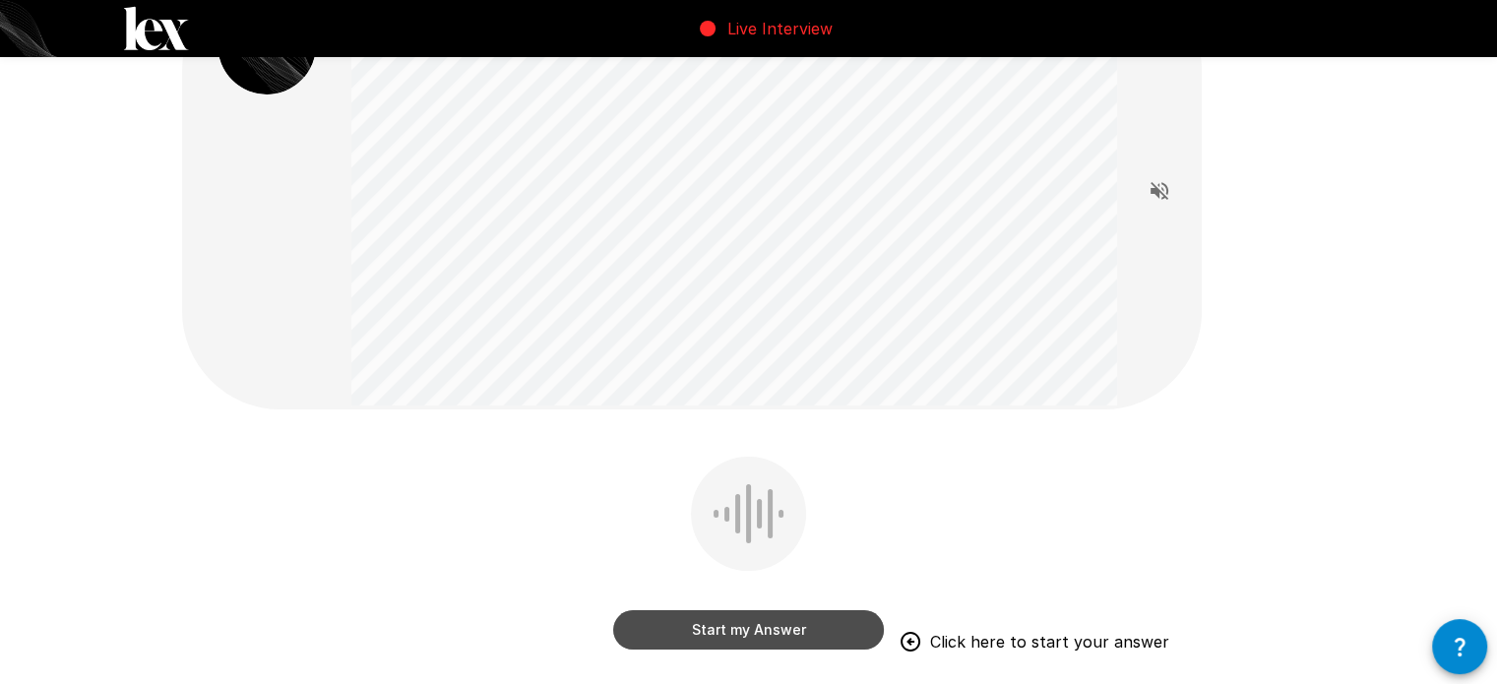
click at [736, 624] on button "Start my Answer" at bounding box center [748, 629] width 271 height 39
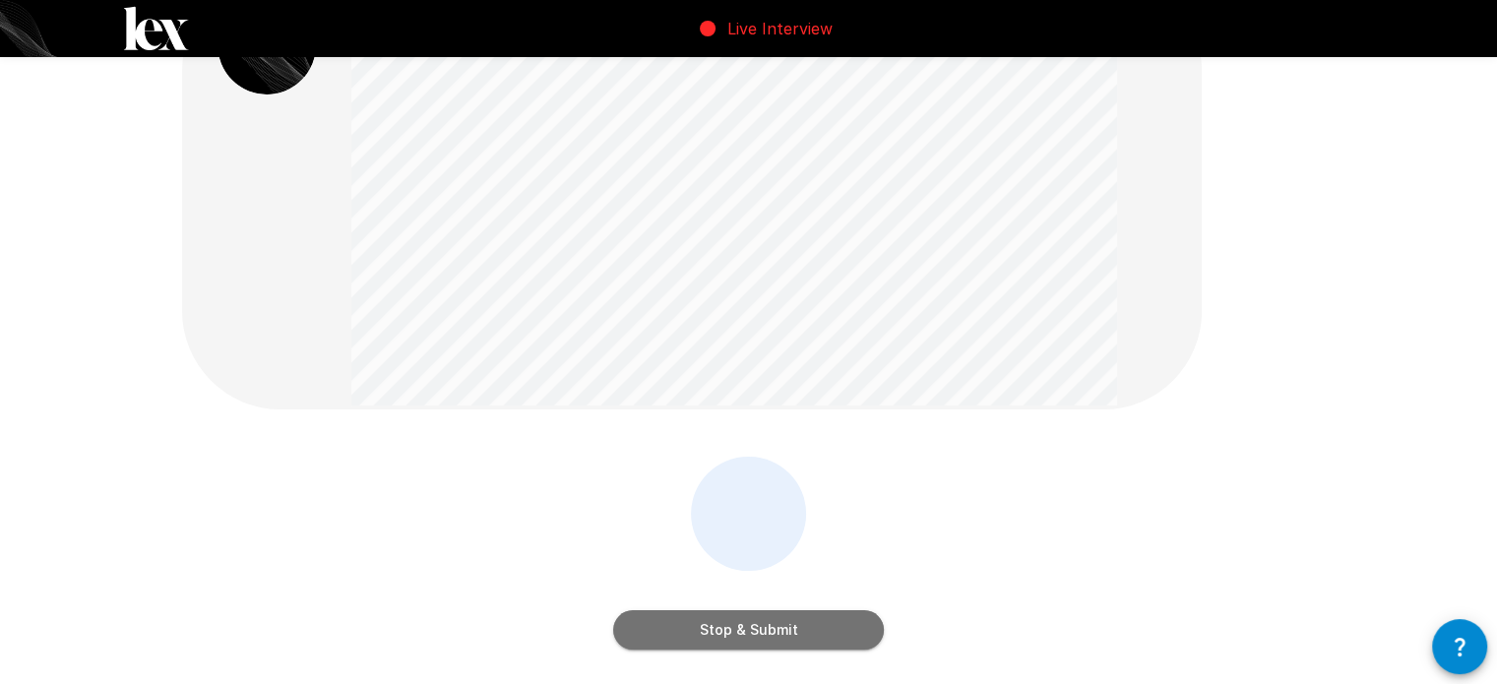
click at [802, 644] on button "Stop & Submit" at bounding box center [748, 629] width 271 height 39
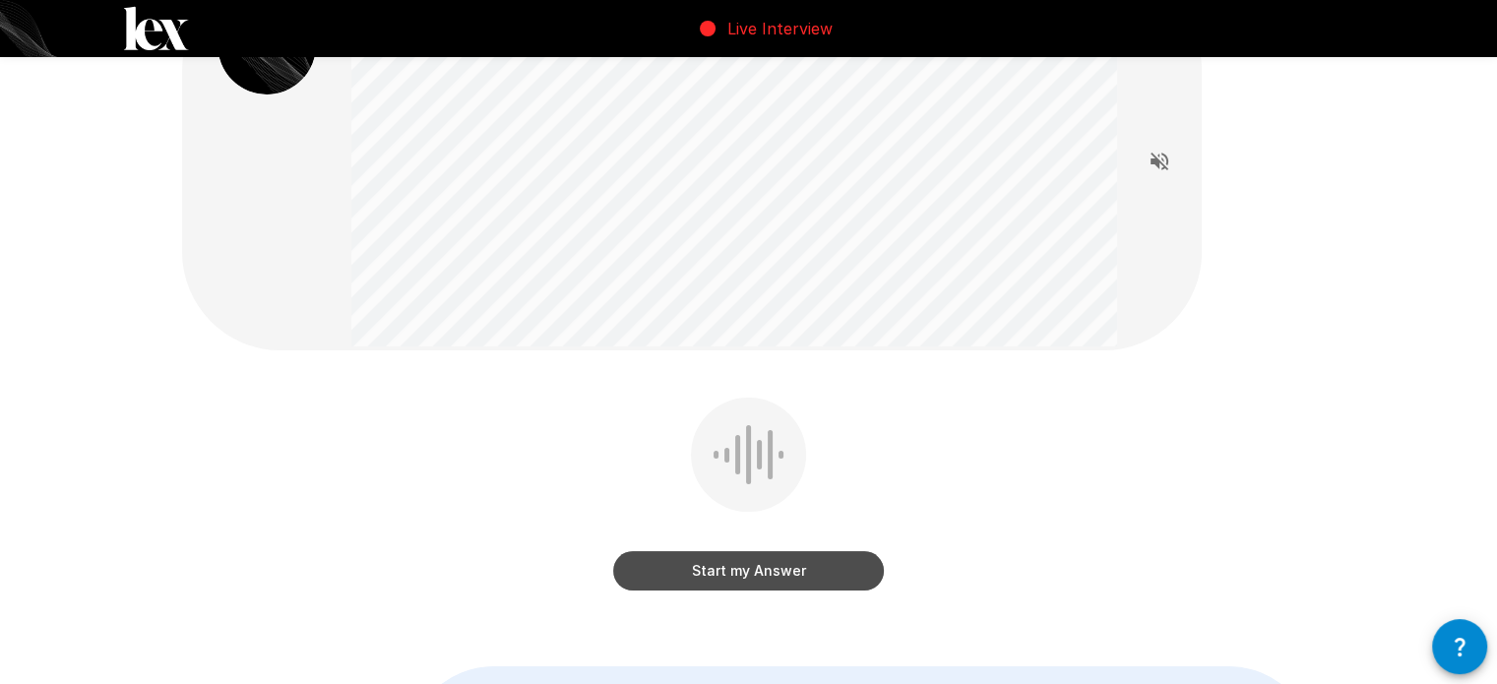
click at [666, 570] on button "Start my Answer" at bounding box center [748, 570] width 271 height 39
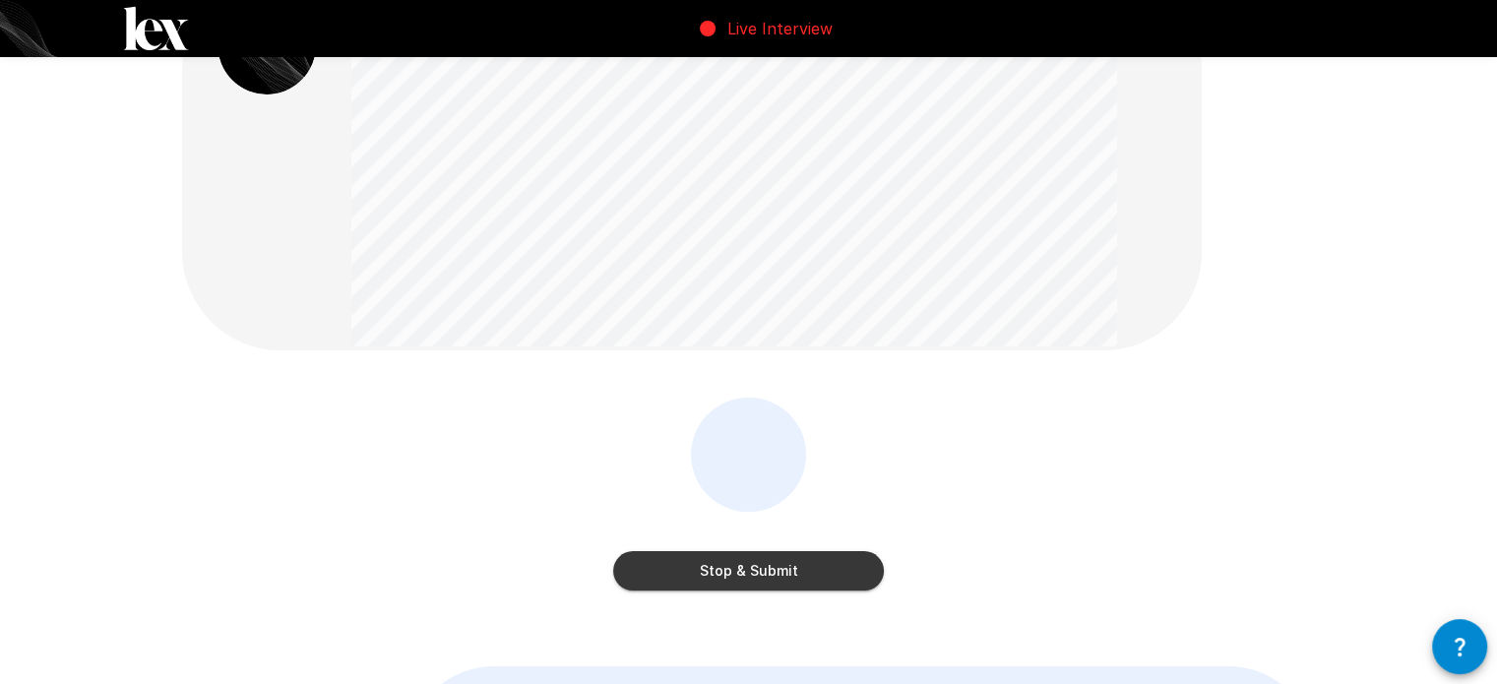
click at [689, 577] on button "Stop & Submit" at bounding box center [748, 570] width 271 height 39
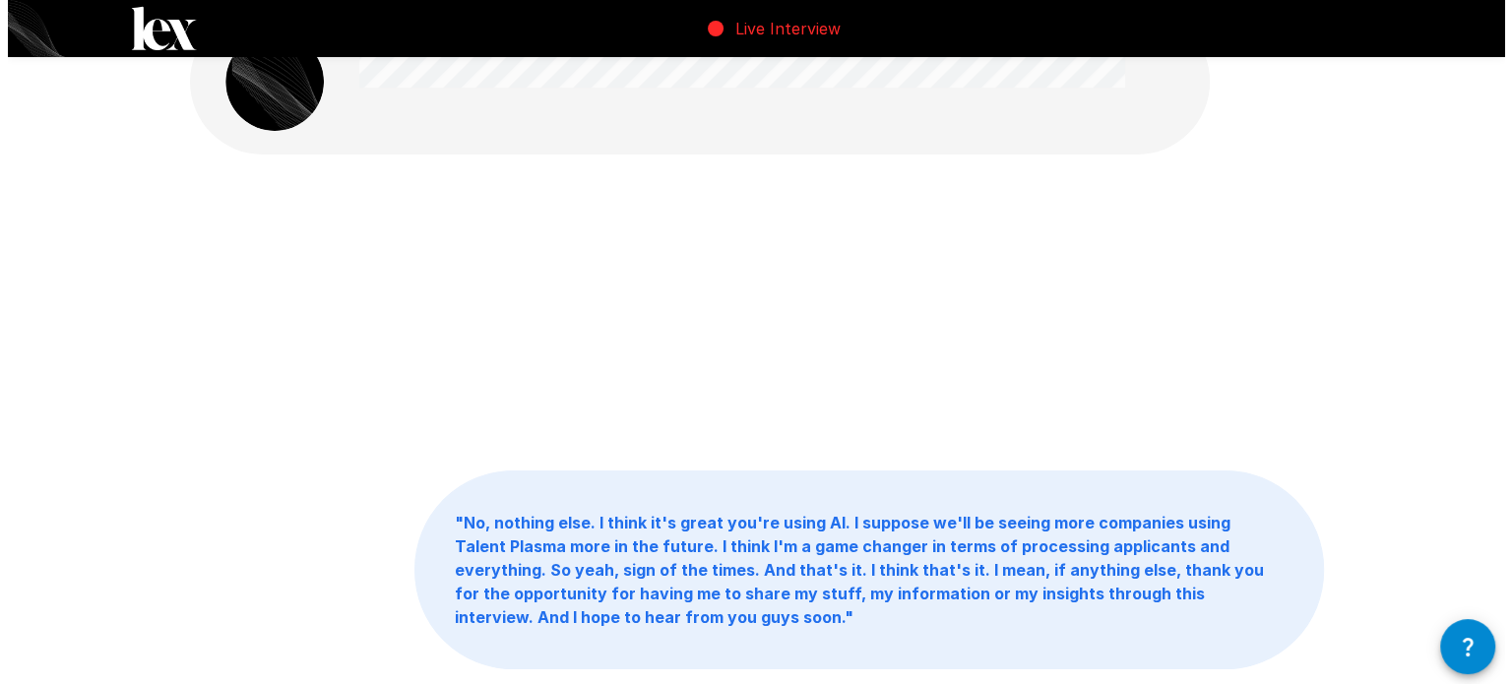
scroll to position [0, 0]
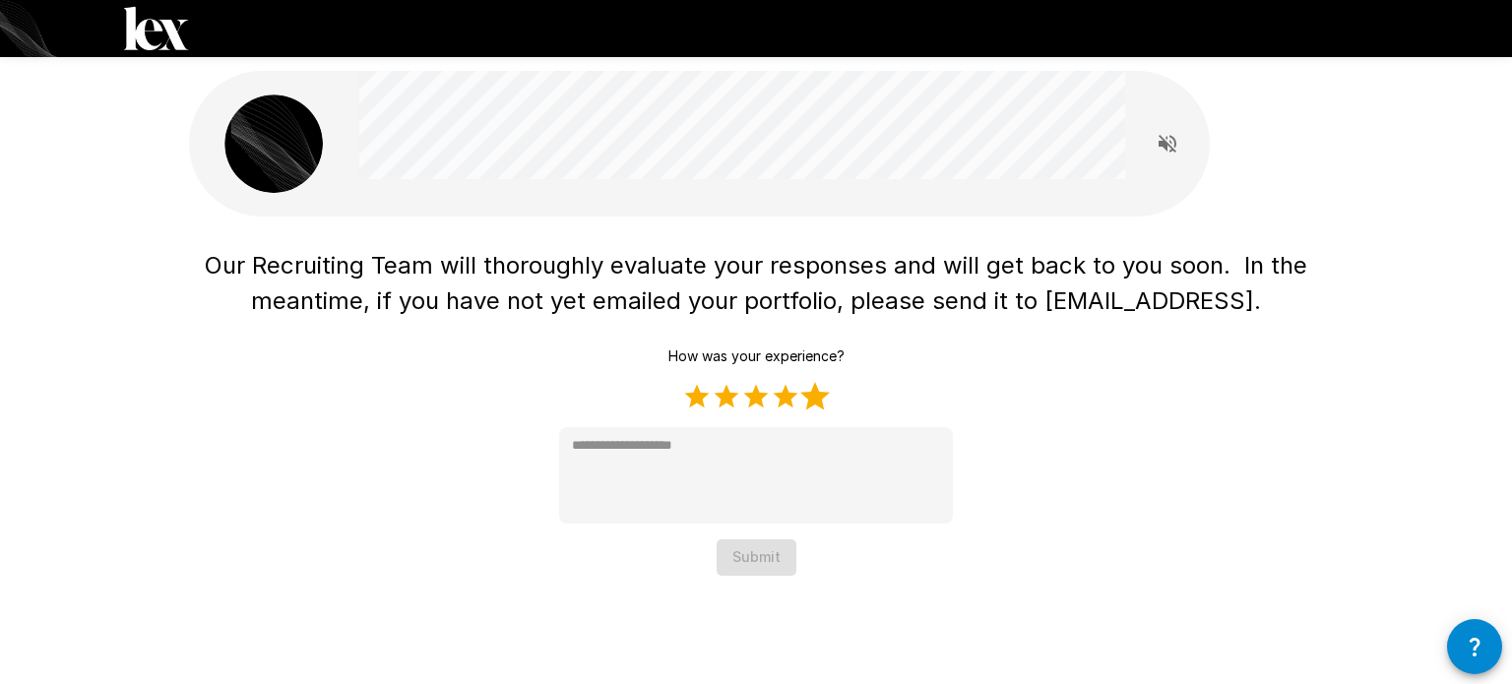
click at [813, 392] on label "5 Stars" at bounding box center [815, 397] width 30 height 30
type textarea "*"
click at [762, 561] on button "Submit" at bounding box center [757, 557] width 80 height 36
